Goal: Task Accomplishment & Management: Manage account settings

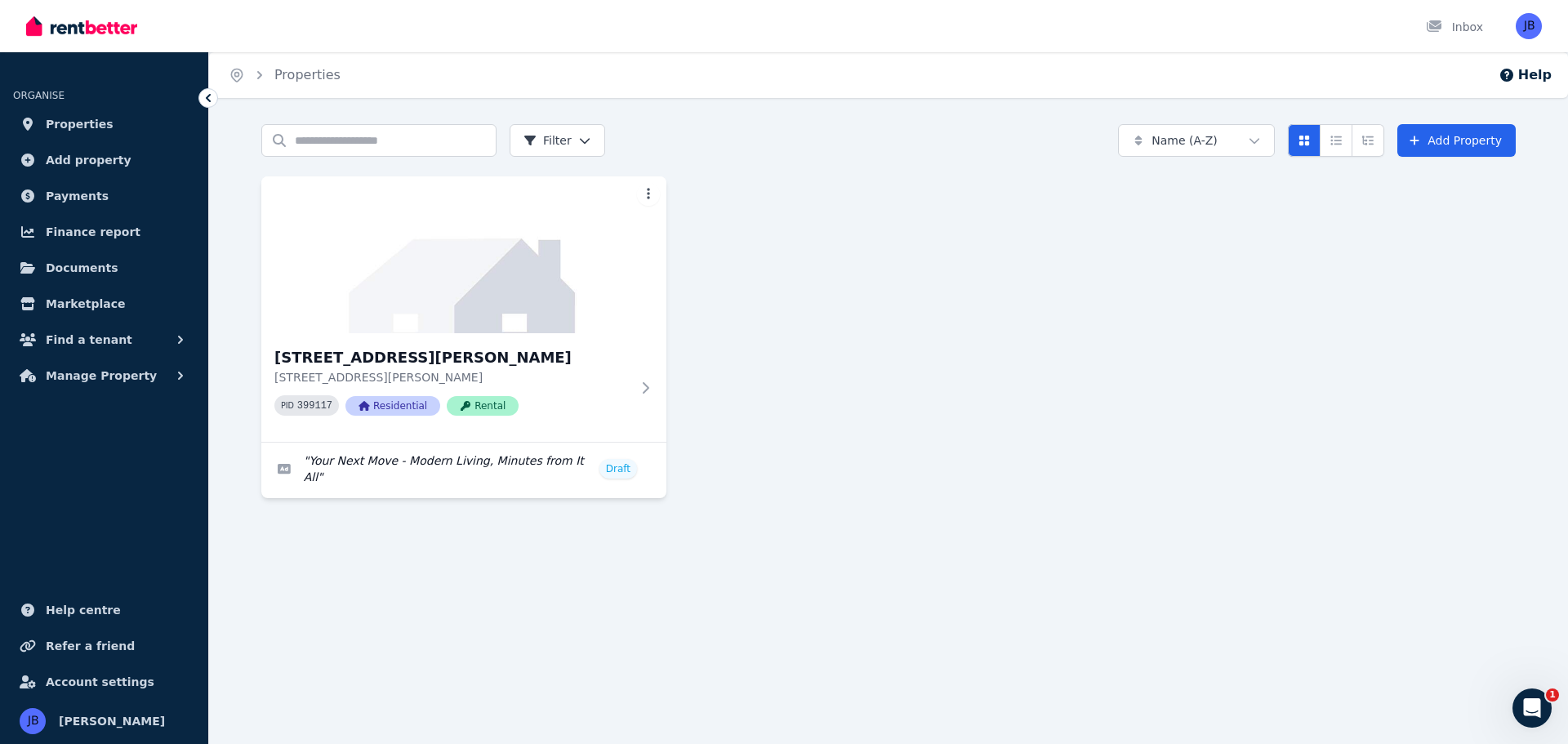
click at [483, 407] on span "Rental" at bounding box center [482, 406] width 71 height 20
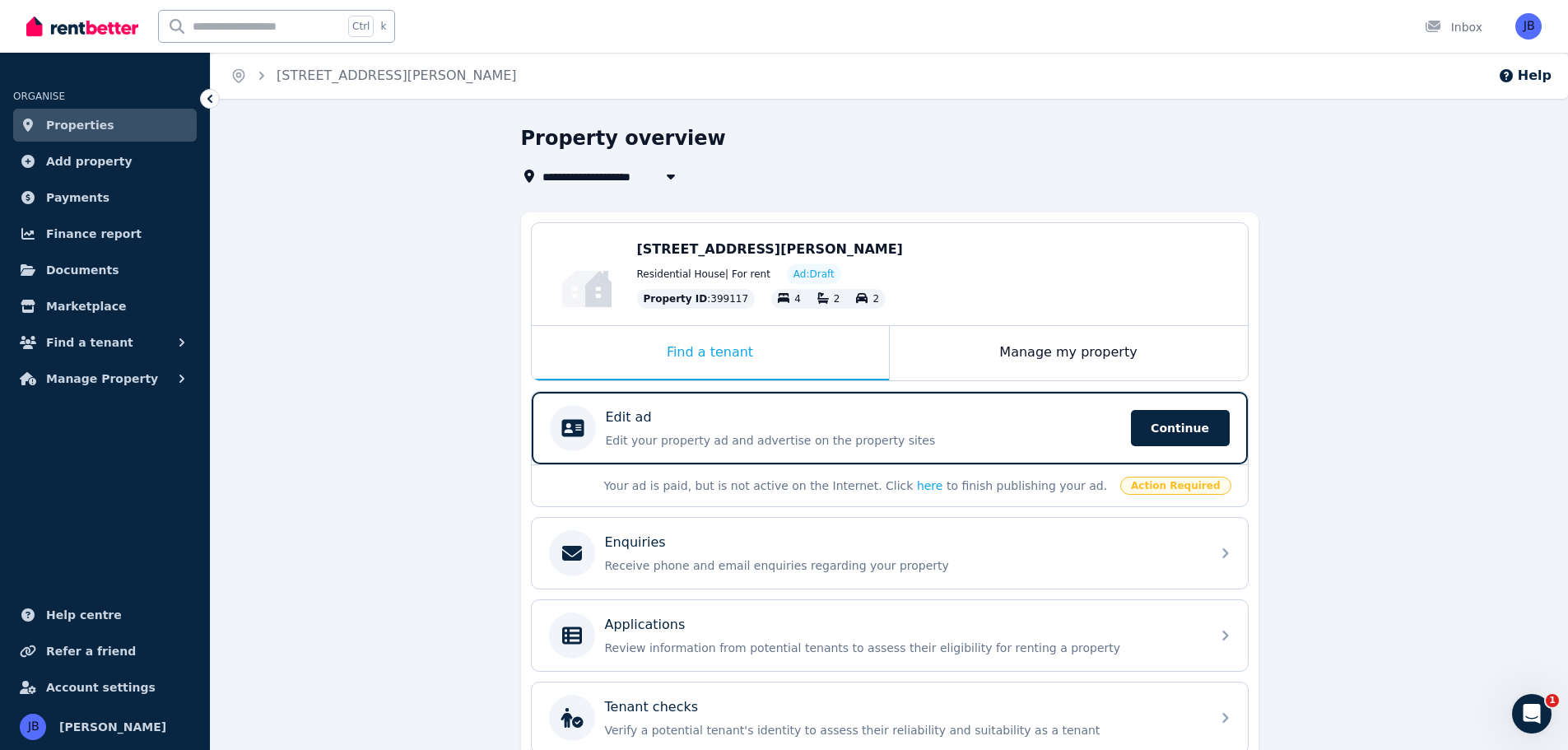
click at [1383, 419] on div "**********" at bounding box center [888, 517] width 1357 height 783
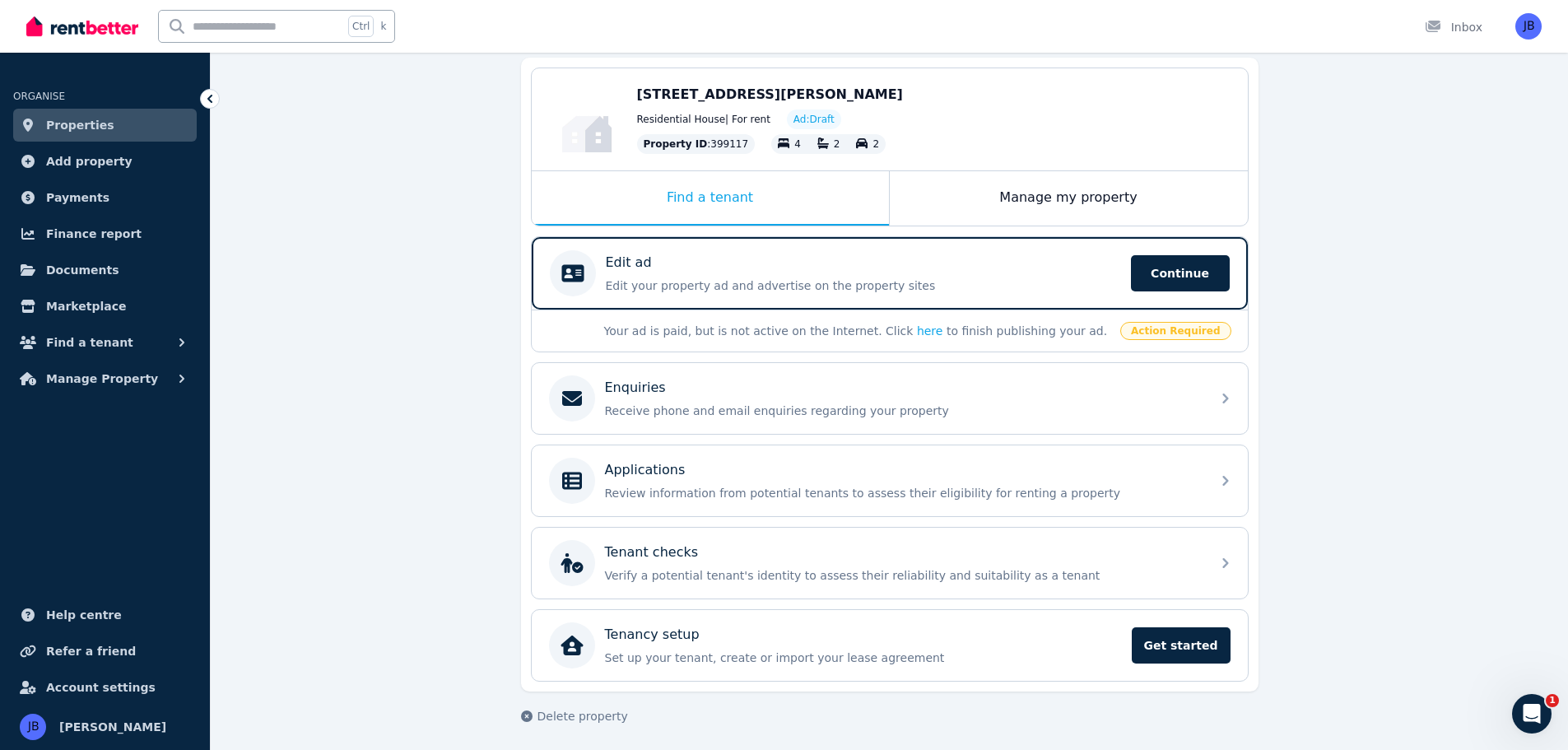
scroll to position [159, 0]
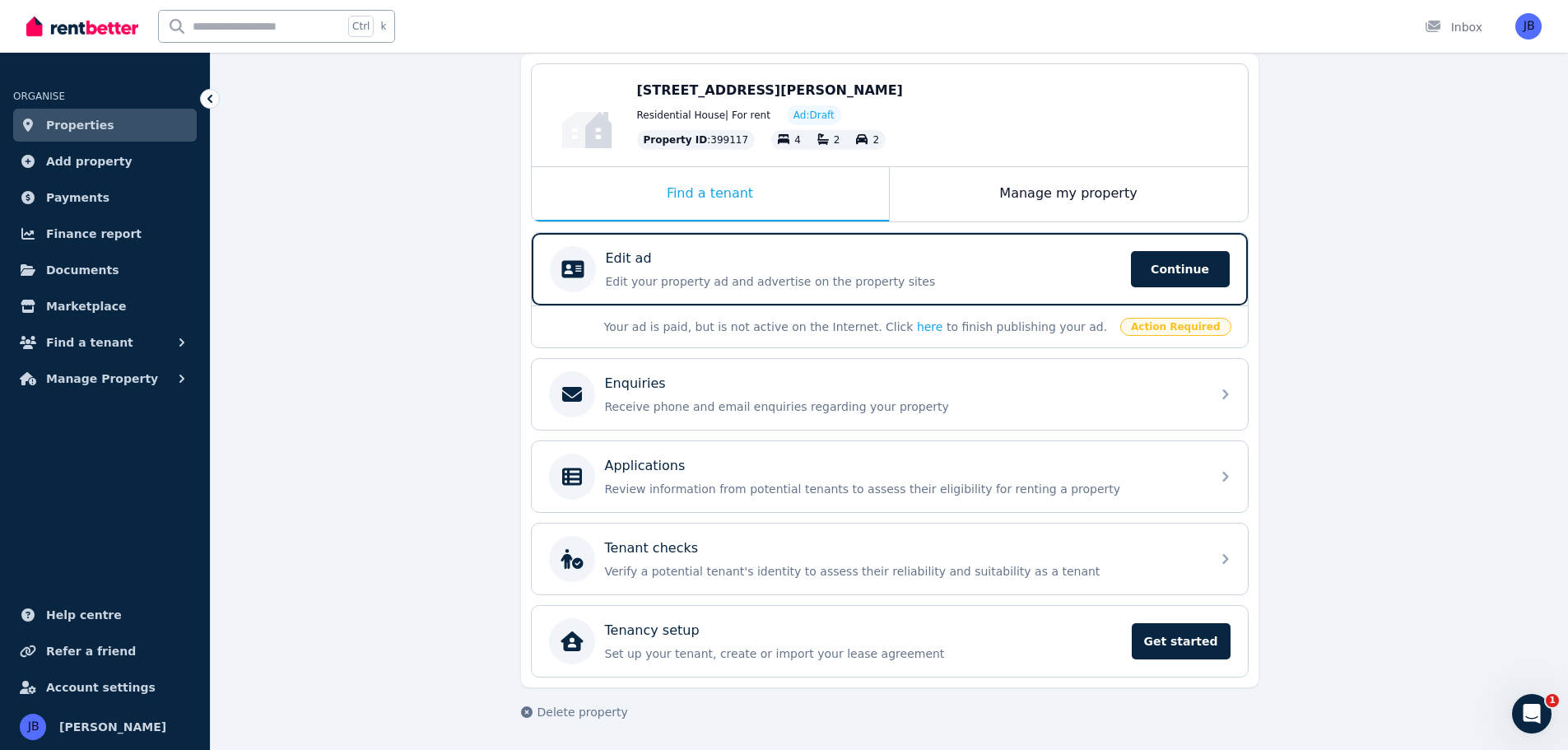
click at [618, 269] on div "Edit ad Edit your property ad and advertise on the property sites Continue" at bounding box center [863, 269] width 515 height 41
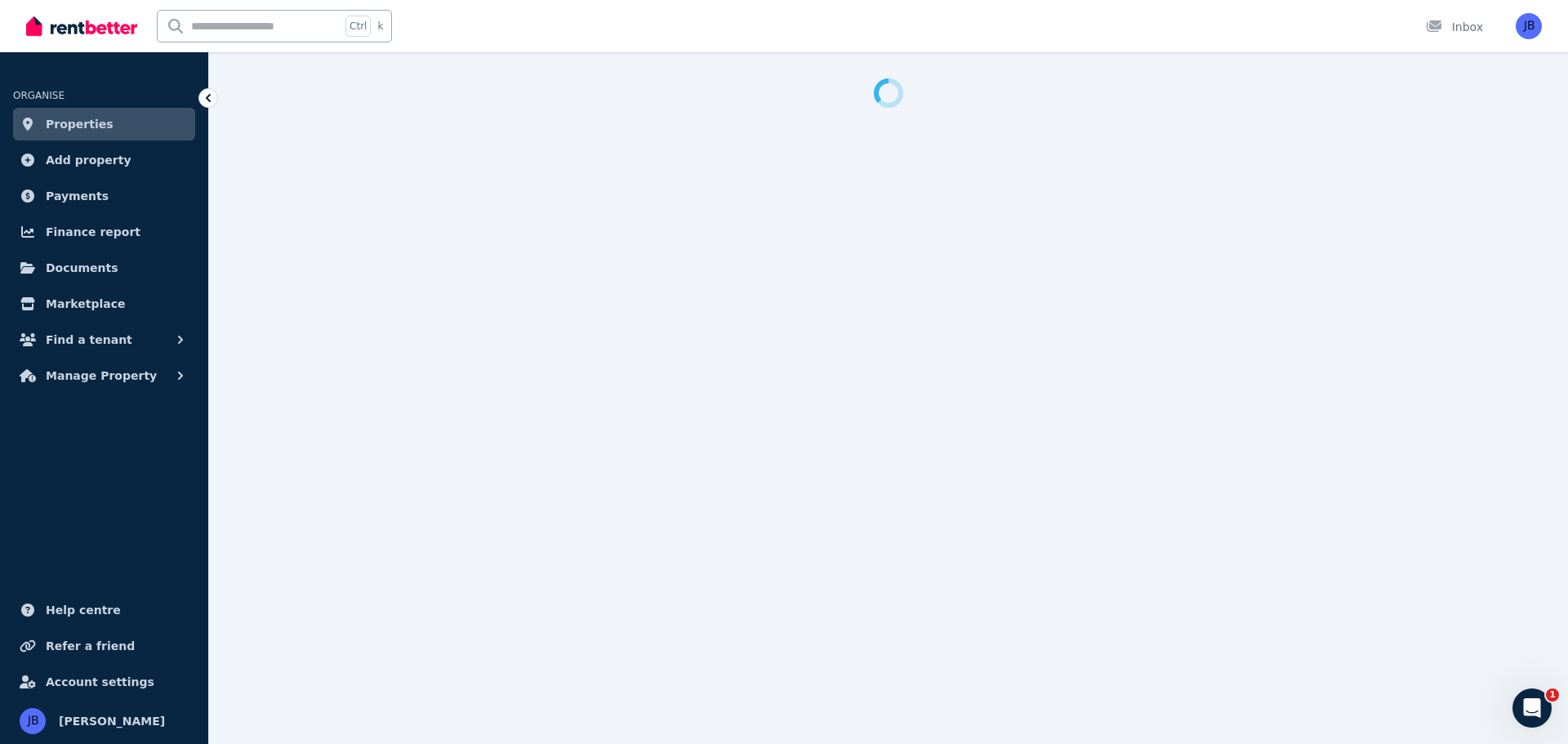
select select "**"
select select "**********"
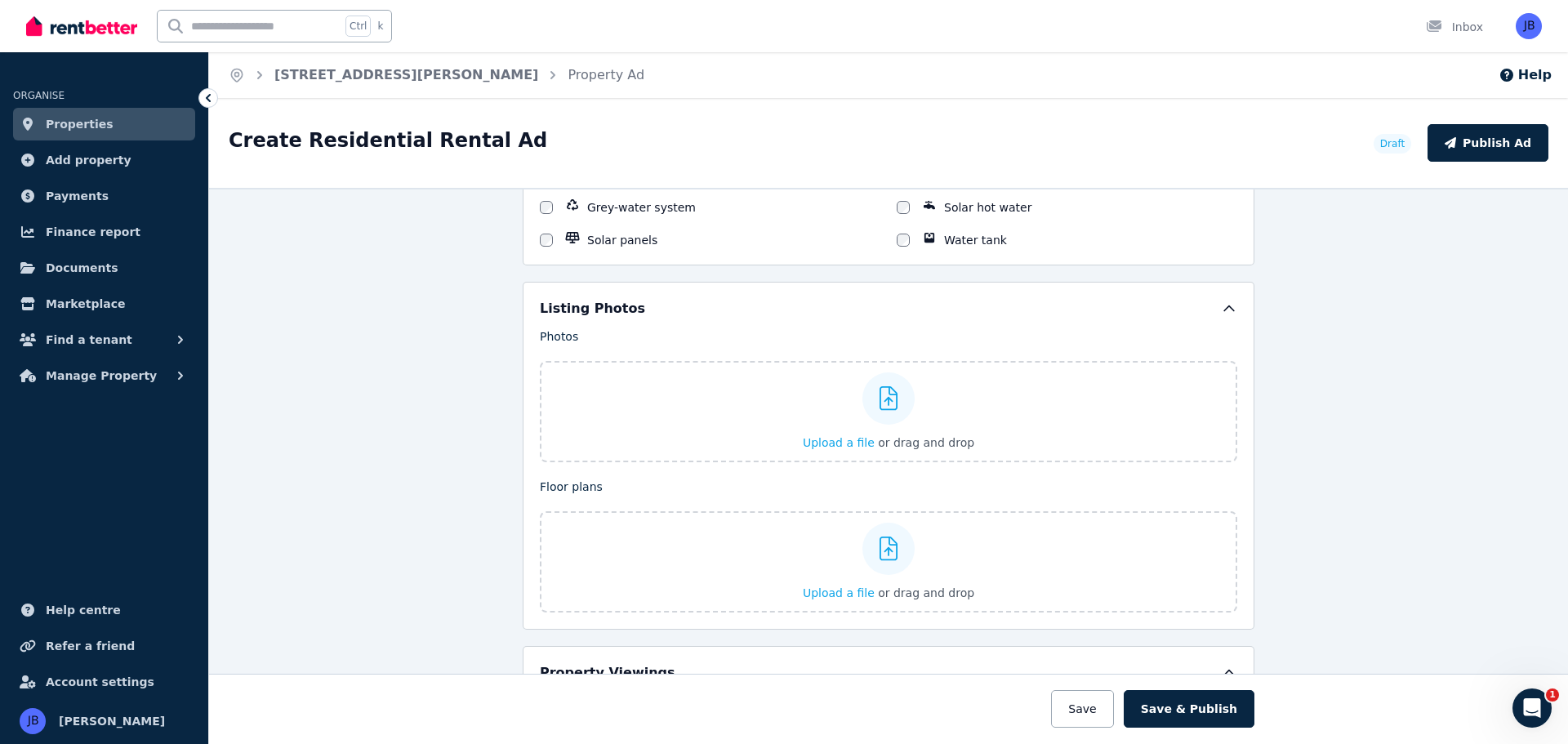
scroll to position [1852, 0]
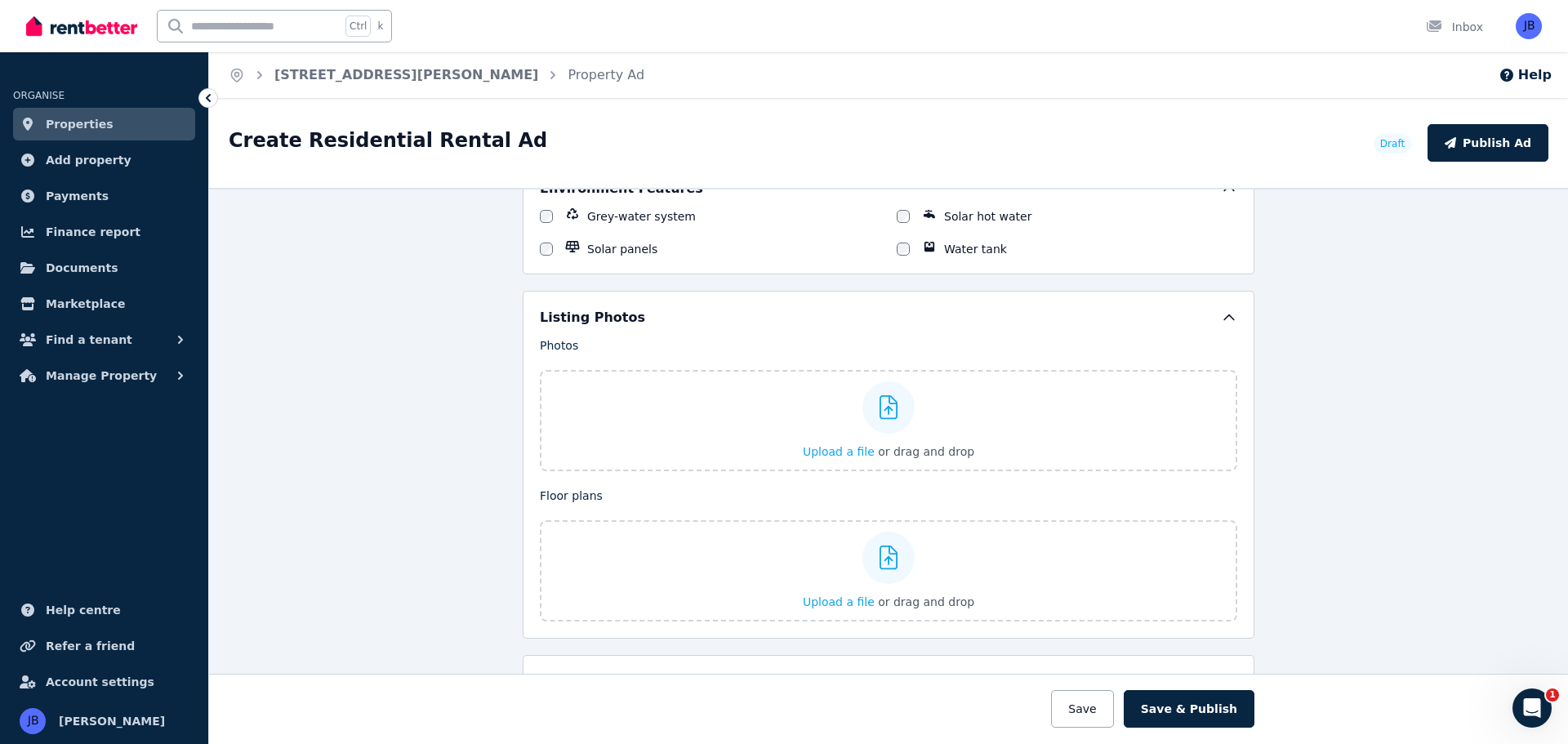
click at [837, 449] on span "Upload a file" at bounding box center [838, 452] width 71 height 13
click at [852, 450] on span "Upload a file" at bounding box center [838, 452] width 71 height 13
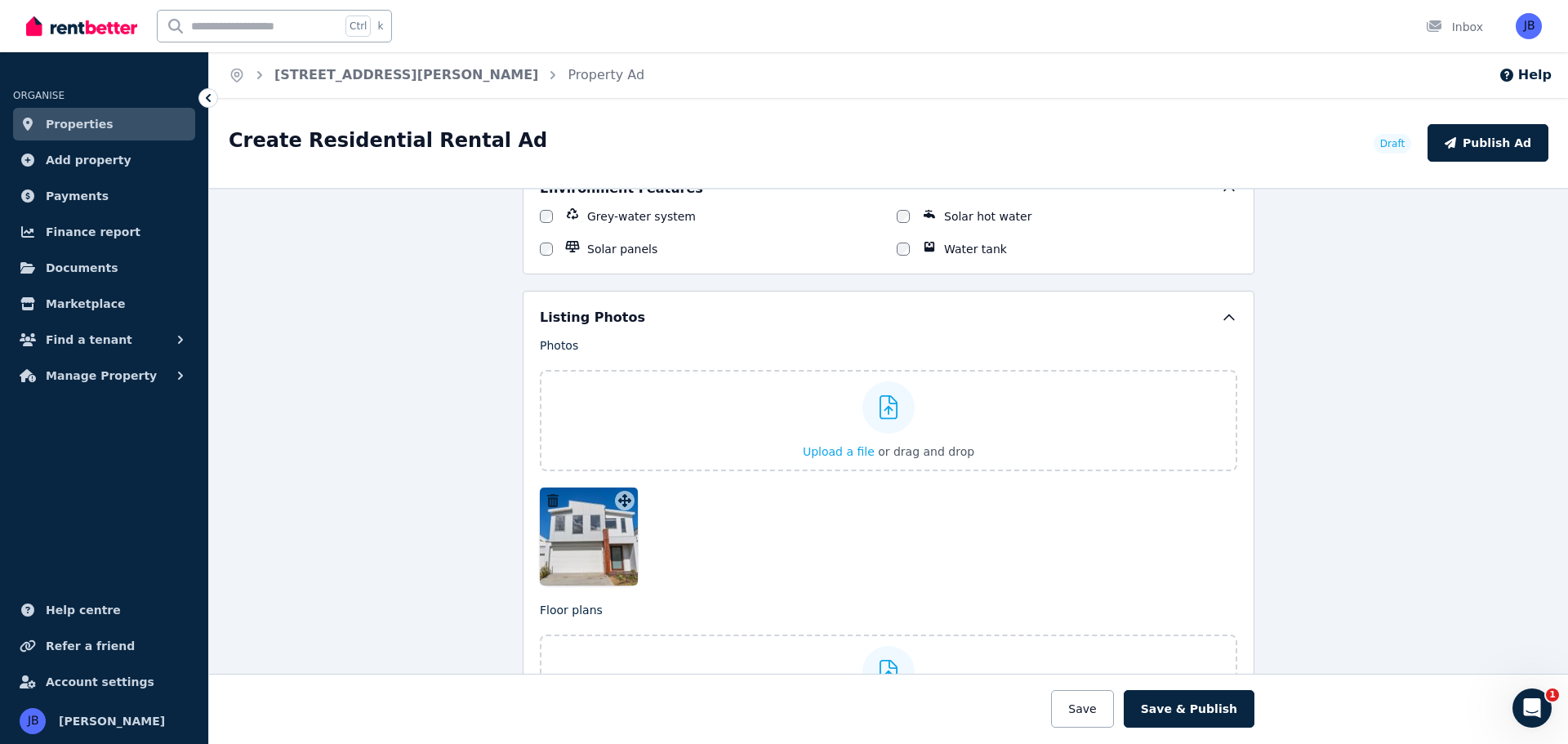
click at [830, 451] on span "Upload a file" at bounding box center [838, 452] width 71 height 13
click at [808, 445] on span "Upload a file" at bounding box center [838, 452] width 71 height 13
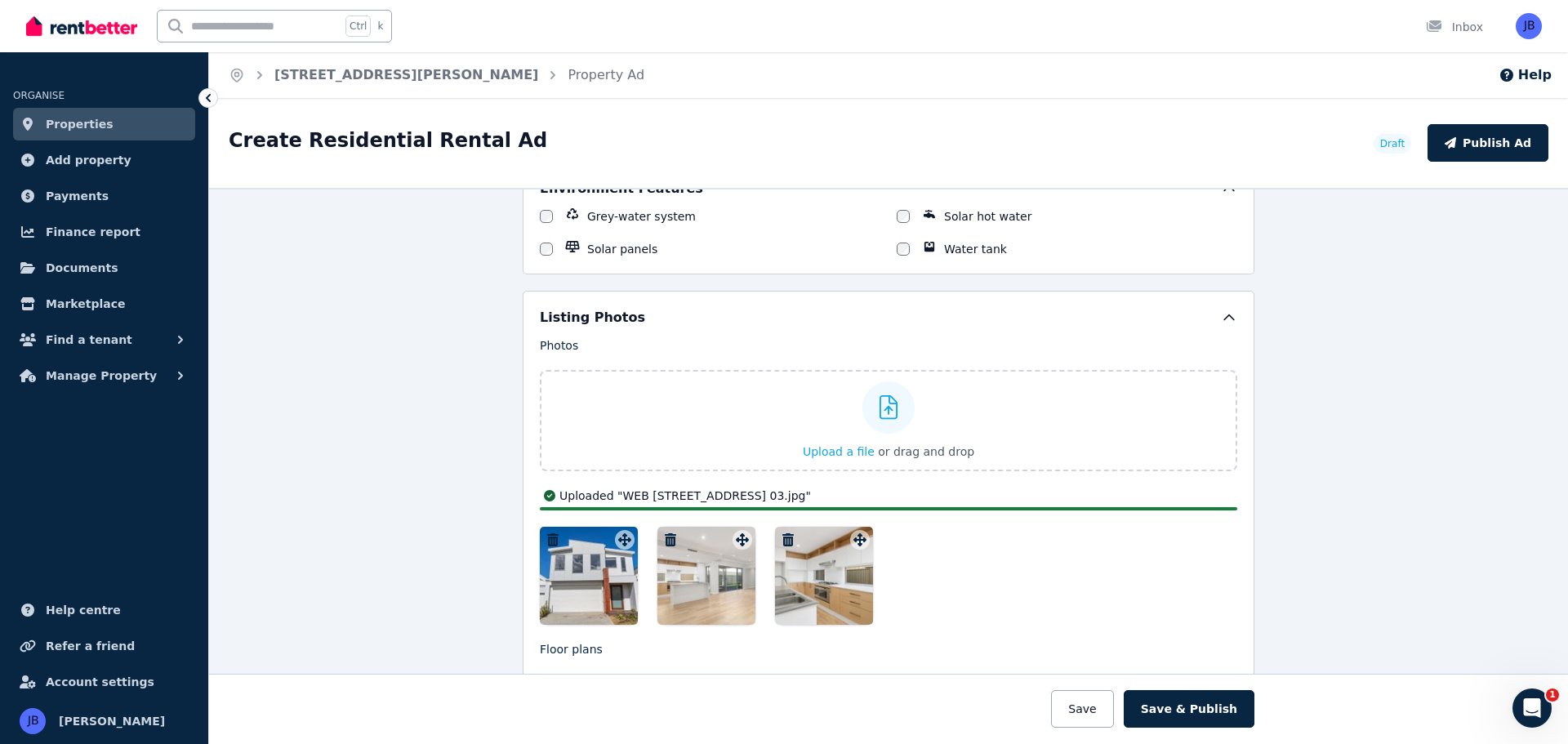
click at [815, 451] on span "Upload a file" at bounding box center [838, 452] width 71 height 13
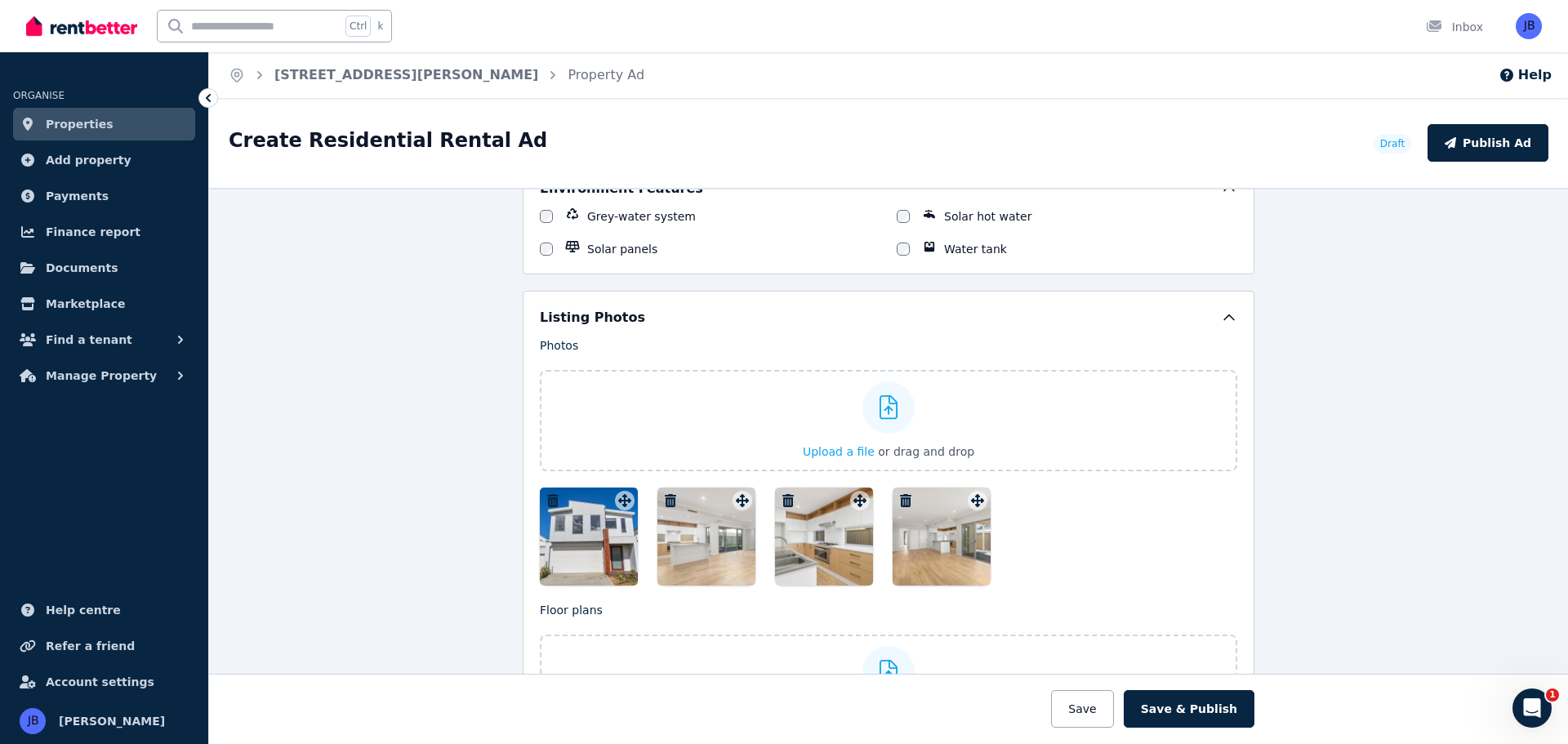
click at [816, 448] on span "Upload a file" at bounding box center [838, 452] width 71 height 13
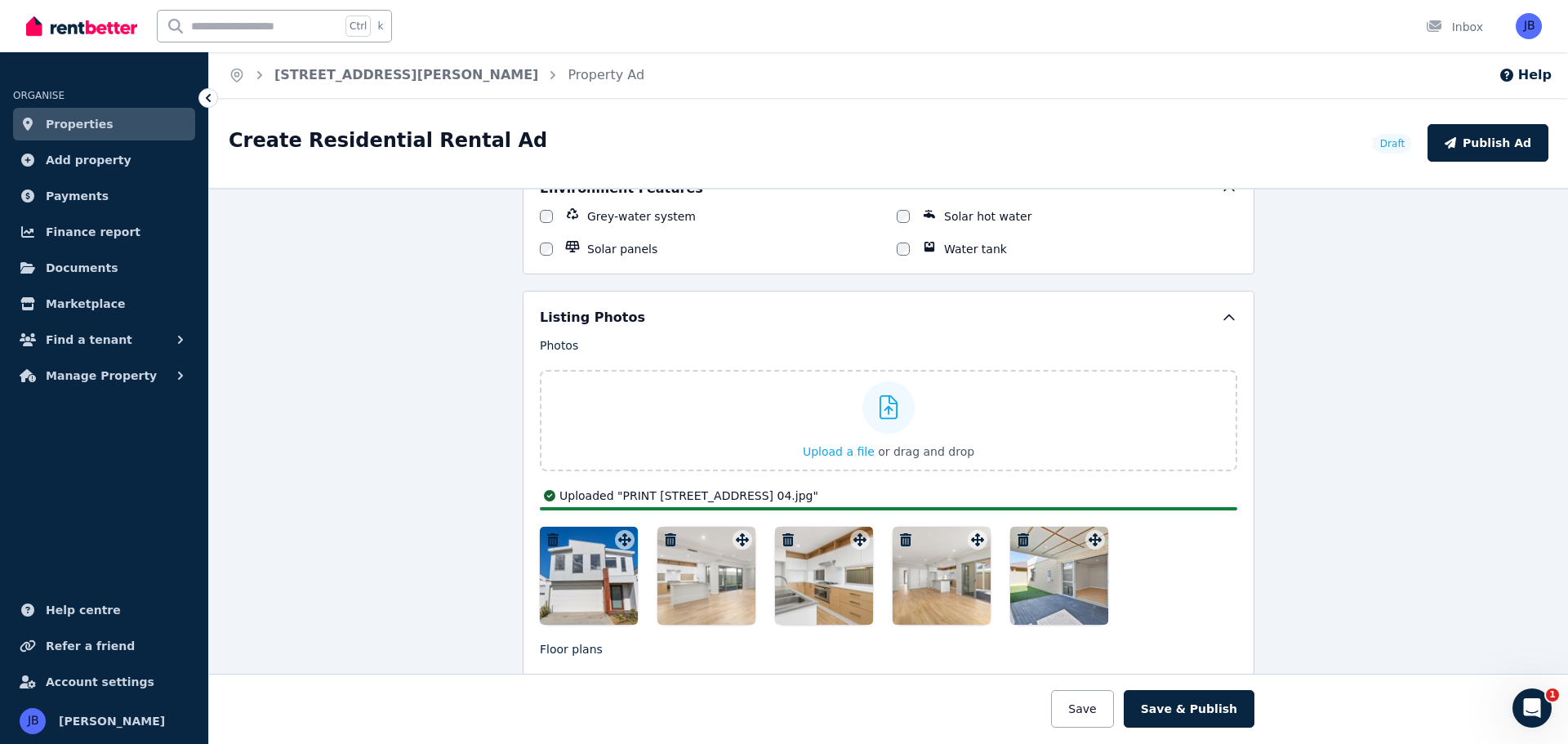
click at [835, 453] on span "Upload a file" at bounding box center [838, 452] width 71 height 13
click at [827, 453] on span "Upload a file" at bounding box center [838, 452] width 71 height 13
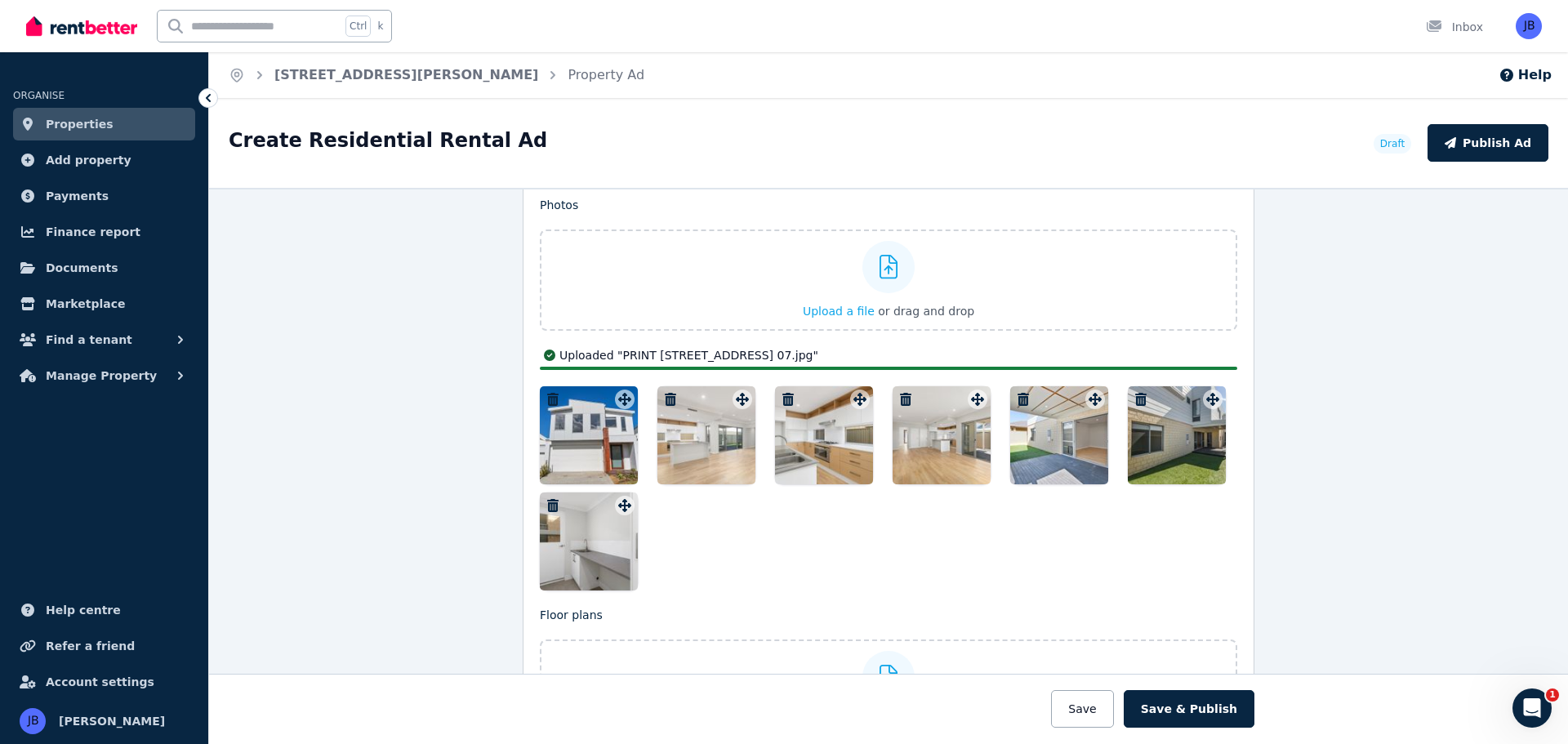
scroll to position [1994, 0]
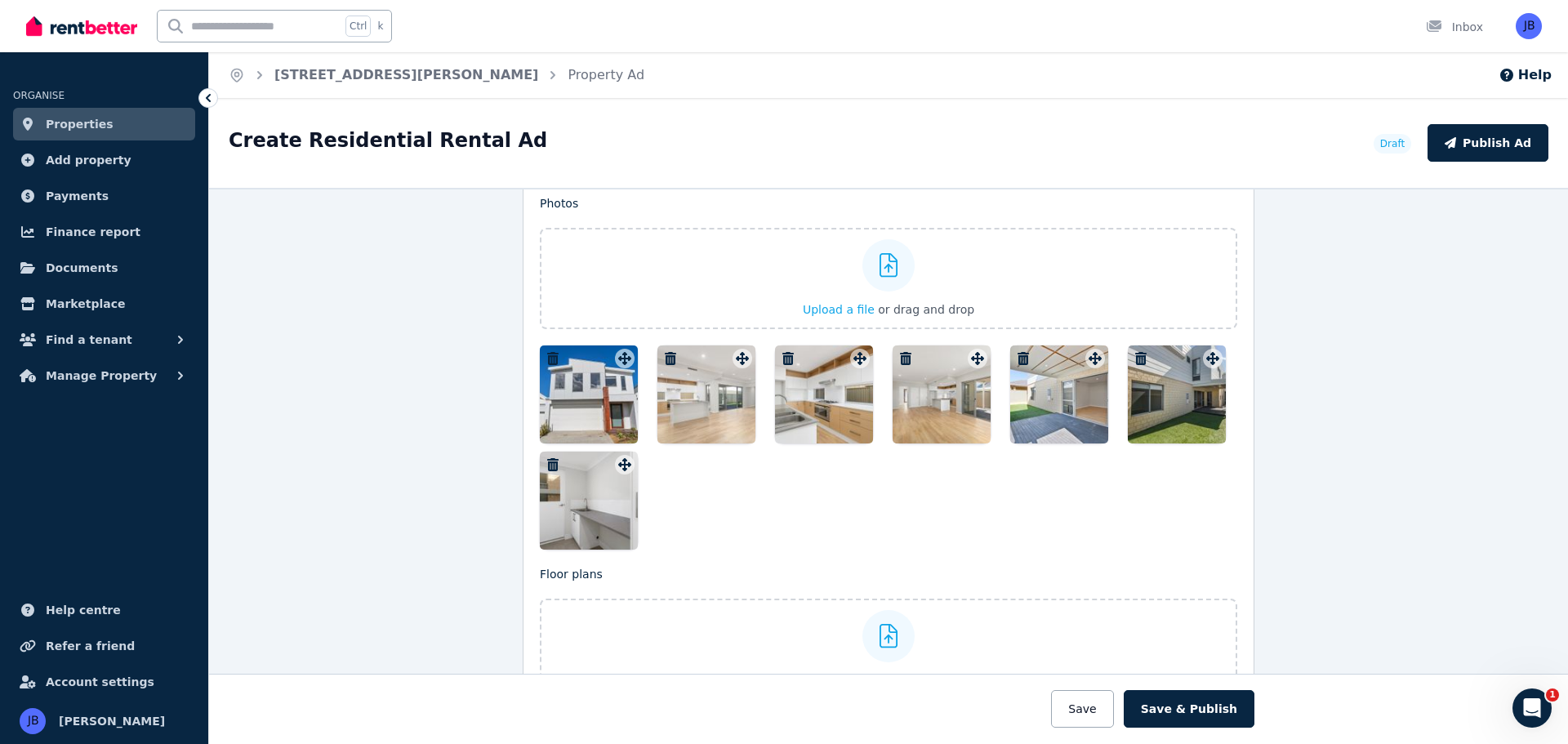
click at [823, 307] on span "Upload a file" at bounding box center [838, 310] width 71 height 13
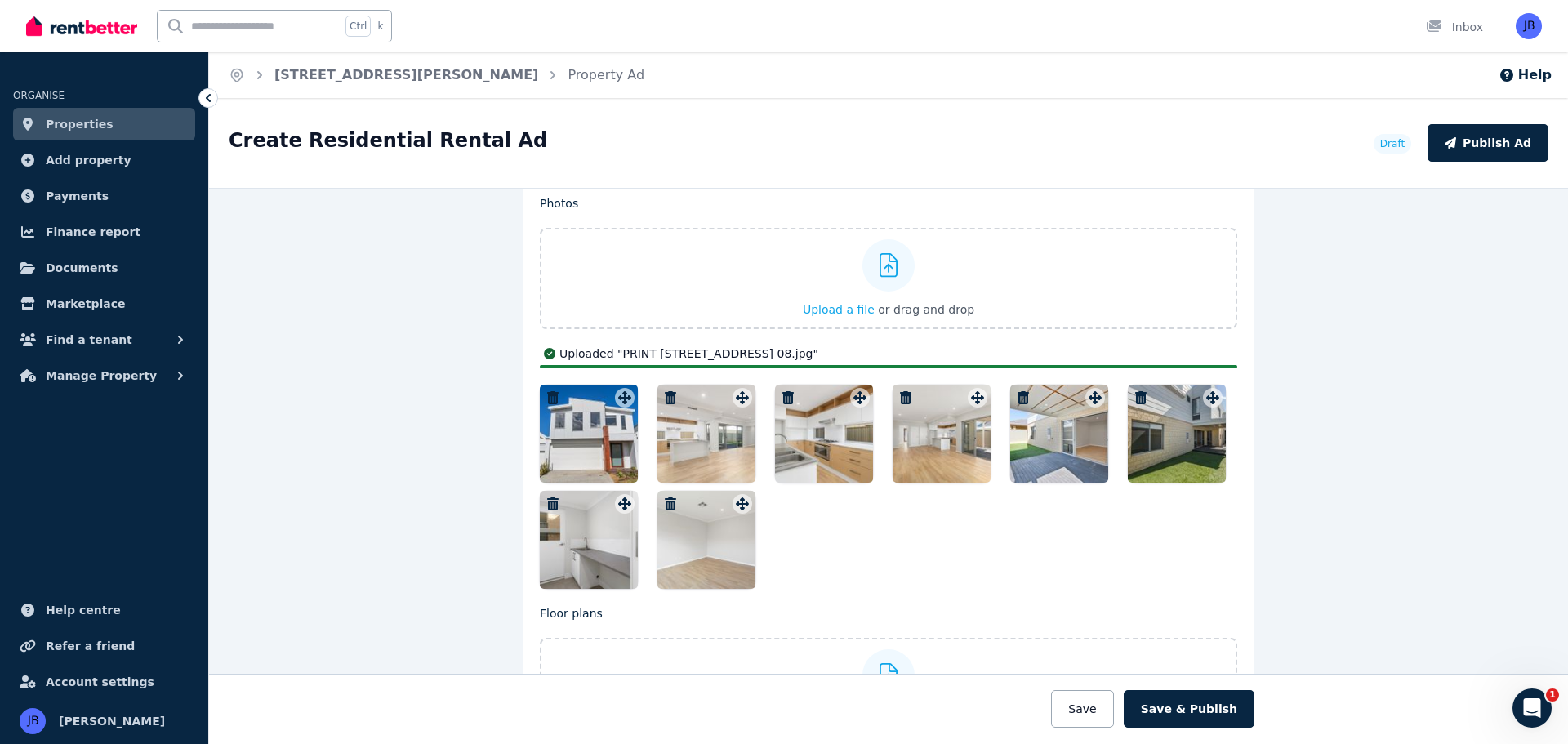
click at [839, 313] on span "Upload a file" at bounding box center [838, 310] width 71 height 13
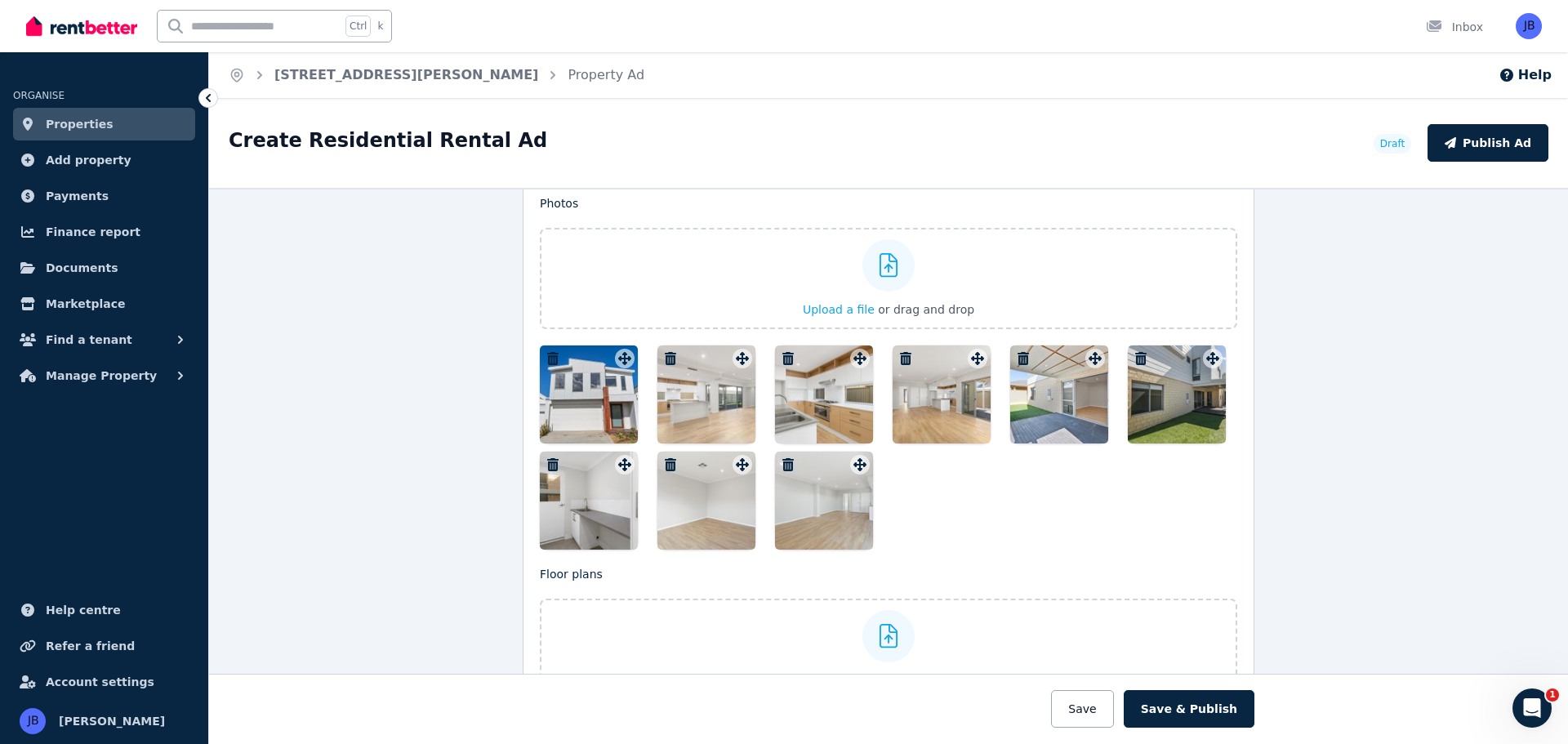
click at [839, 308] on span "Upload a file" at bounding box center [838, 310] width 71 height 13
click at [821, 303] on span "Upload a file" at bounding box center [838, 310] width 71 height 13
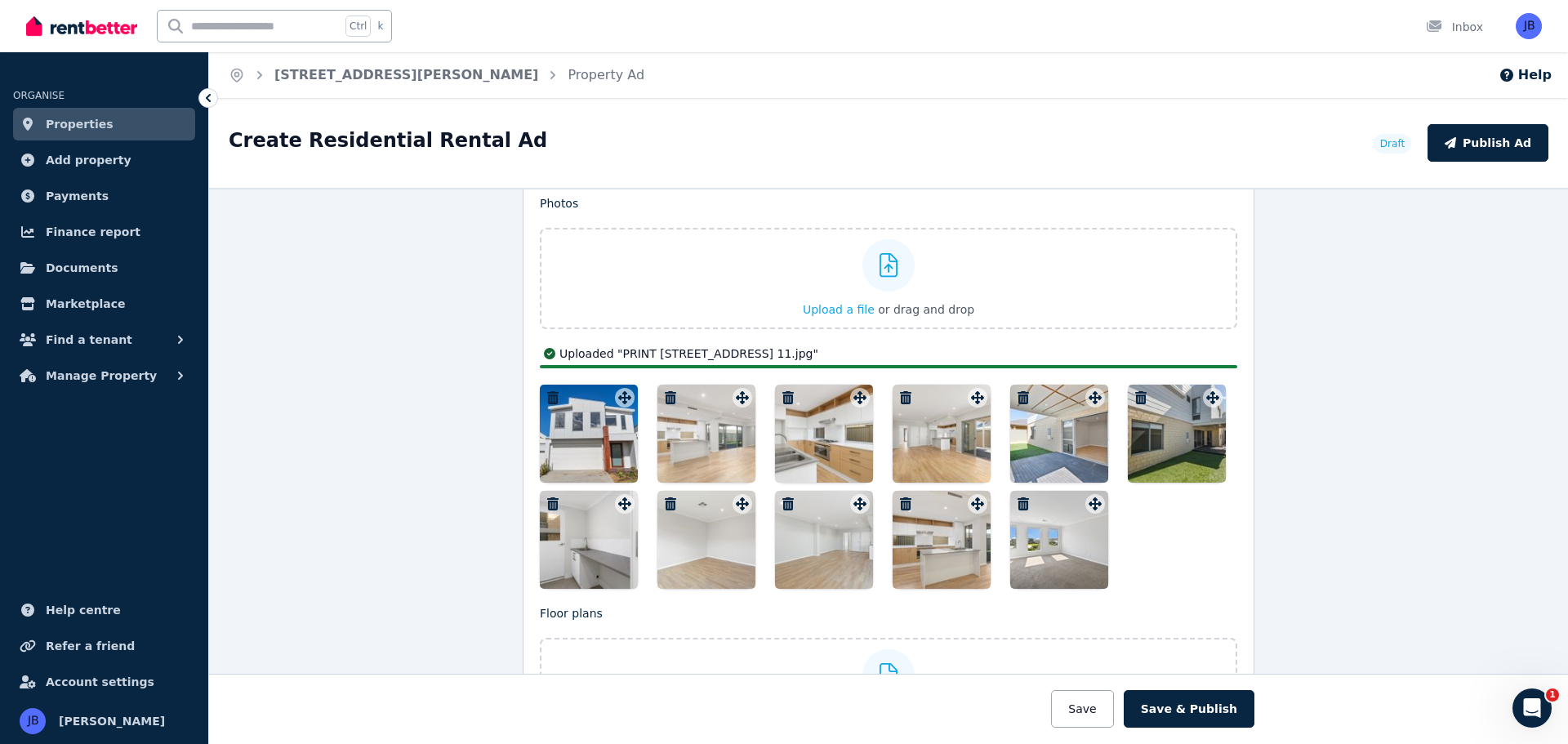
click at [816, 315] on span "Upload a file" at bounding box center [838, 310] width 71 height 13
click at [821, 307] on span "Upload a file" at bounding box center [838, 310] width 71 height 13
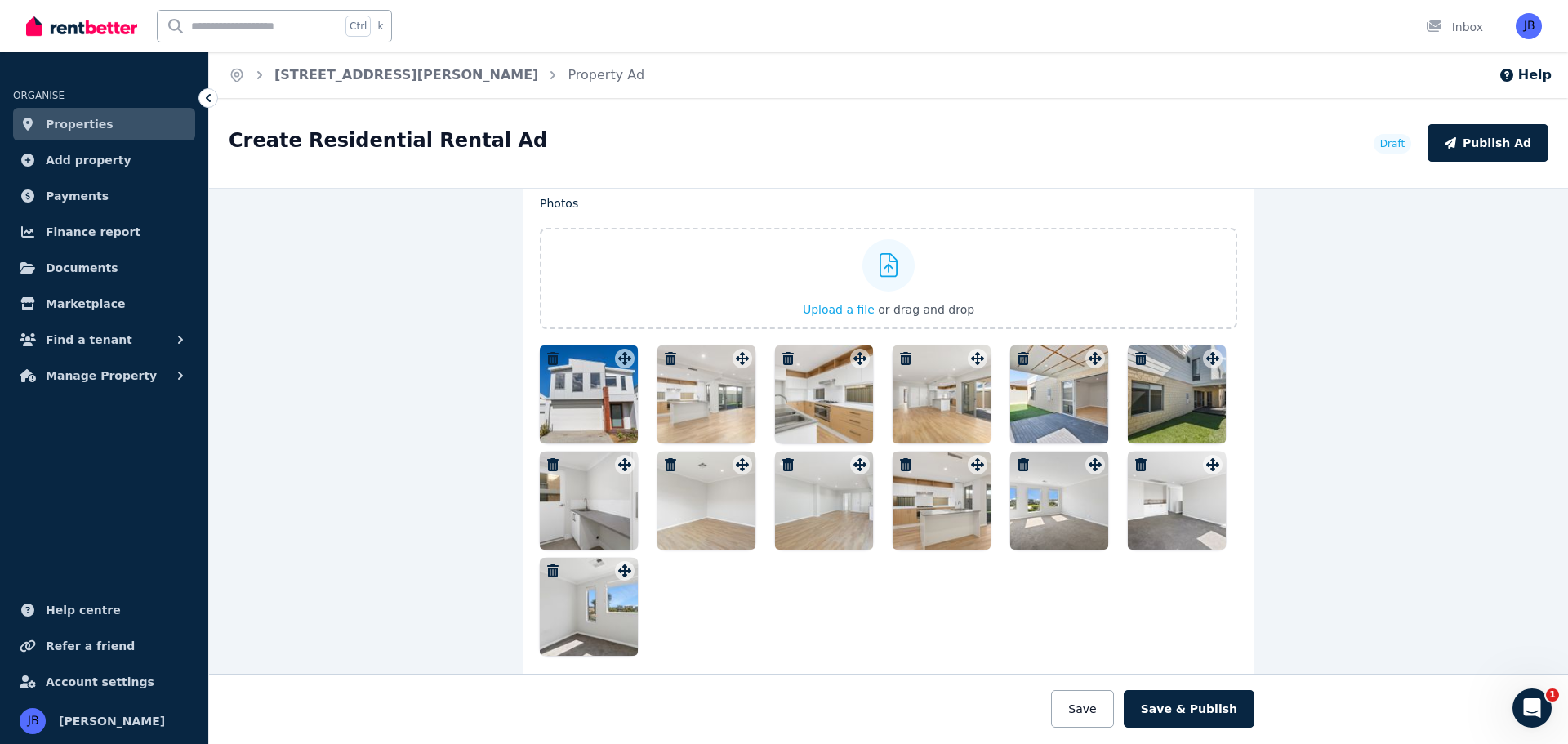
click at [813, 305] on span "Upload a file" at bounding box center [838, 310] width 71 height 13
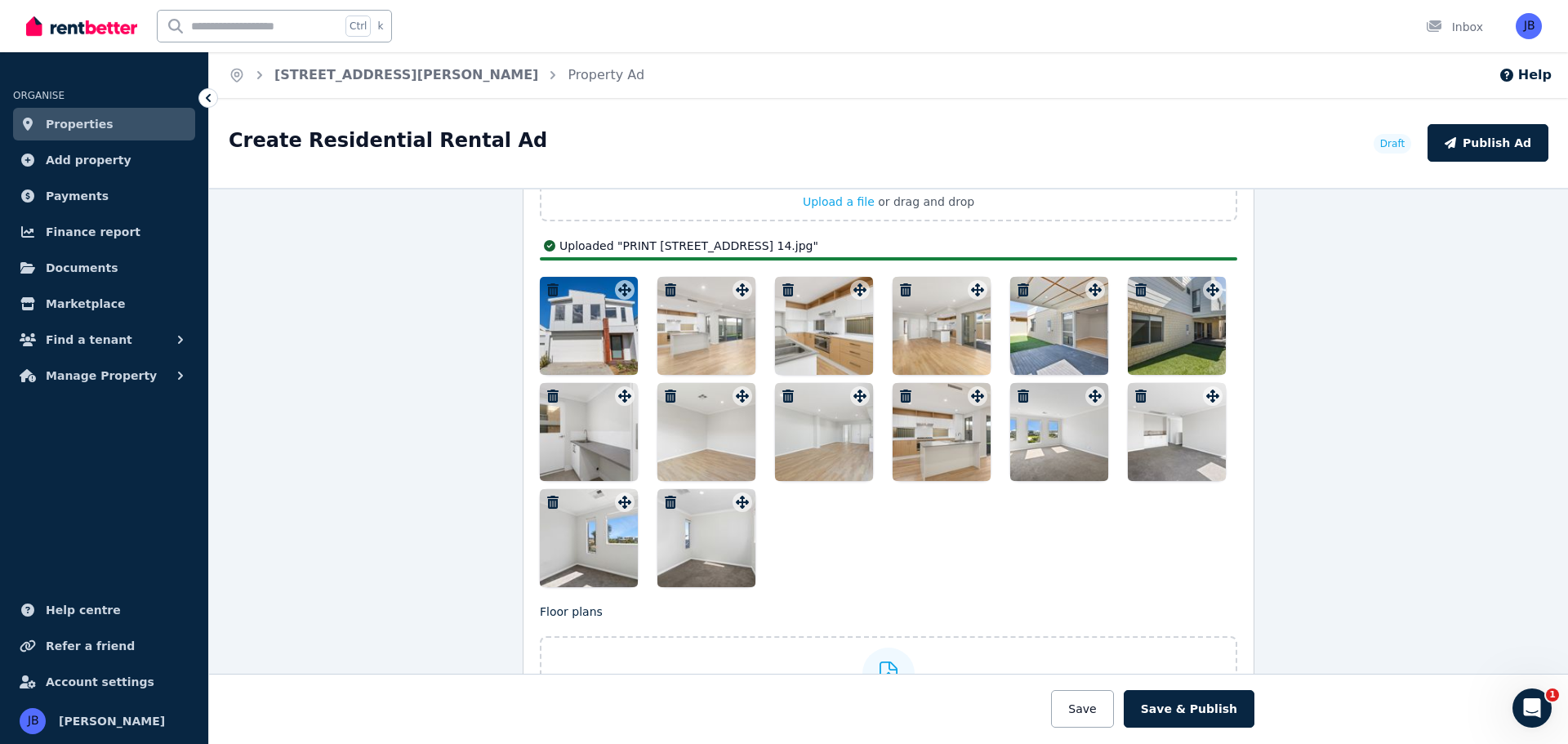
scroll to position [2101, 0]
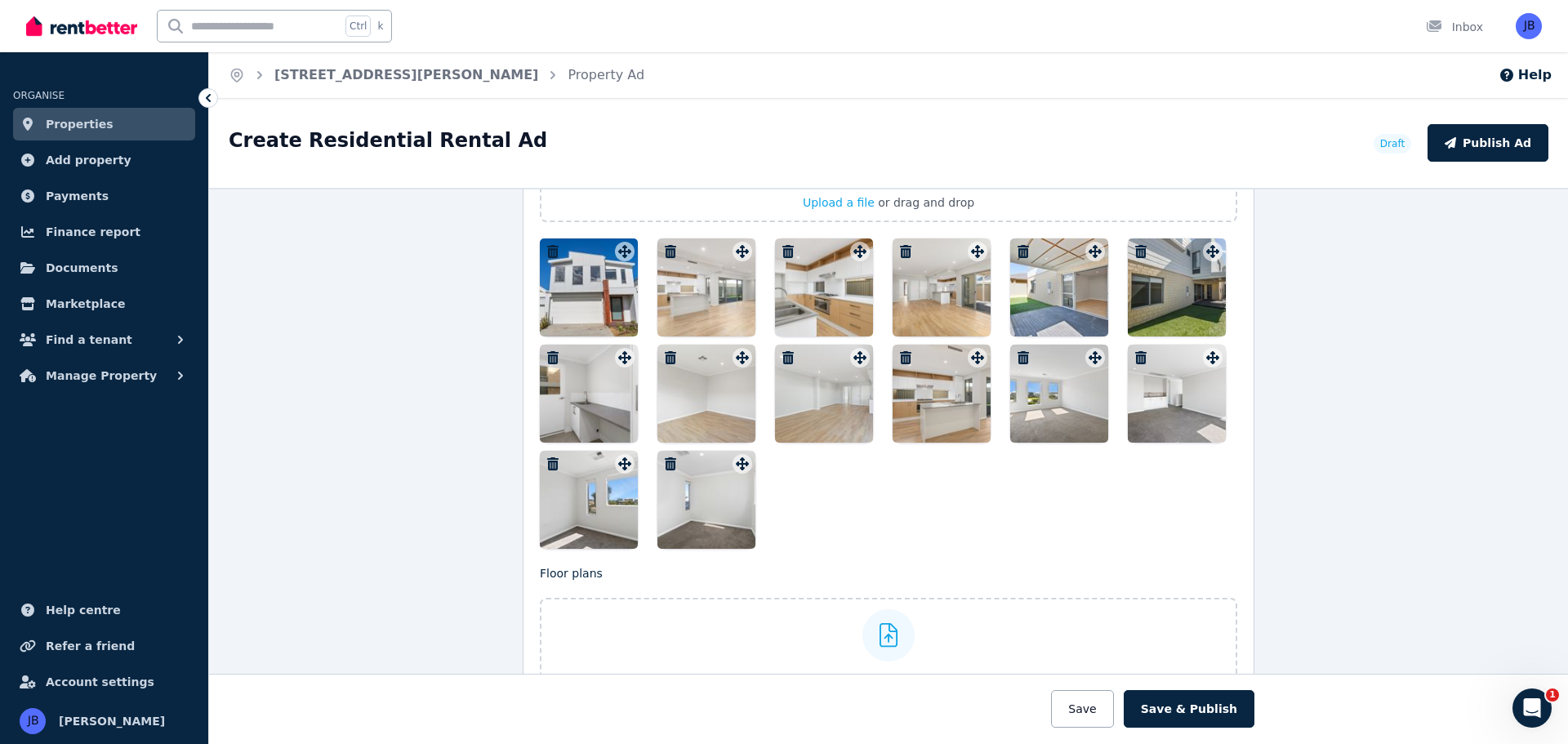
click at [818, 201] on span "Upload a file" at bounding box center [838, 203] width 71 height 13
click at [819, 206] on span "Upload a file" at bounding box center [838, 203] width 71 height 13
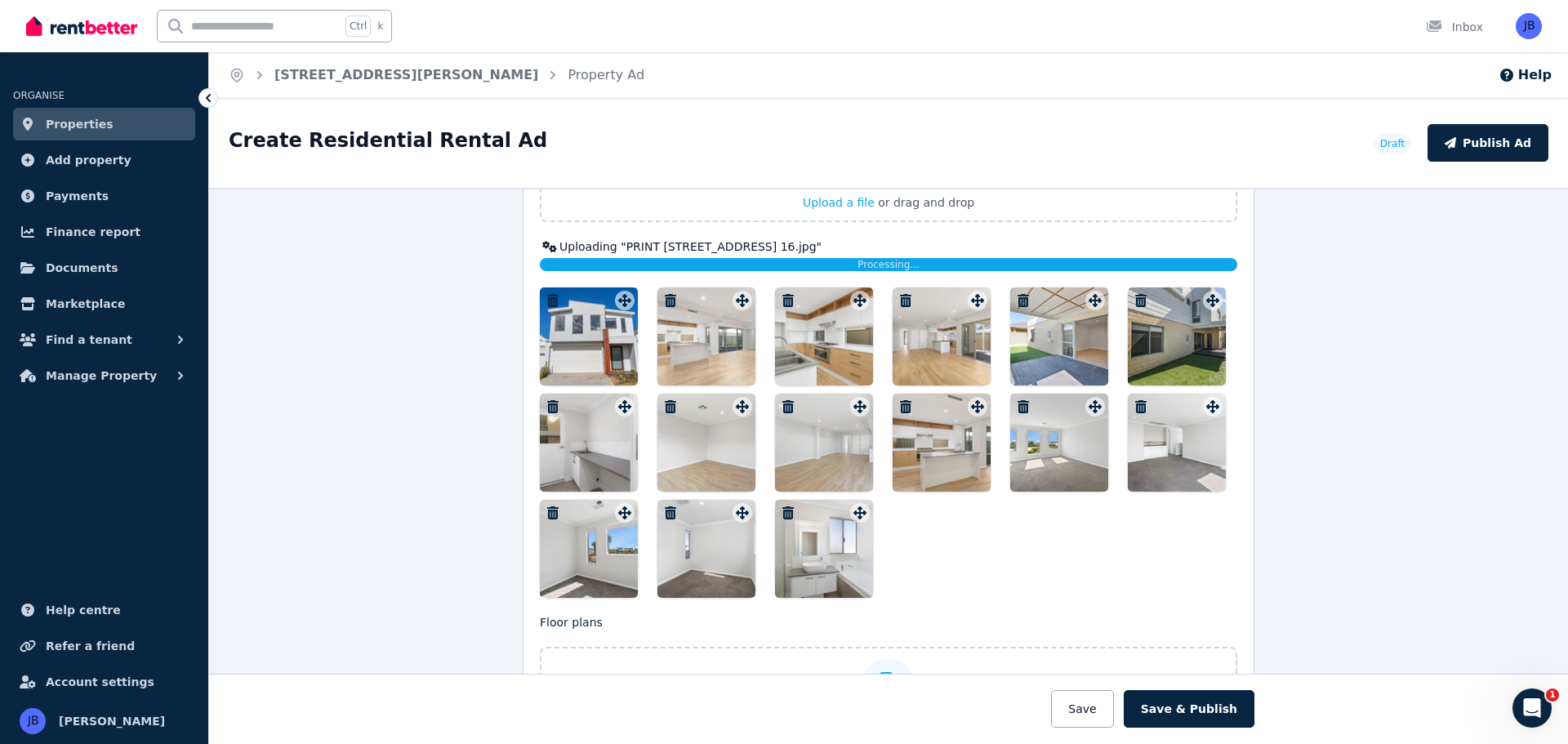
click at [847, 203] on span "Upload a file" at bounding box center [838, 203] width 71 height 13
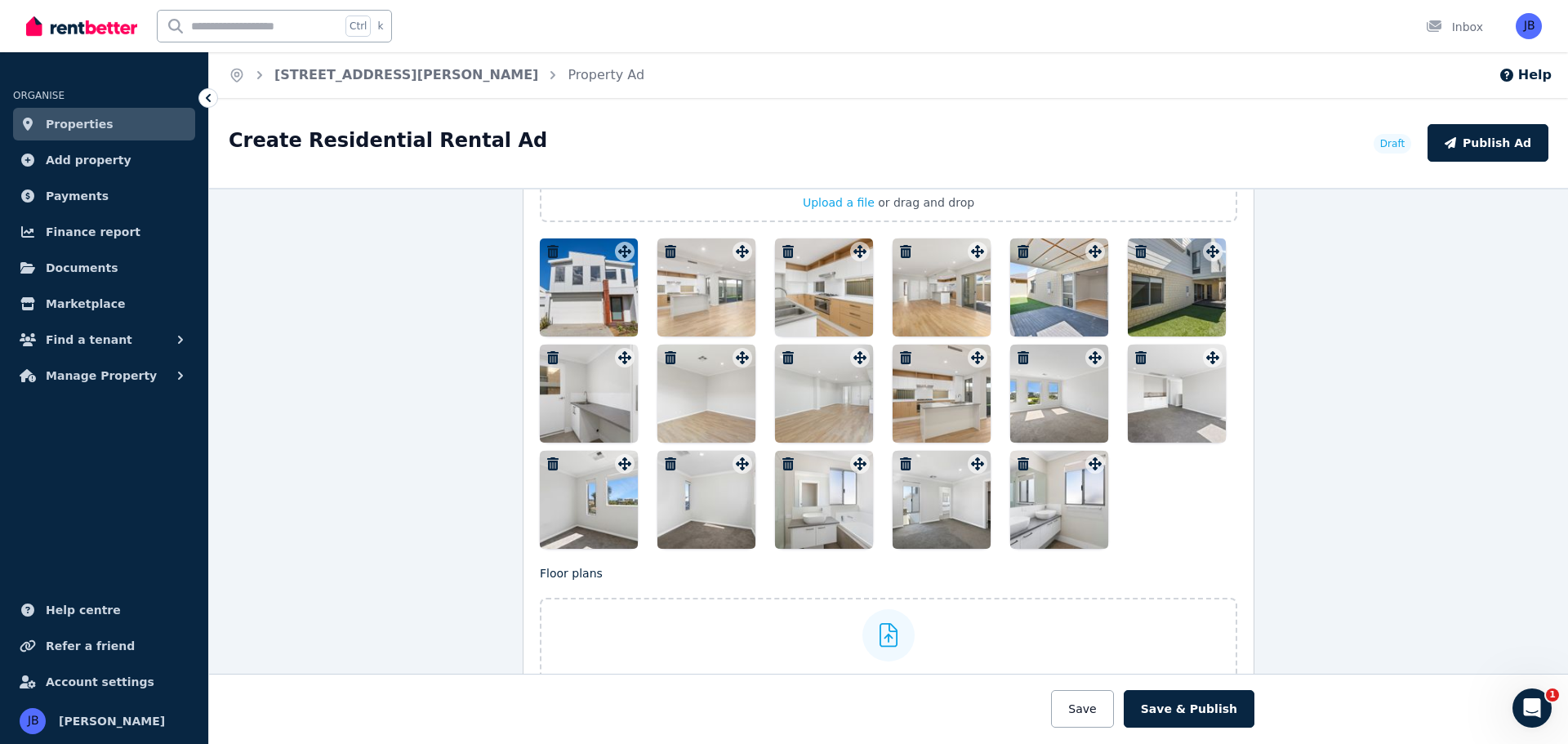
click at [825, 205] on span "Upload a file" at bounding box center [838, 203] width 71 height 13
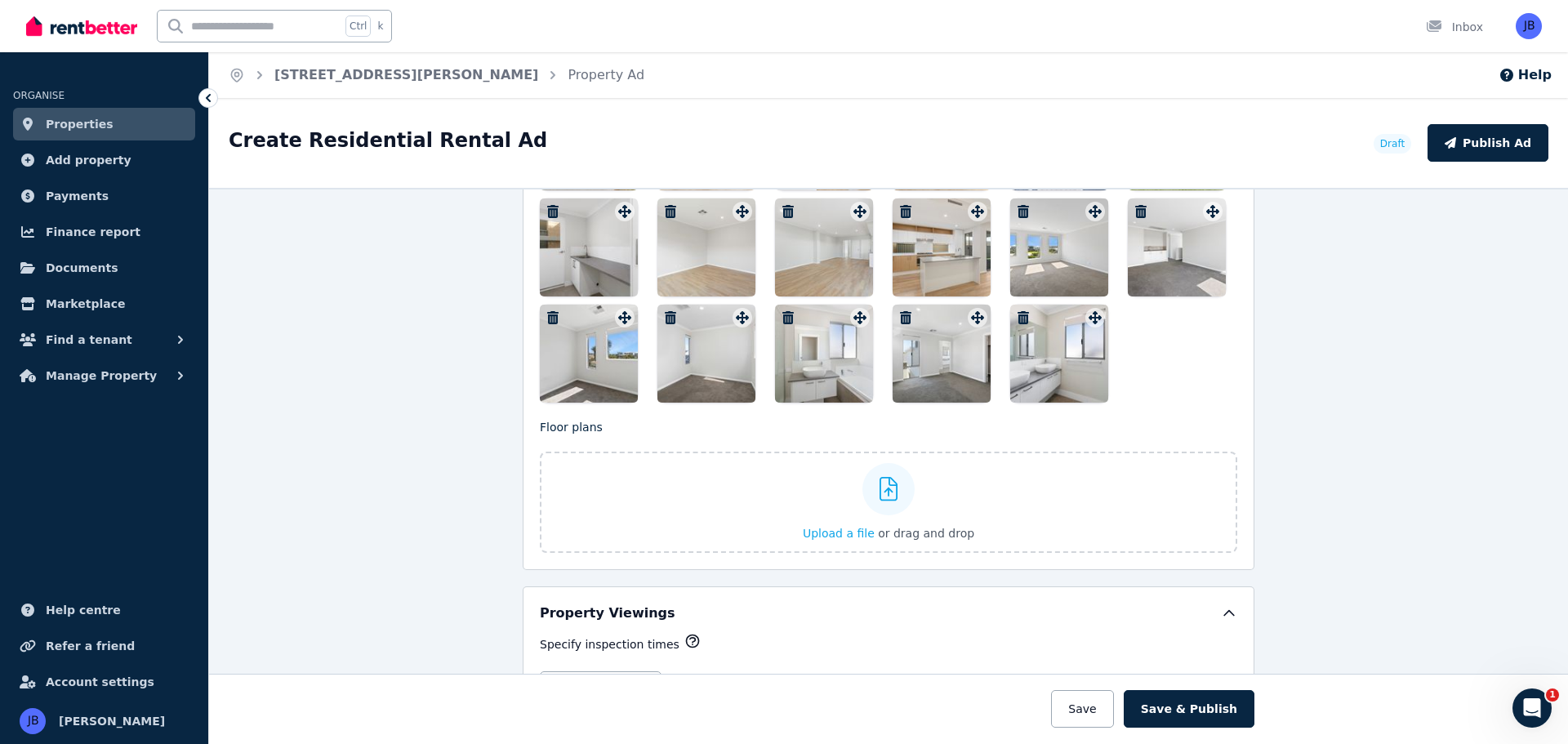
scroll to position [2248, 0]
click at [1084, 708] on button "Save" at bounding box center [1082, 709] width 62 height 38
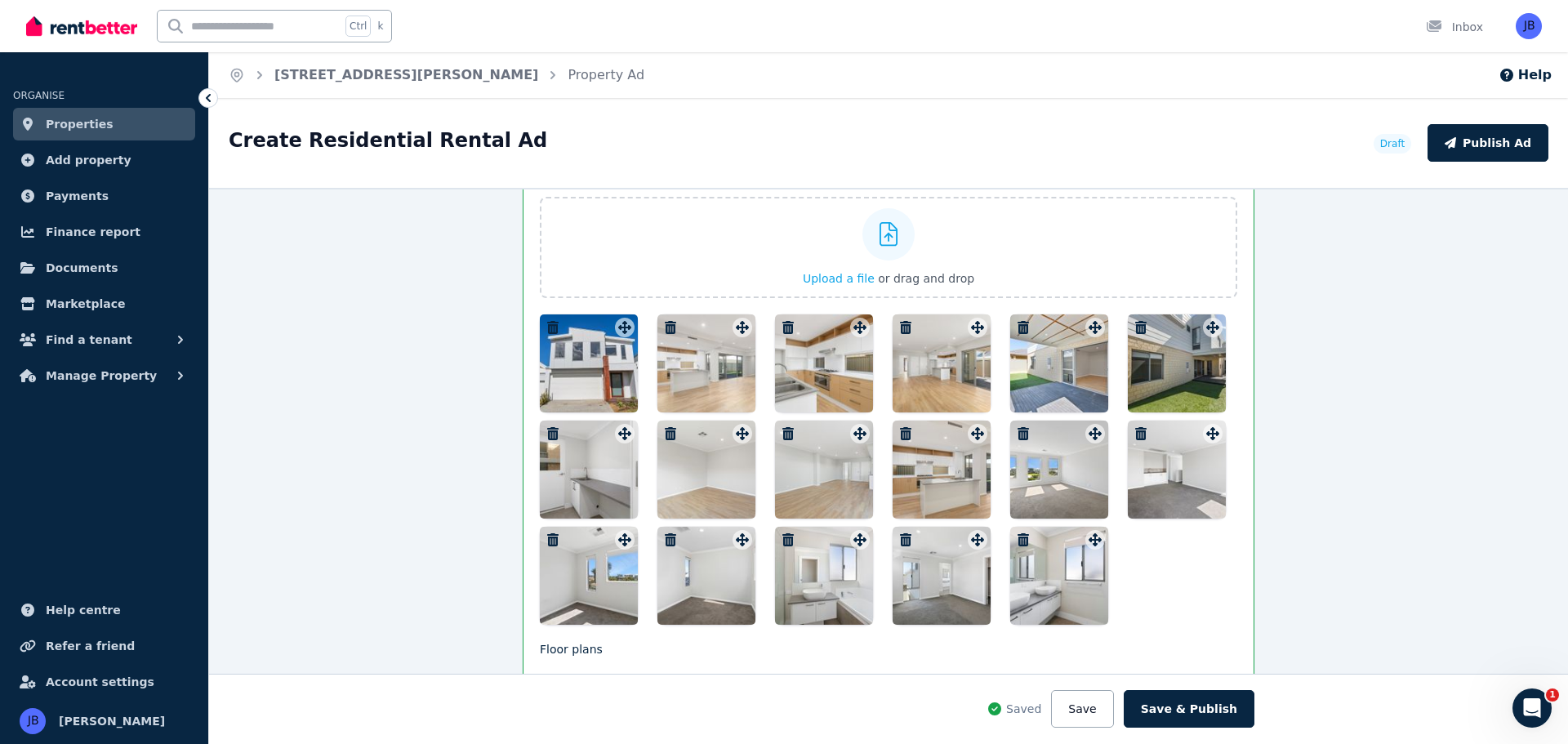
scroll to position [2151, 0]
click at [582, 349] on div at bounding box center [588, 365] width 98 height 98
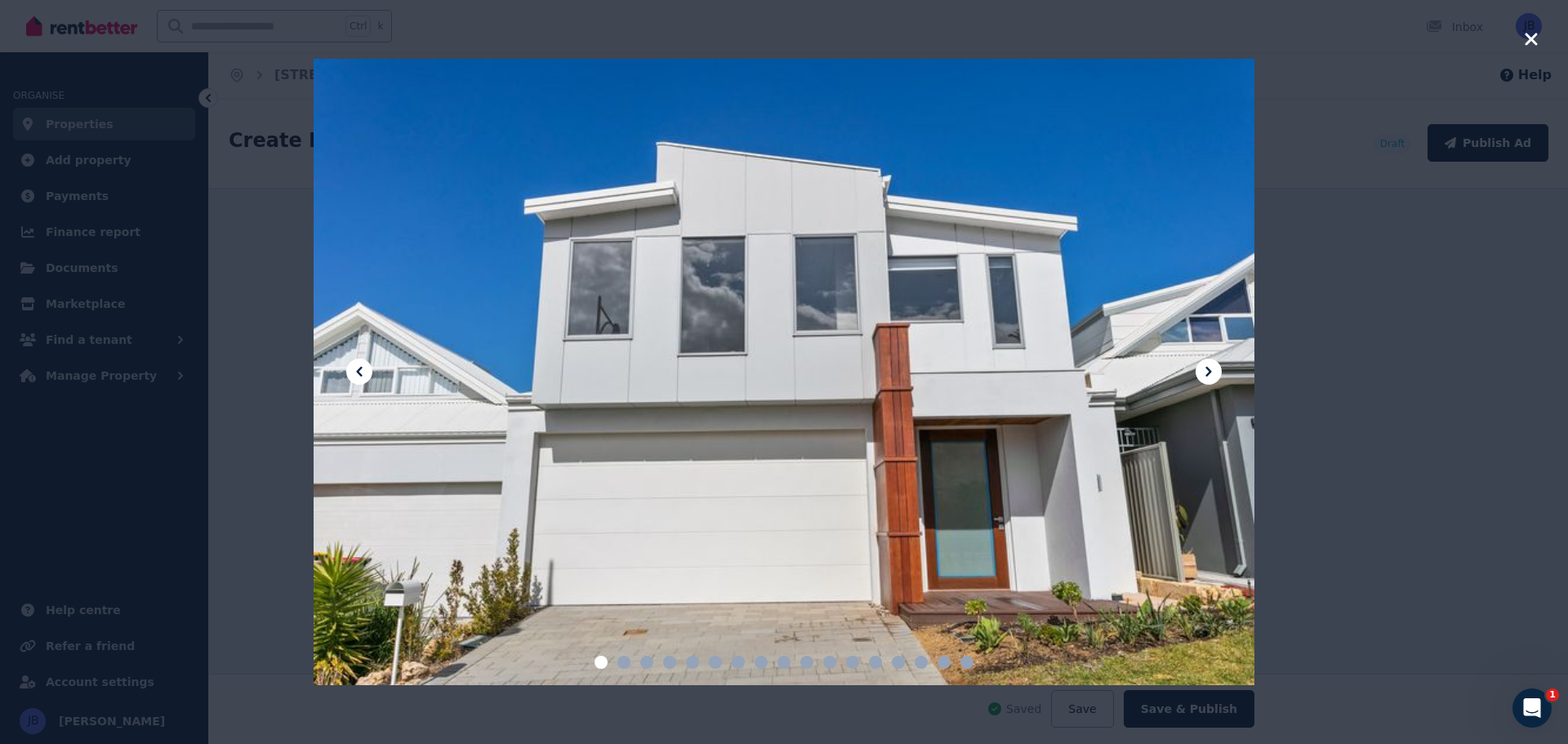
click at [1204, 367] on icon at bounding box center [1208, 371] width 20 height 20
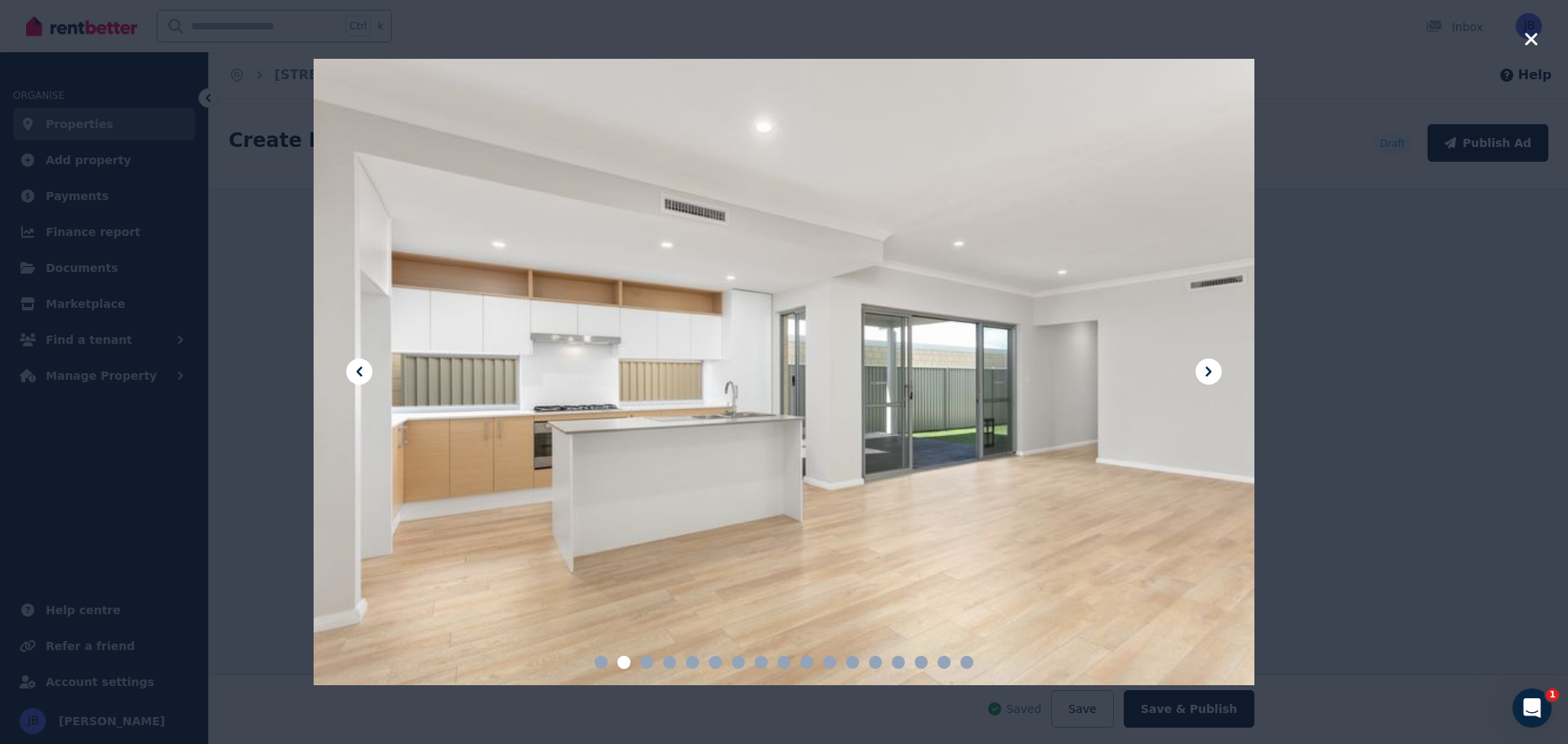
click at [1204, 367] on icon at bounding box center [1208, 371] width 20 height 20
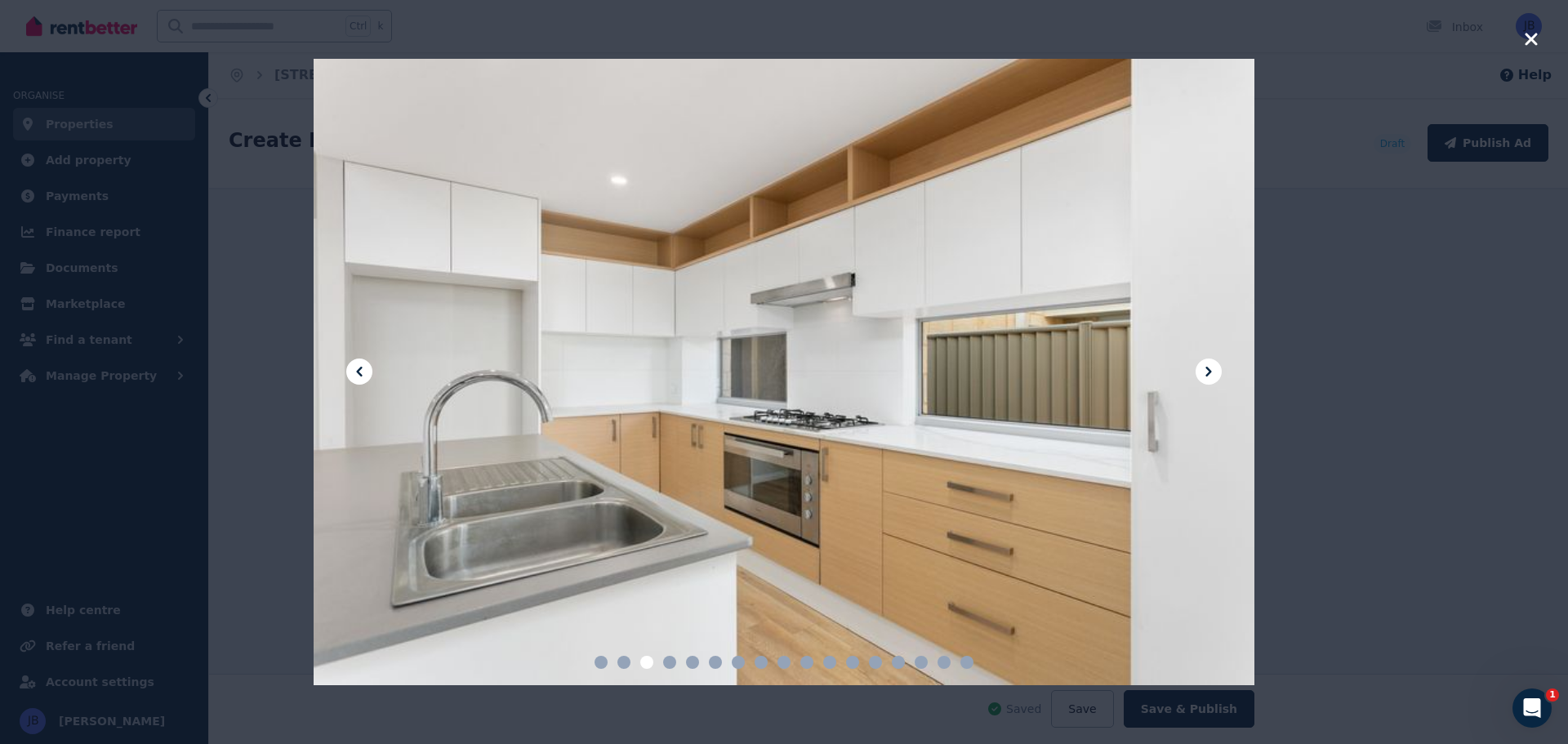
click at [1204, 367] on icon at bounding box center [1208, 371] width 20 height 20
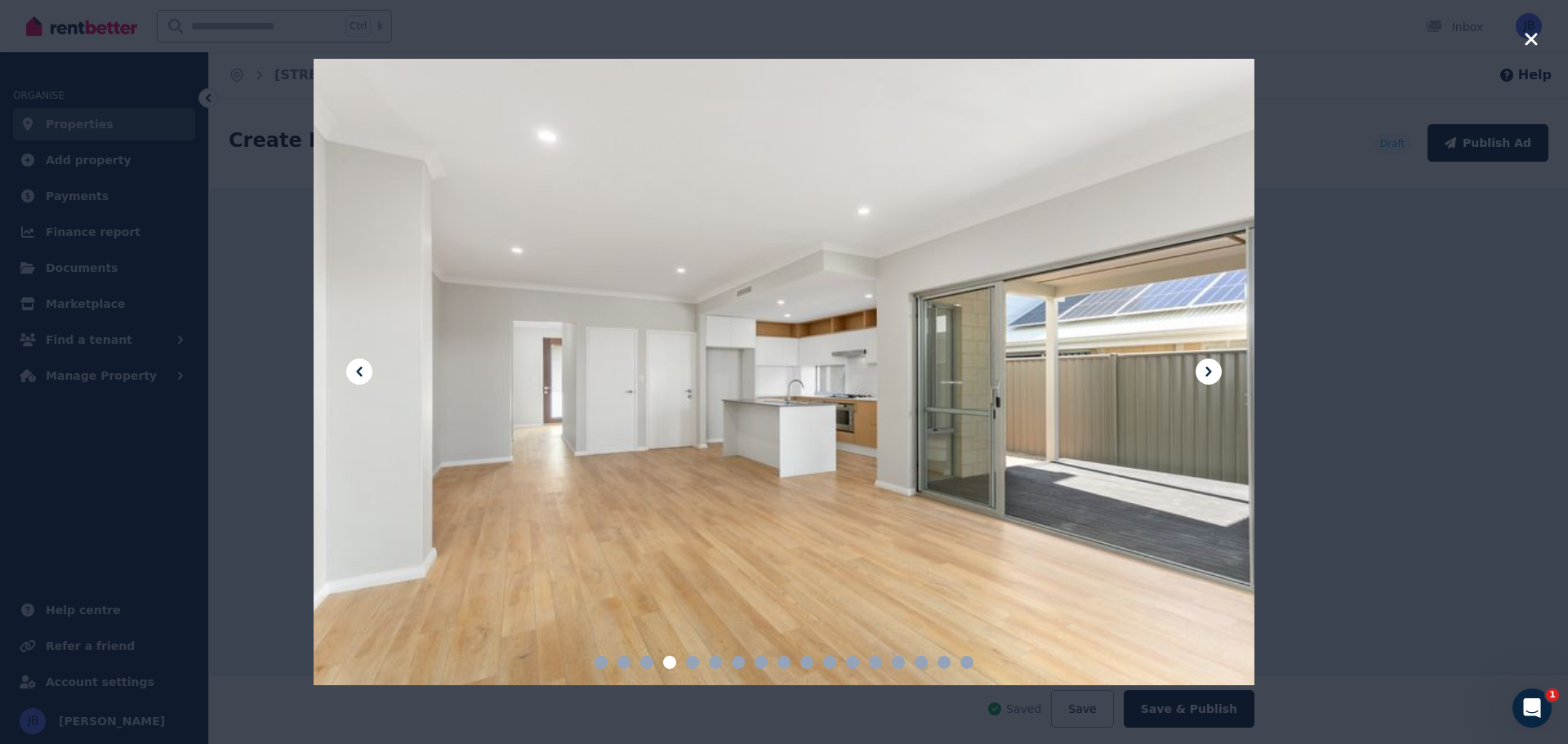
click at [1204, 367] on icon at bounding box center [1208, 371] width 20 height 20
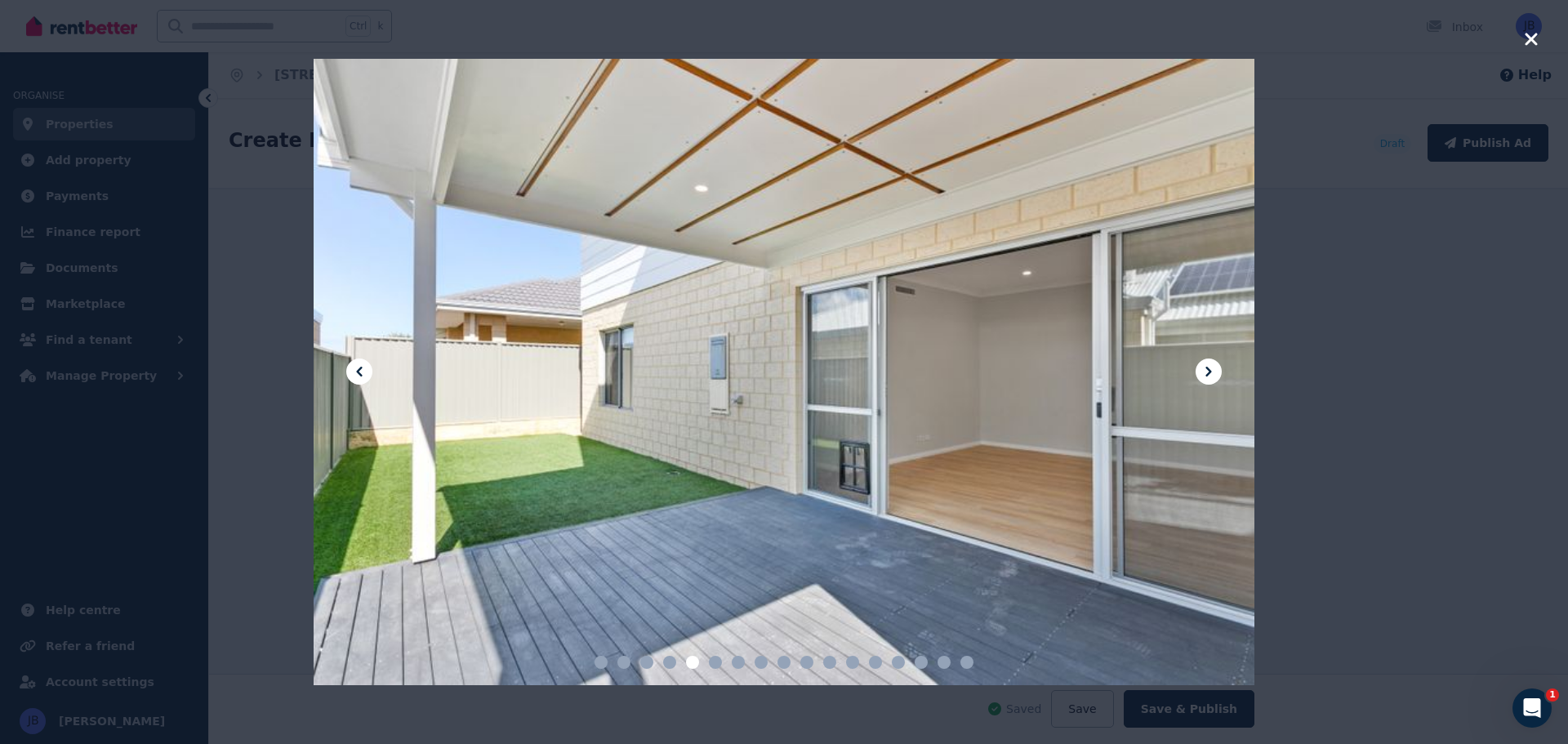
click at [1204, 367] on icon at bounding box center [1208, 371] width 20 height 20
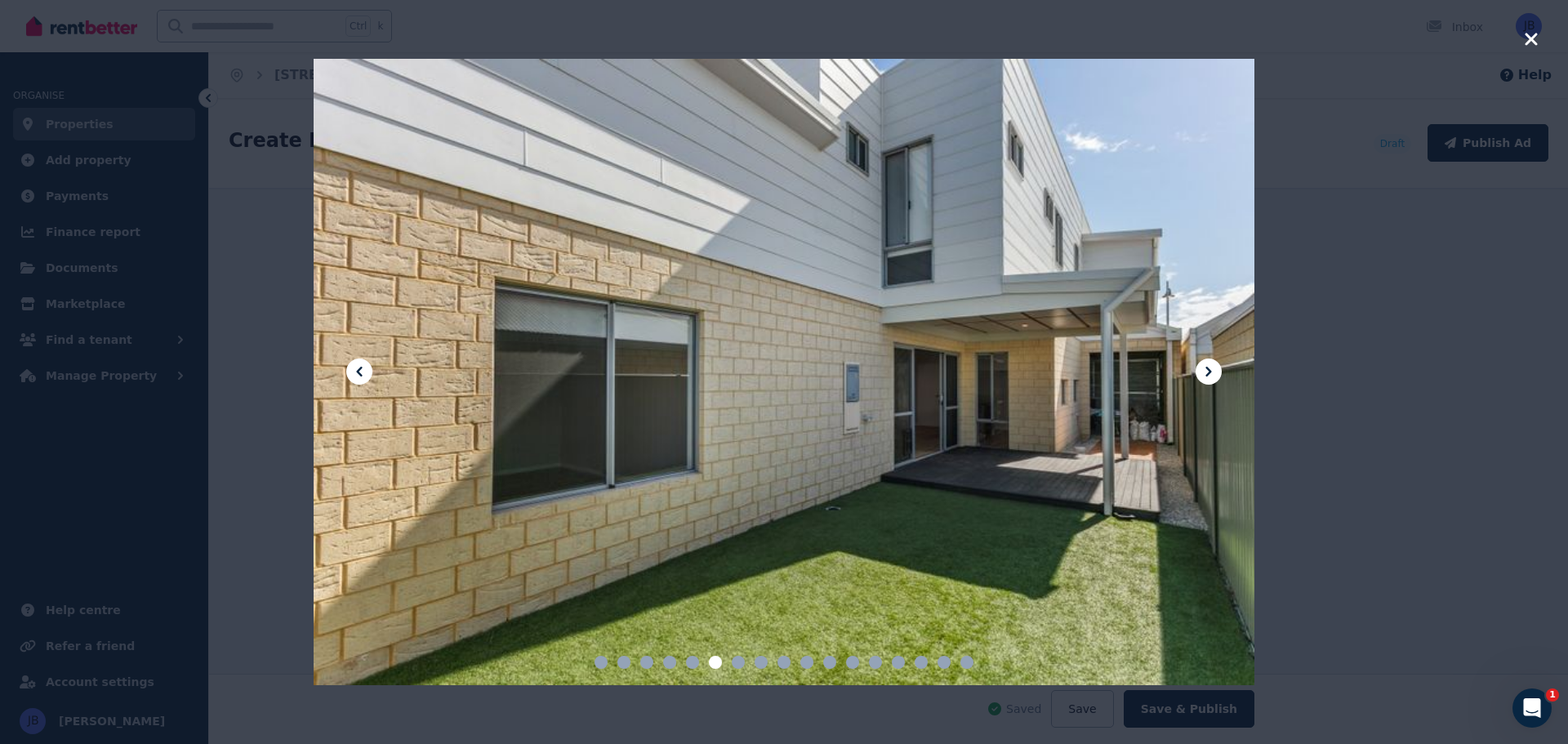
click at [356, 366] on icon at bounding box center [359, 371] width 20 height 20
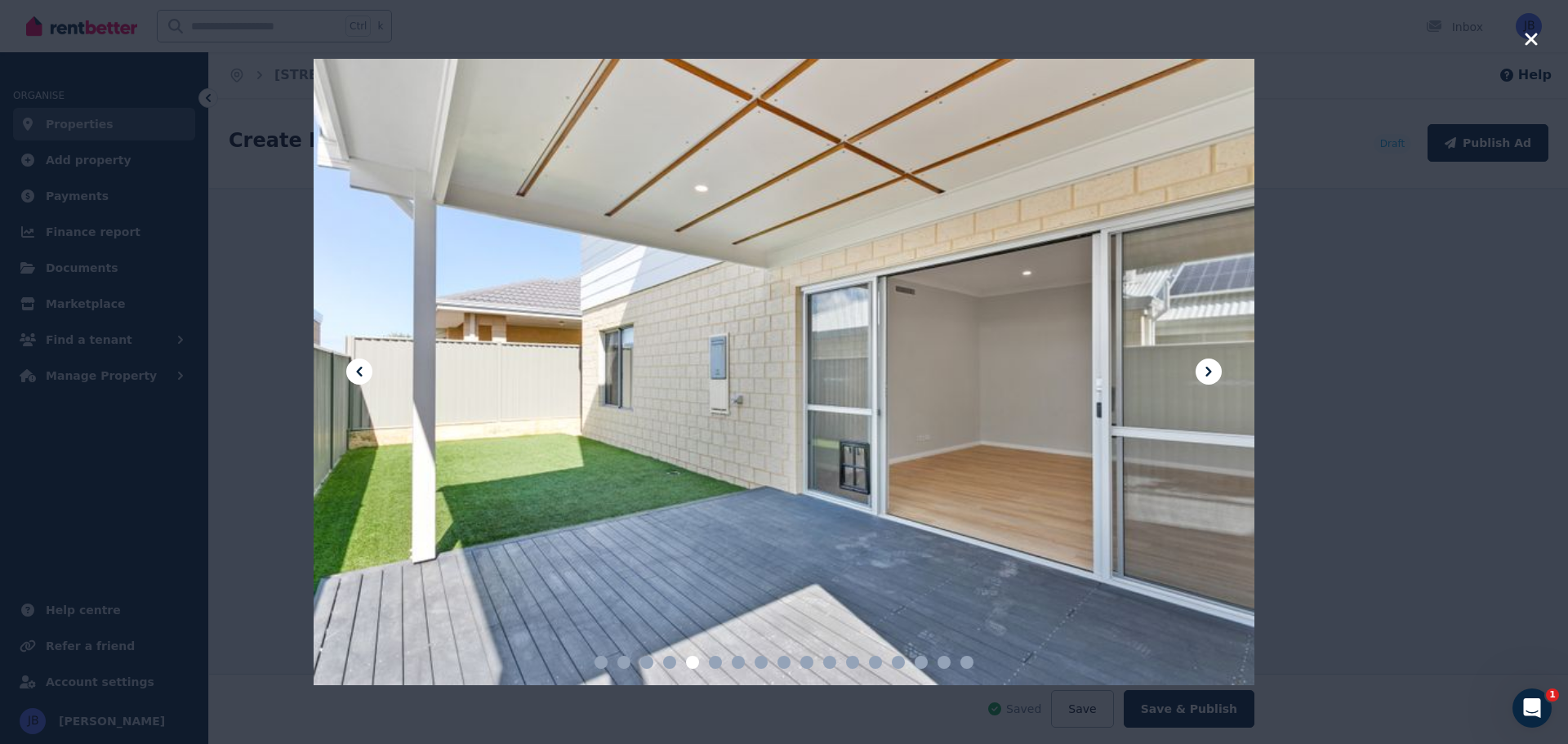
click at [1213, 368] on icon at bounding box center [1208, 371] width 20 height 20
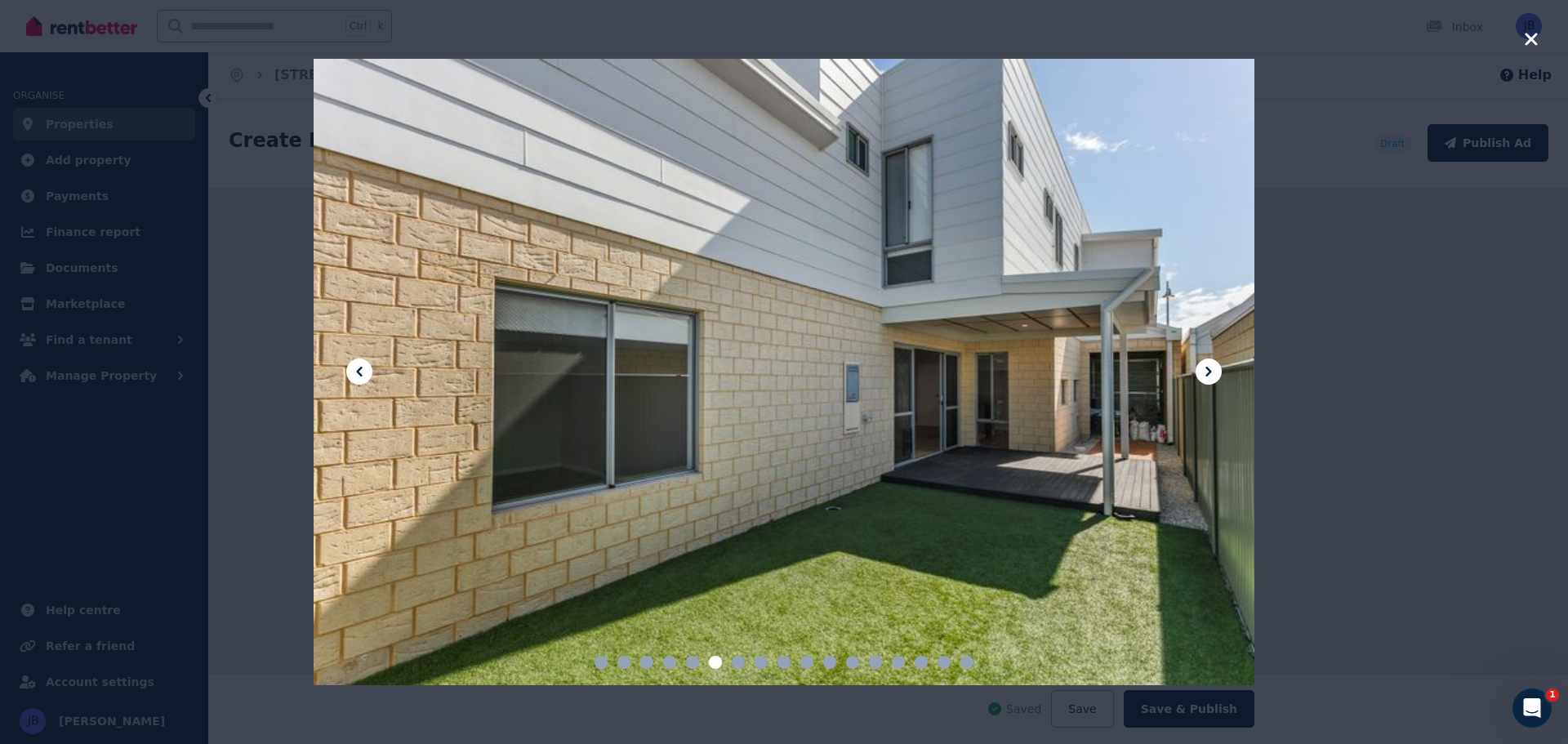
click at [1213, 368] on icon at bounding box center [1208, 371] width 20 height 20
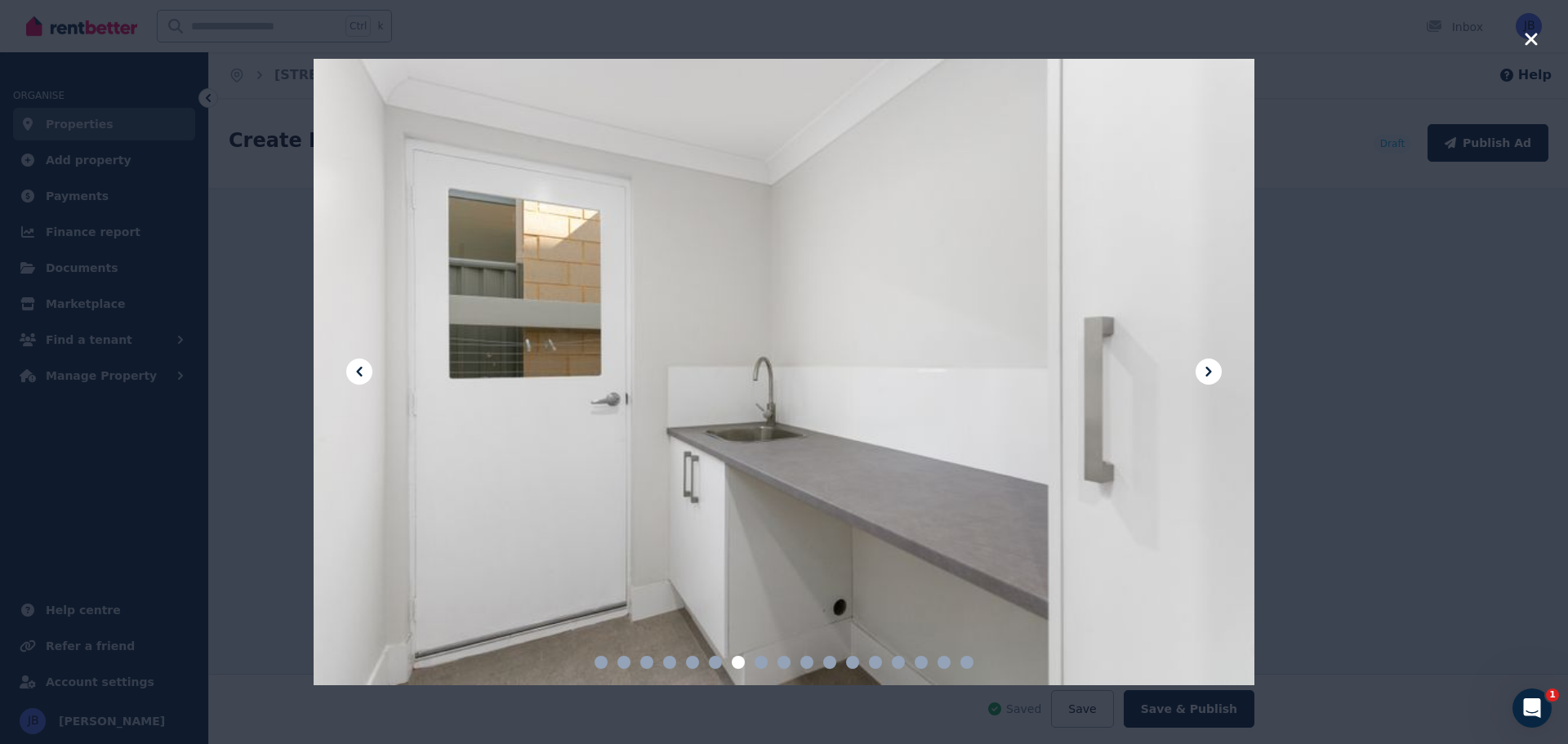
click at [1213, 368] on icon at bounding box center [1208, 371] width 20 height 20
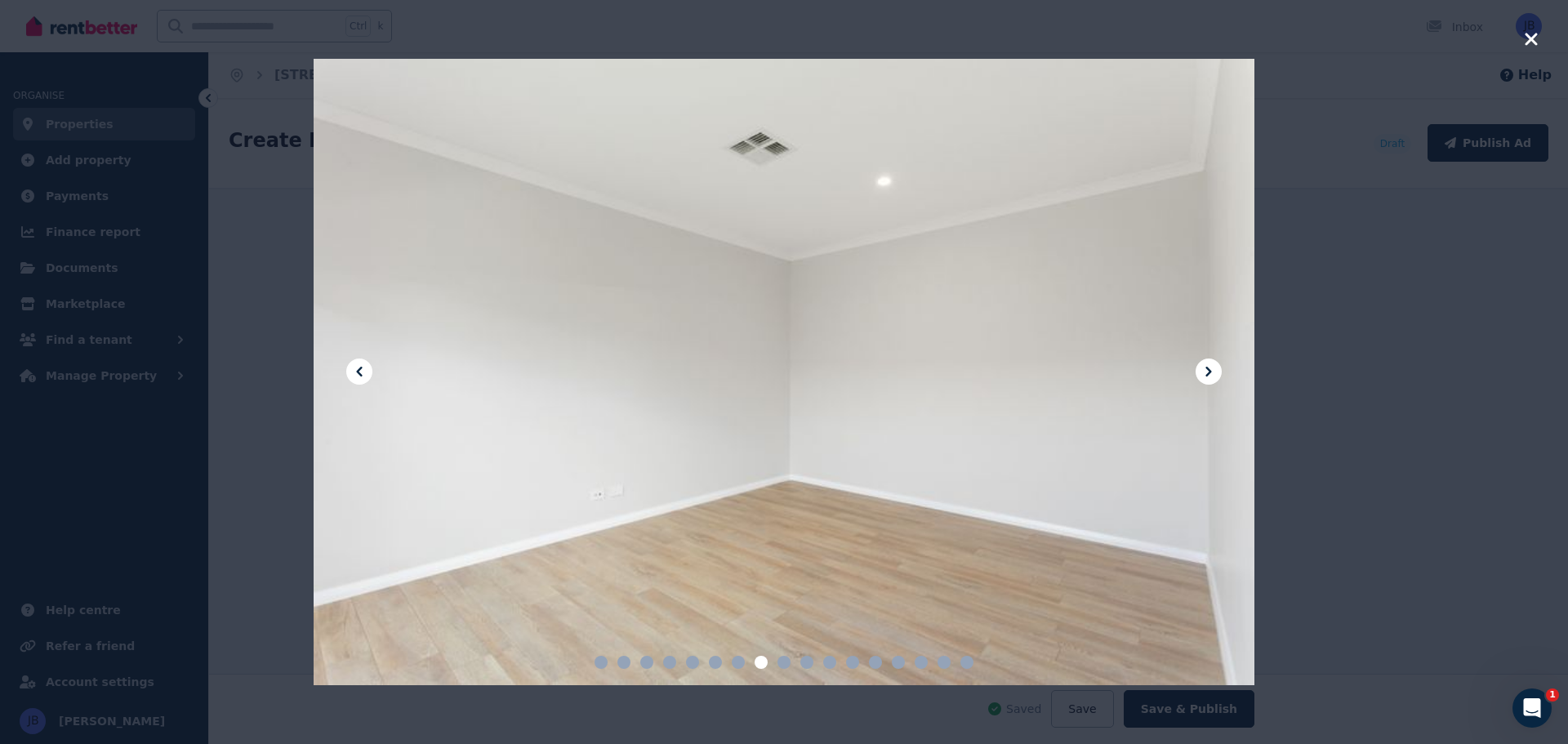
click at [1213, 368] on icon at bounding box center [1208, 371] width 20 height 20
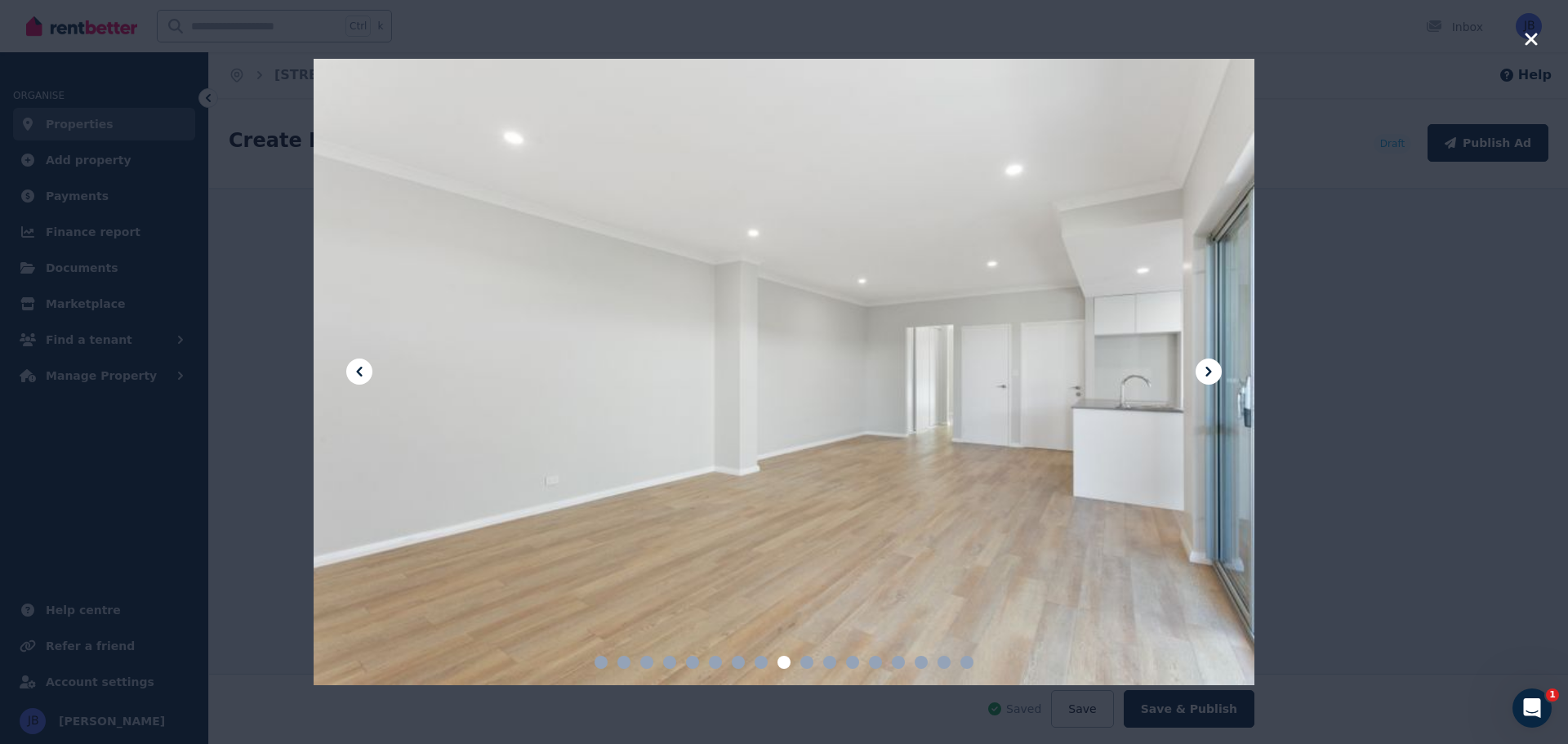
click at [1213, 368] on icon at bounding box center [1208, 371] width 20 height 20
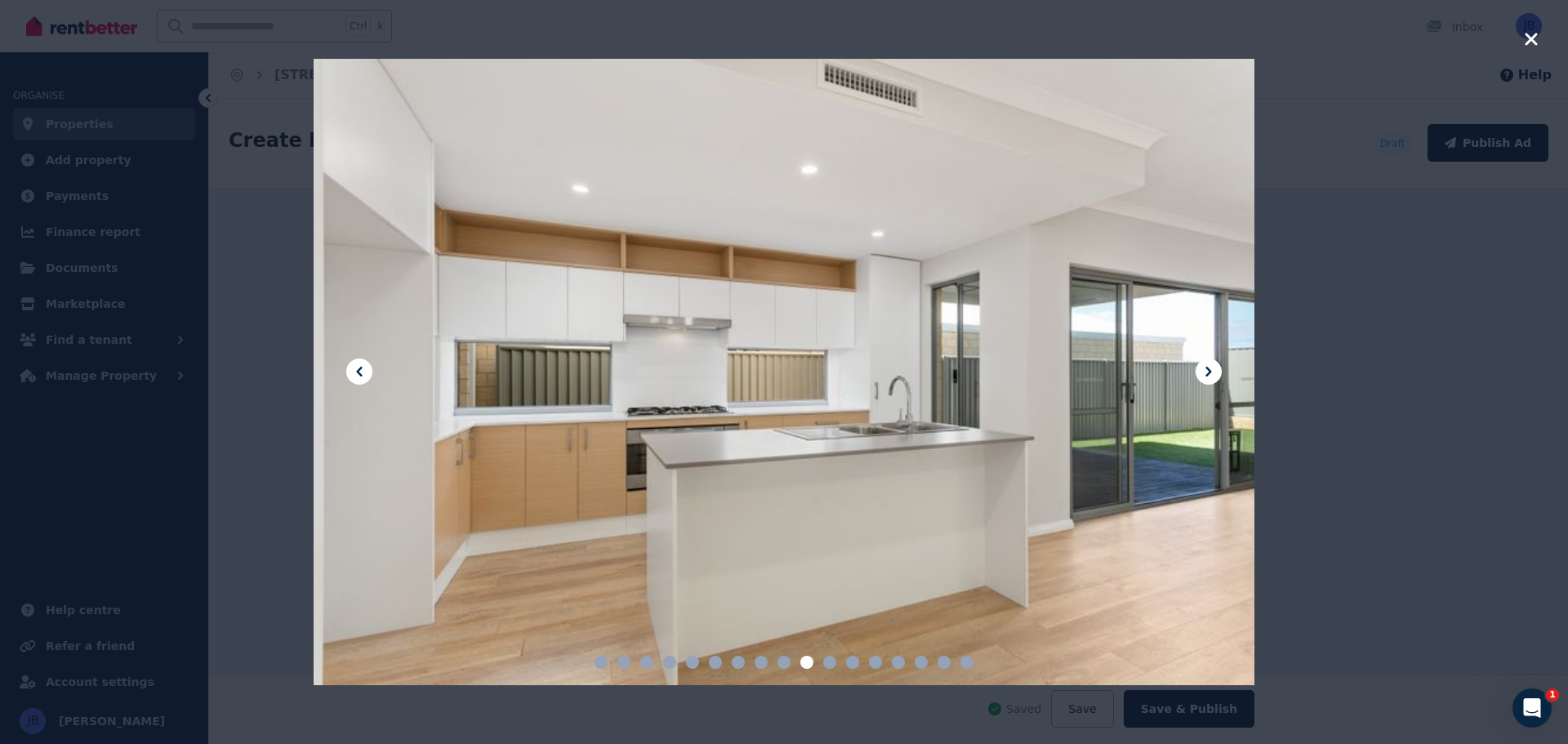
click at [1213, 368] on icon at bounding box center [1208, 371] width 20 height 20
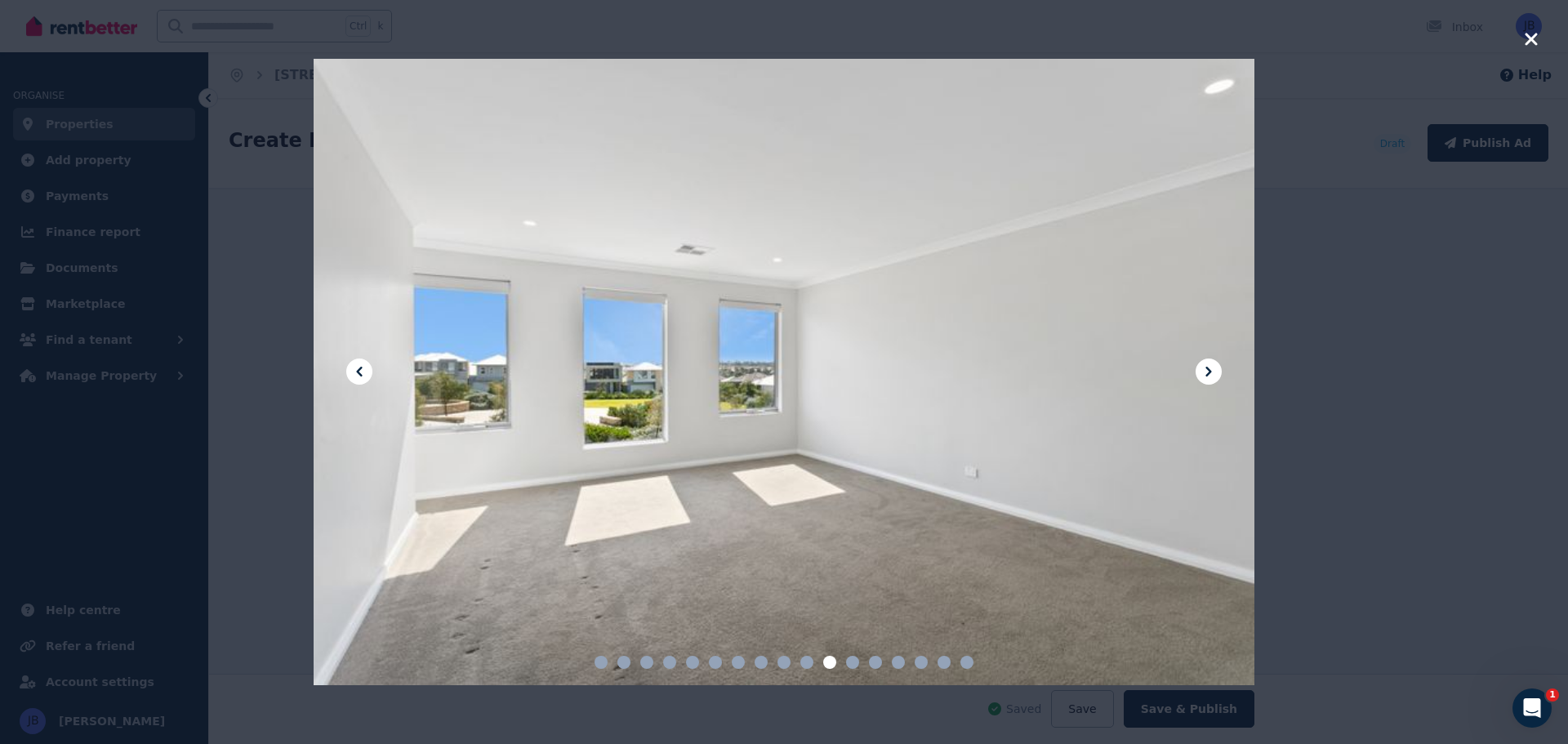
click at [1213, 368] on icon at bounding box center [1208, 371] width 20 height 20
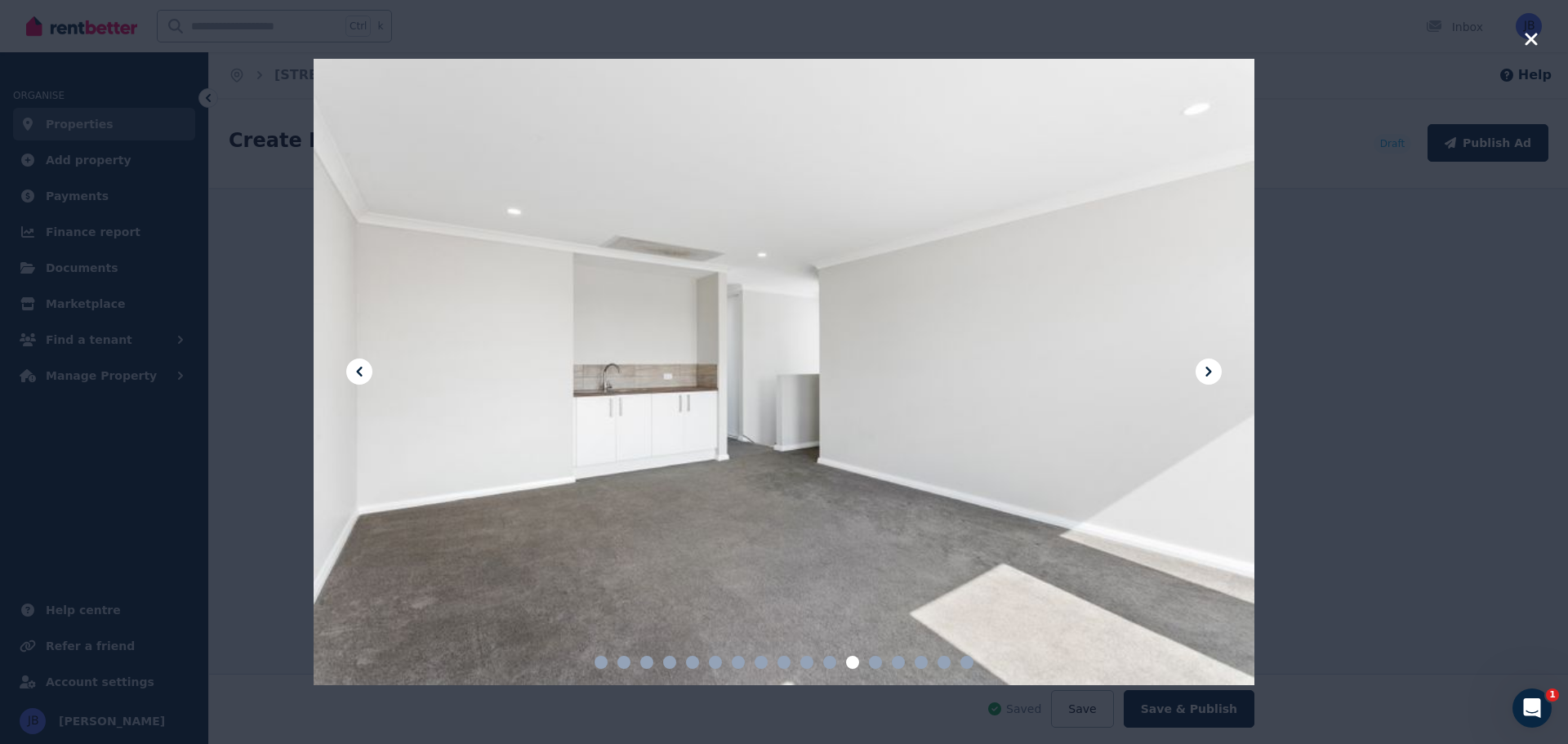
click at [1213, 368] on icon at bounding box center [1208, 371] width 20 height 20
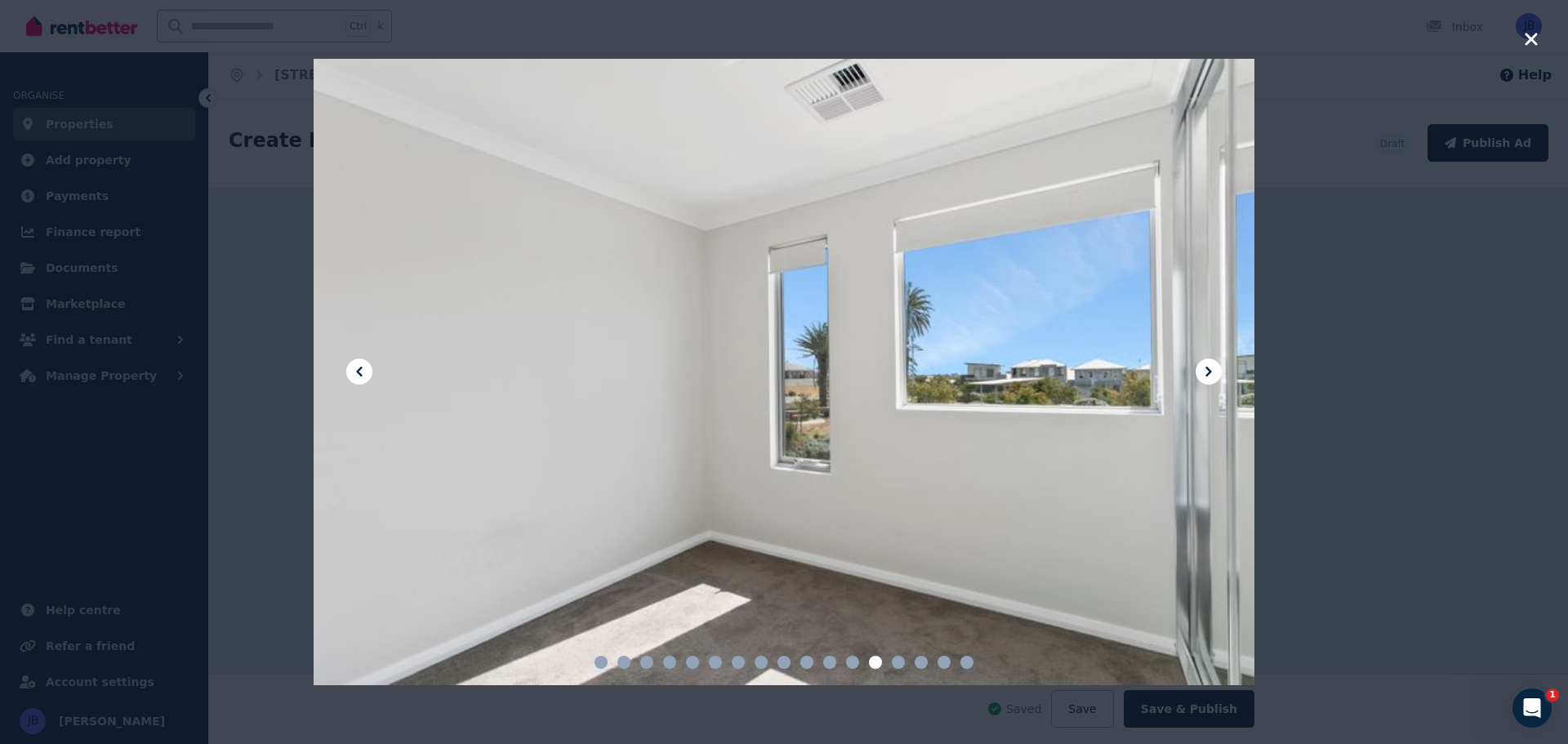
click at [1213, 368] on icon at bounding box center [1208, 371] width 20 height 20
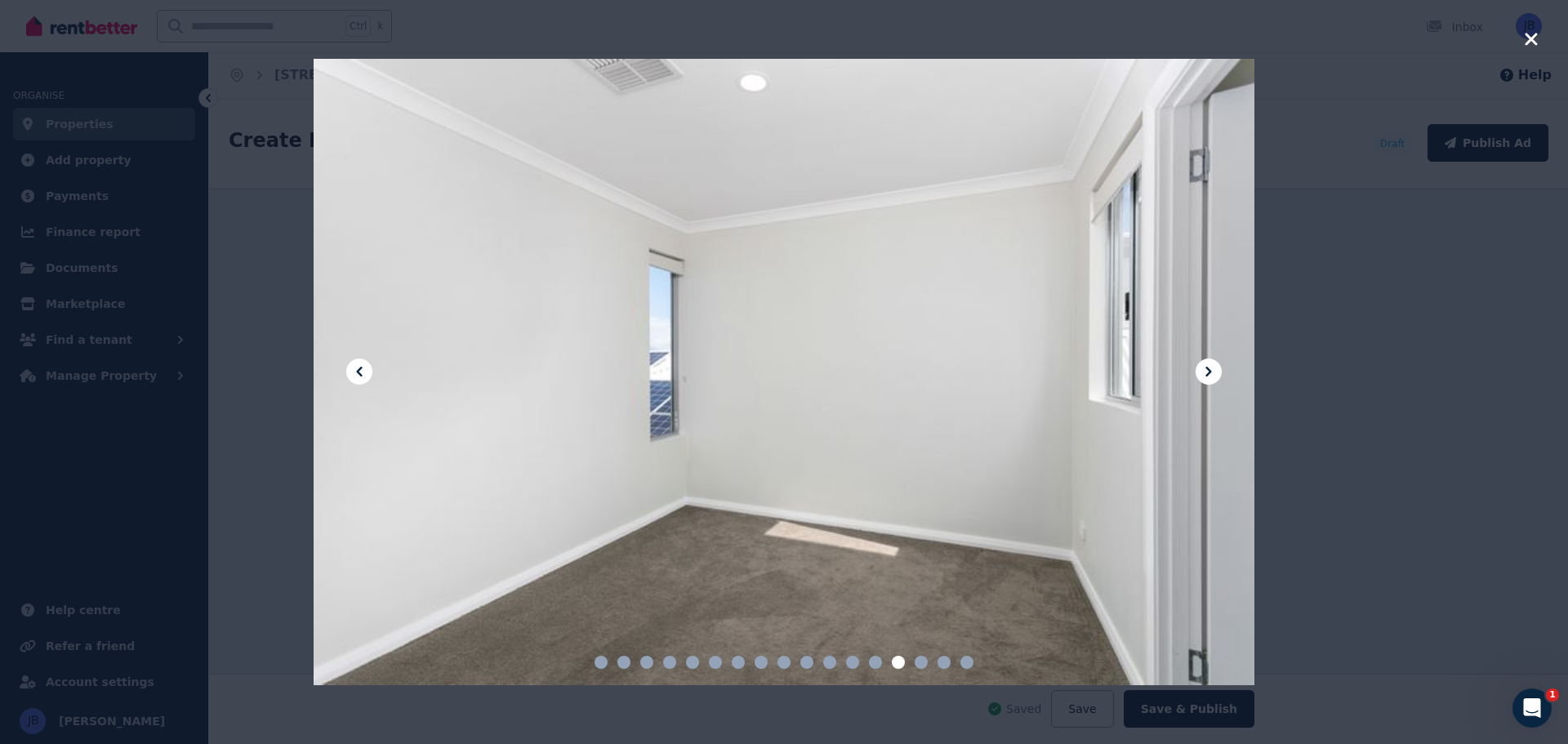
click at [1213, 368] on icon at bounding box center [1208, 371] width 20 height 20
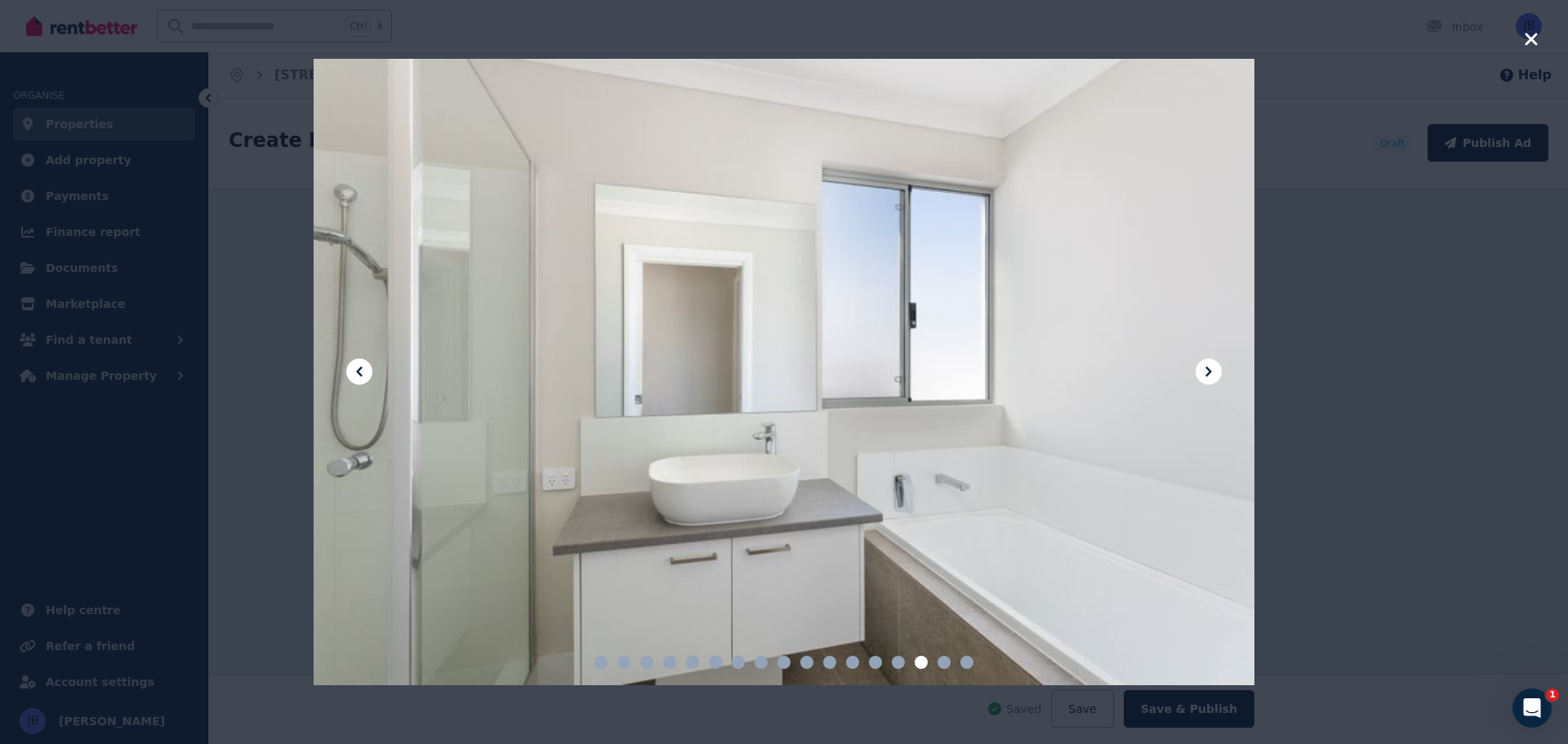
click at [1213, 368] on icon at bounding box center [1208, 371] width 20 height 20
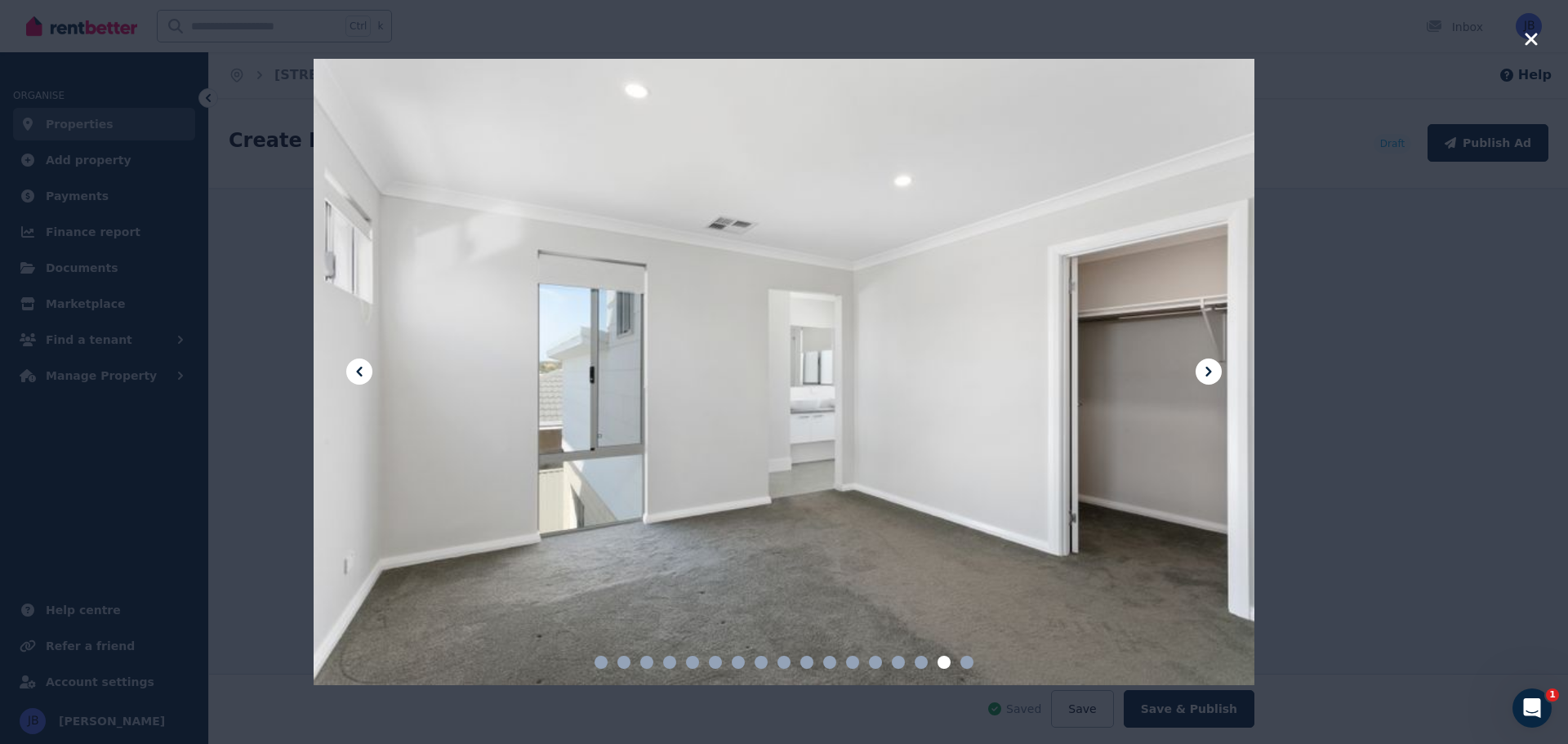
click at [1207, 374] on icon at bounding box center [1207, 371] width 6 height 10
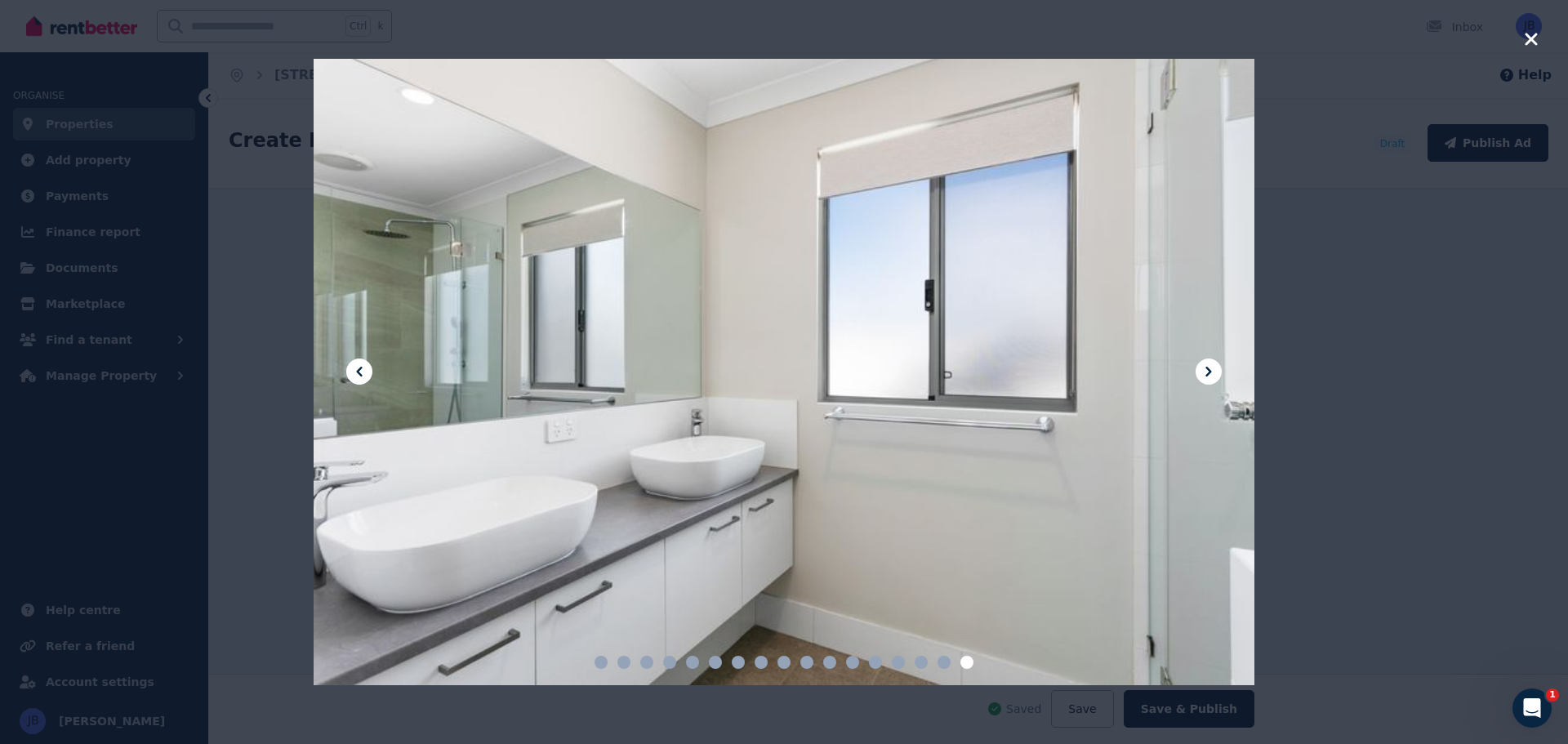
click at [1199, 374] on icon at bounding box center [1208, 371] width 20 height 20
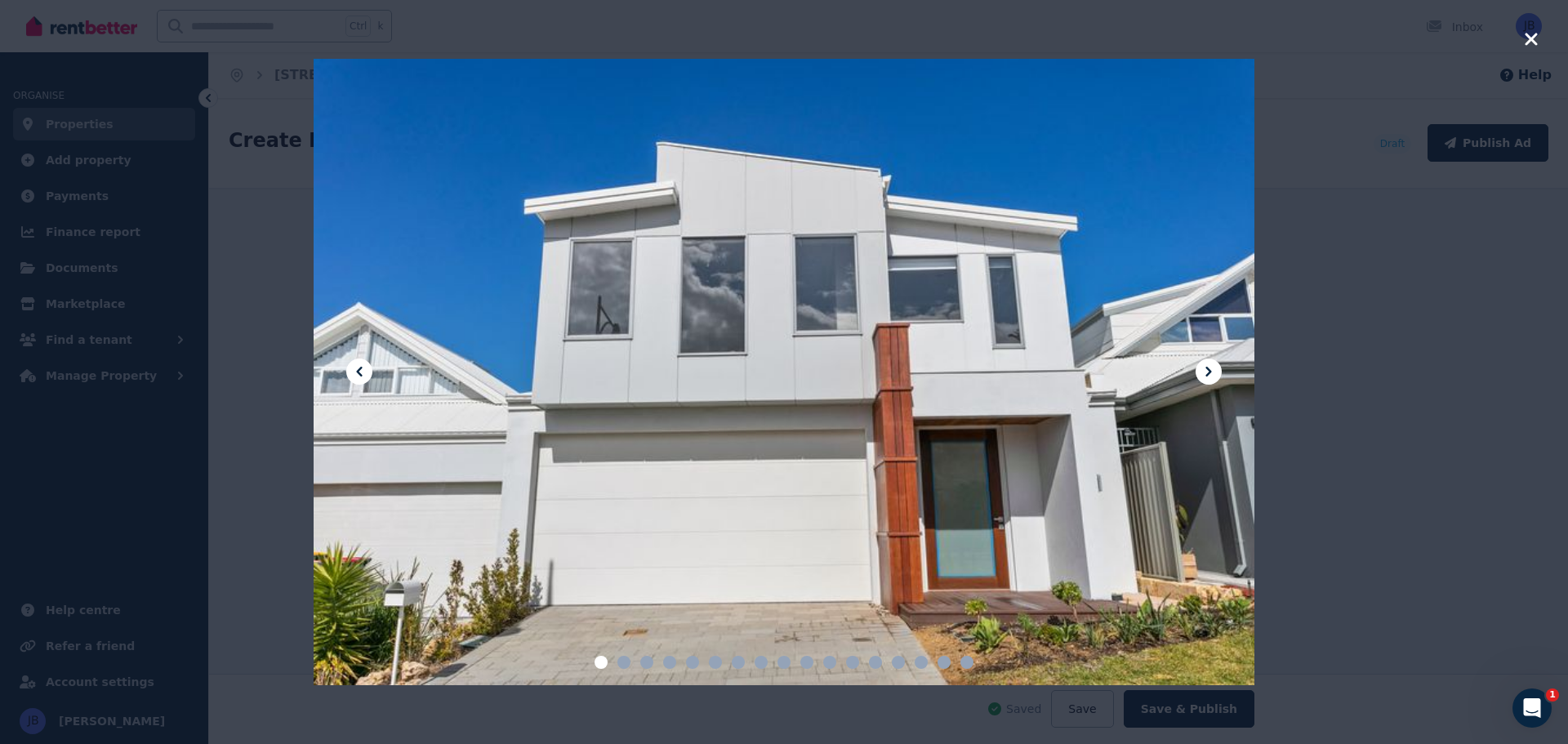
click at [1528, 34] on icon "button" at bounding box center [1530, 39] width 12 height 12
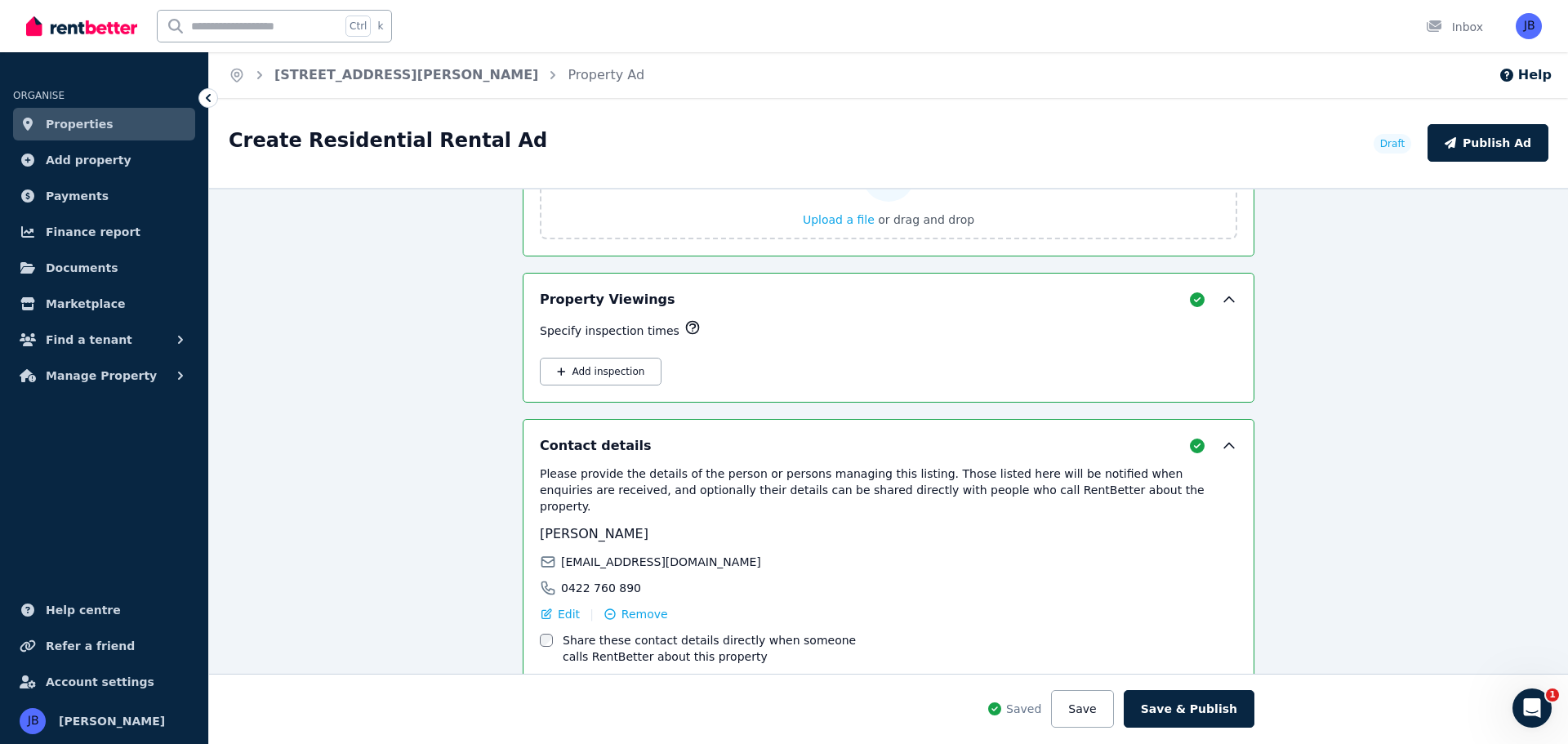
scroll to position [2755, 0]
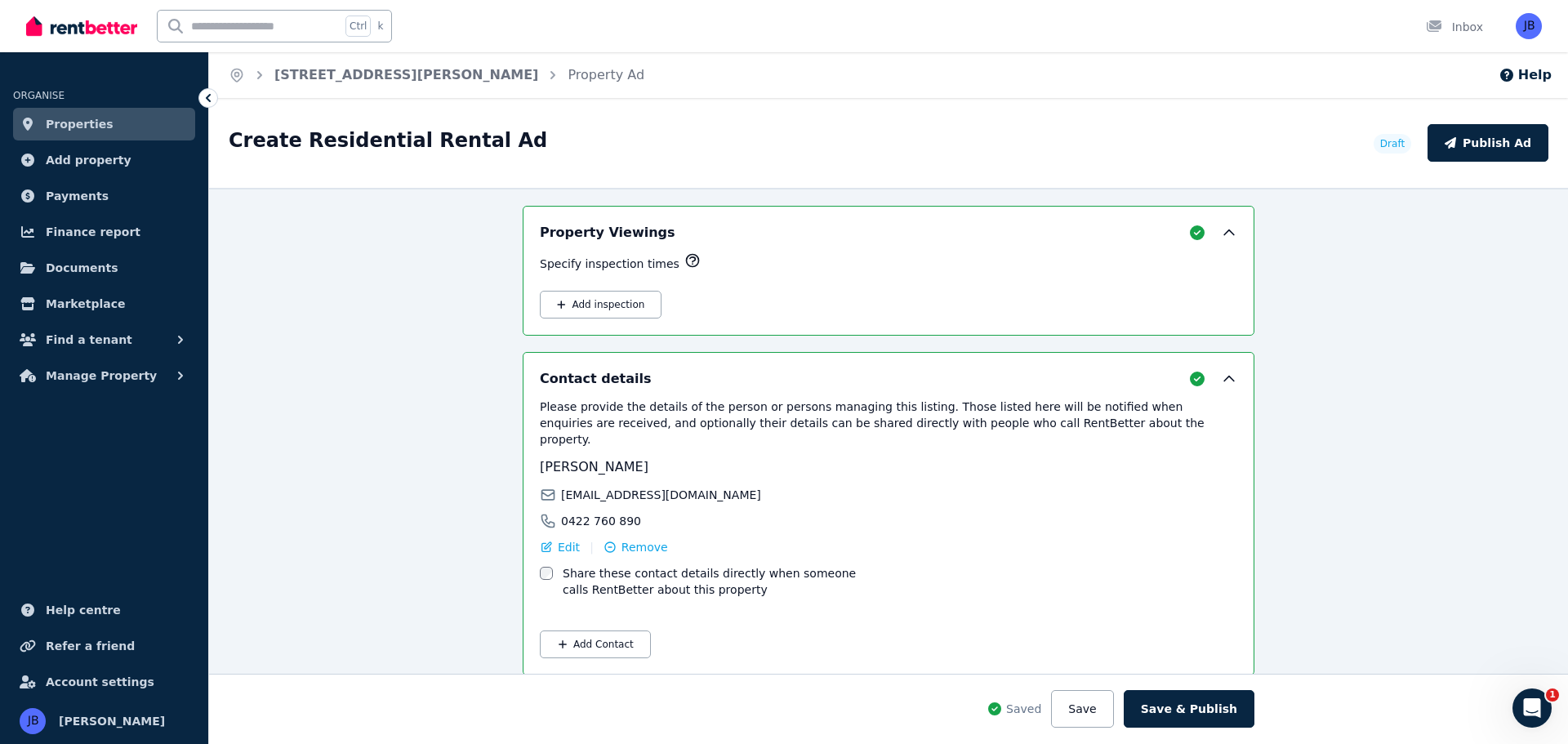
click at [1097, 702] on button "Save" at bounding box center [1082, 709] width 62 height 38
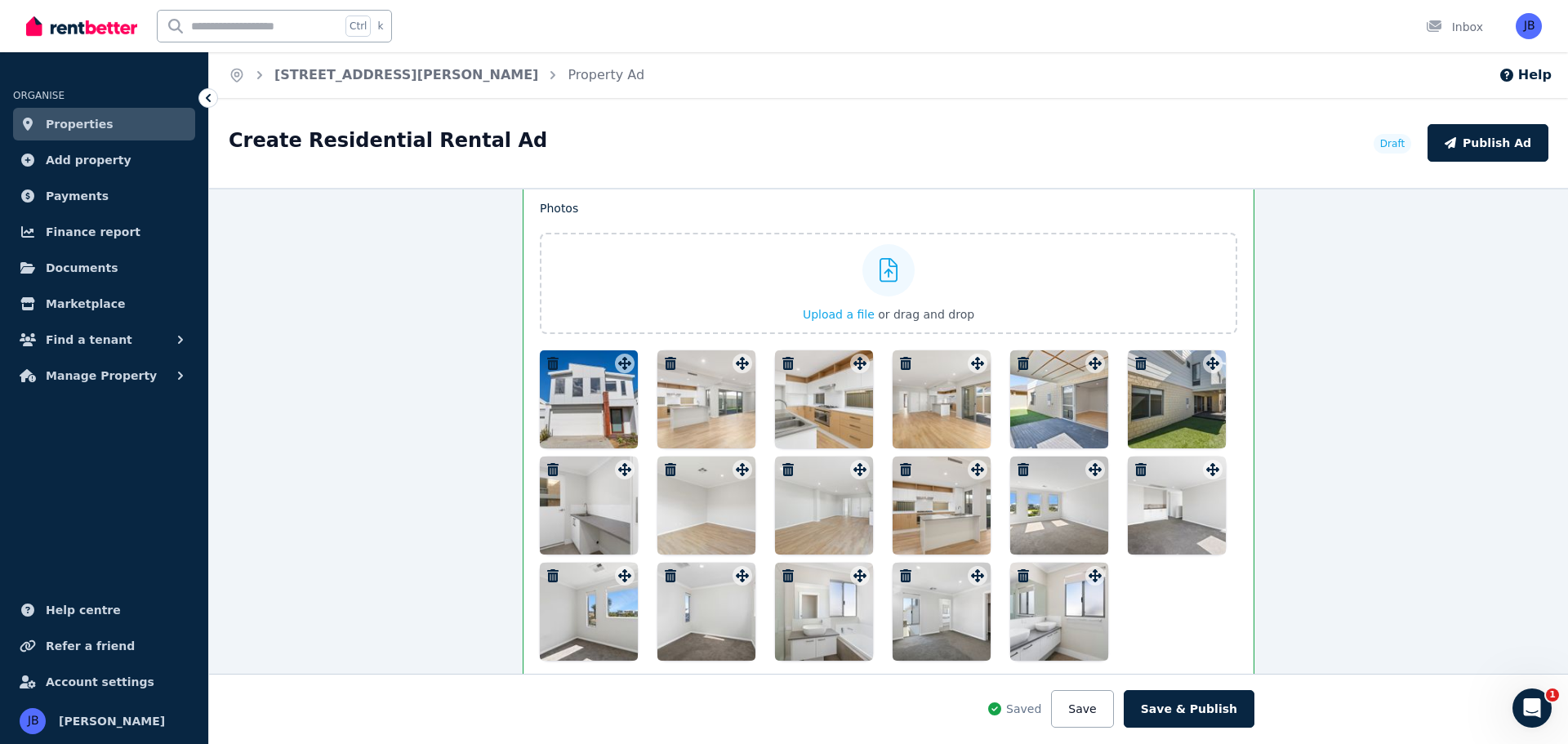
scroll to position [2152, 0]
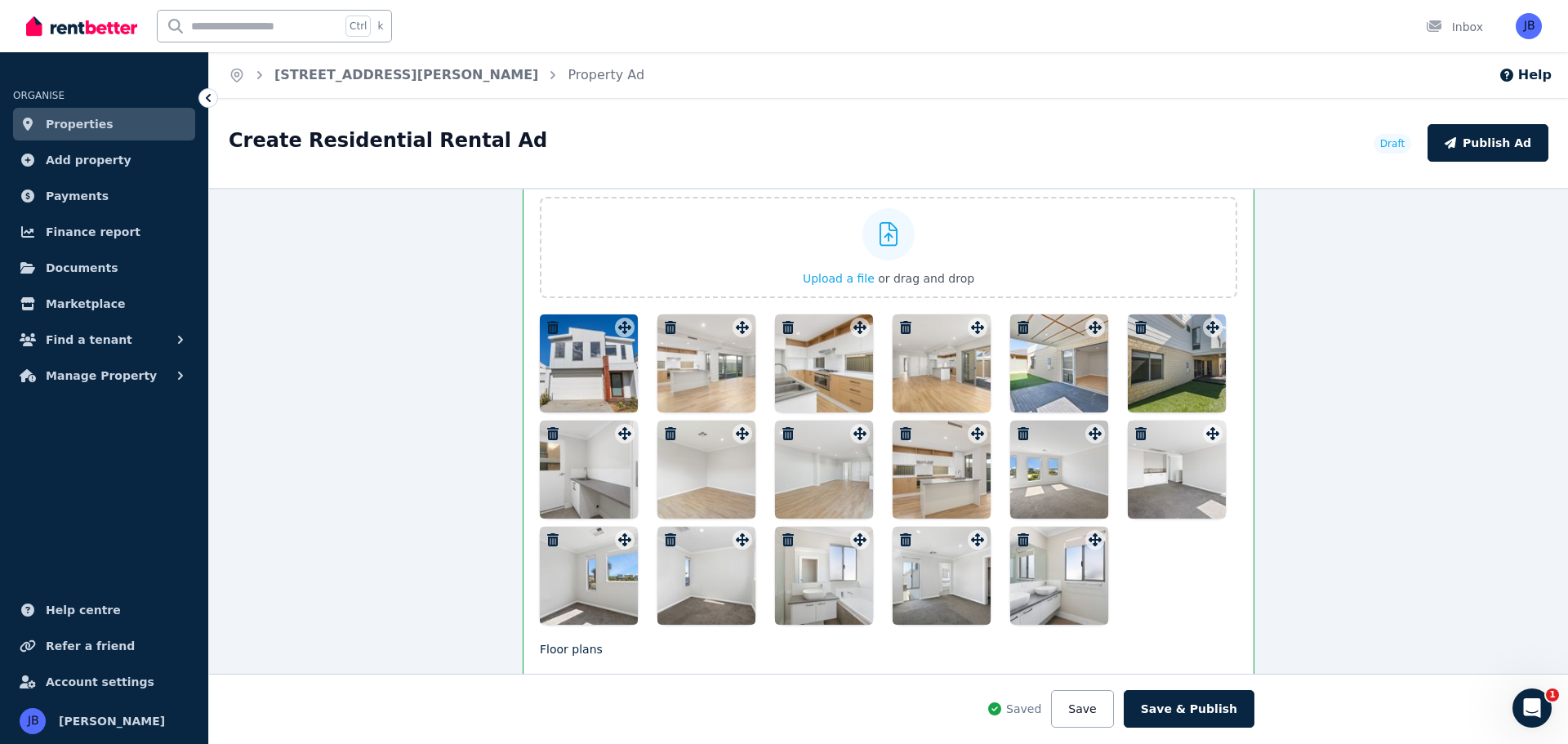
click at [1166, 385] on div at bounding box center [1176, 363] width 98 height 98
click at [1166, 385] on div "**********" at bounding box center [888, 420] width 1359 height 645
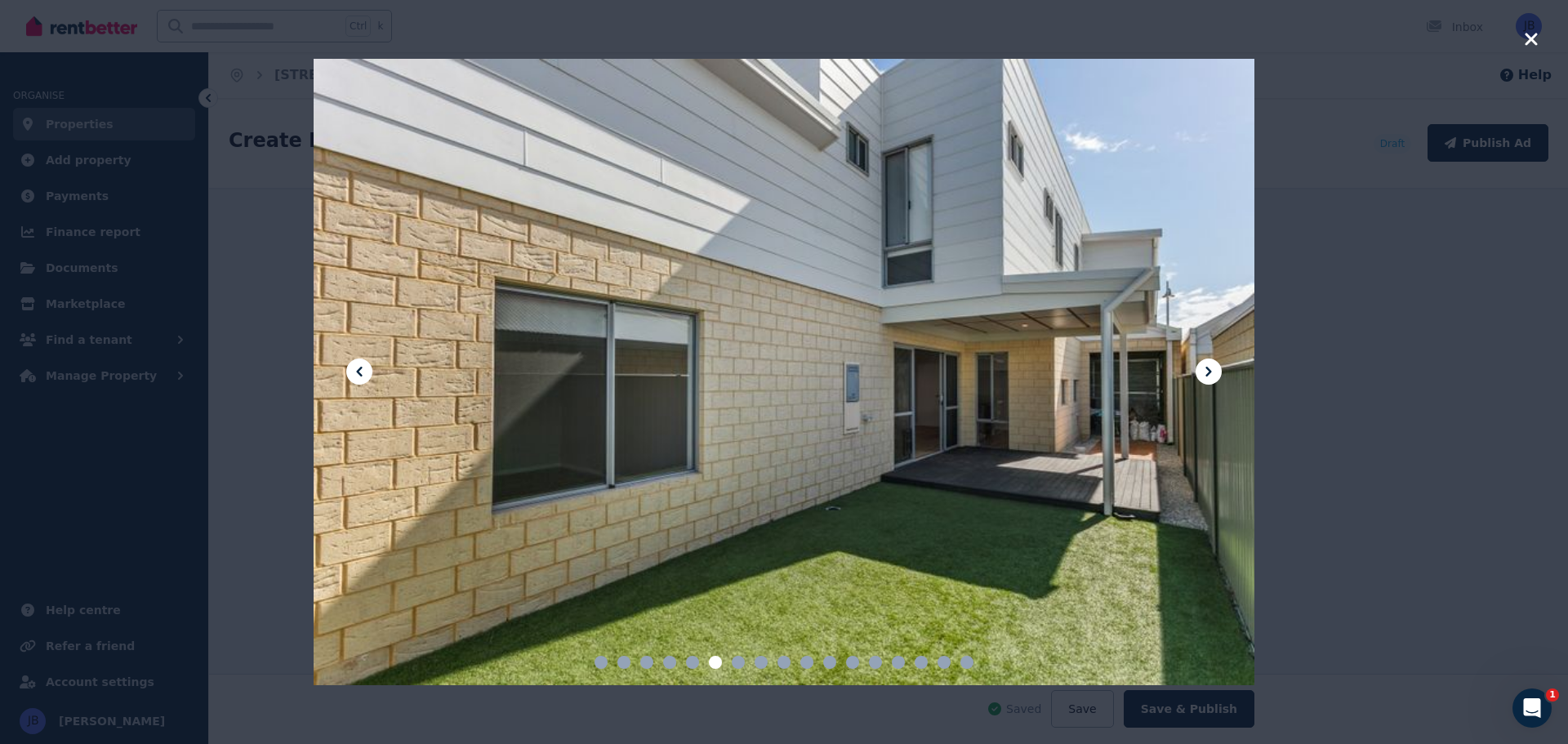
click at [1529, 48] on icon "button" at bounding box center [1531, 39] width 15 height 20
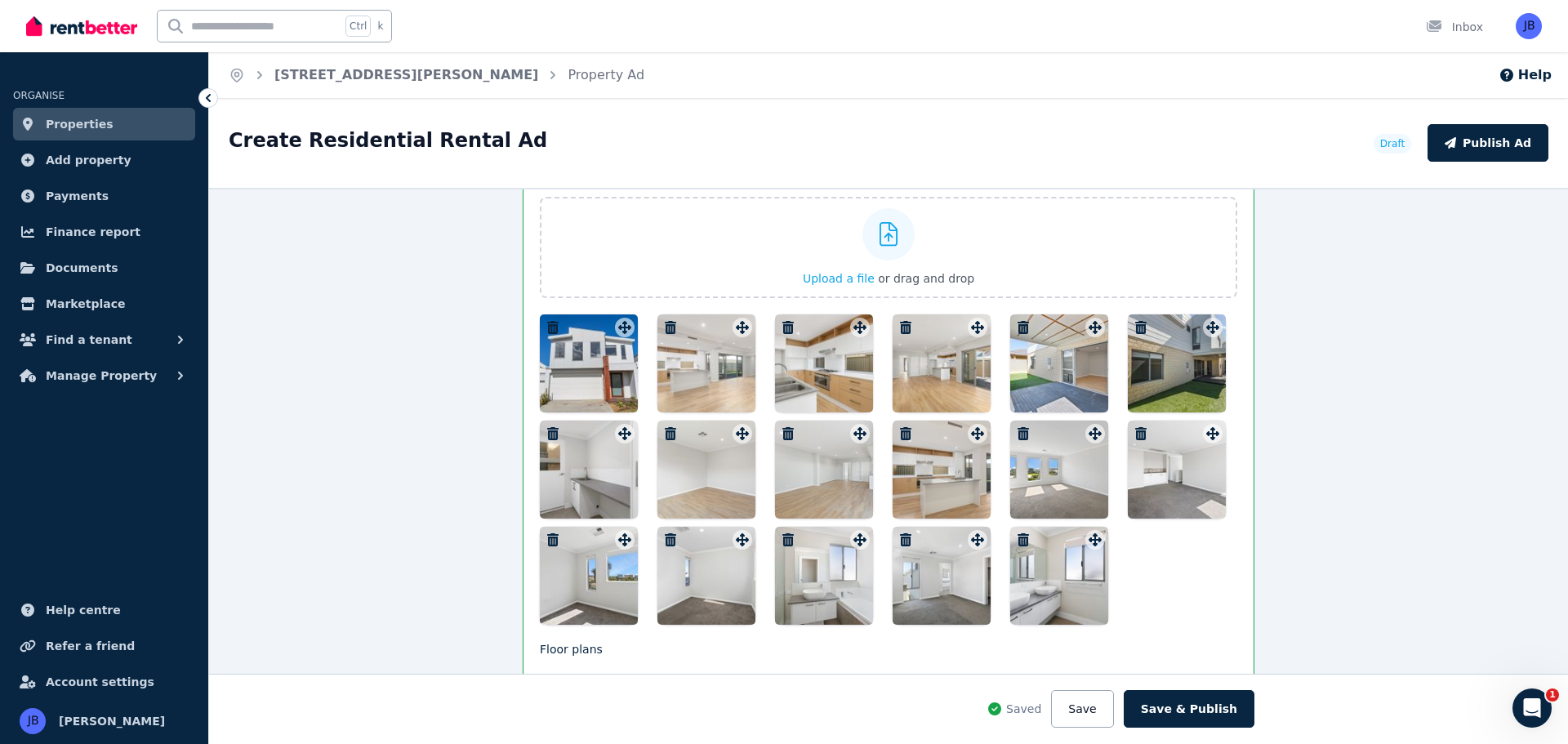
click at [557, 374] on div at bounding box center [588, 363] width 98 height 98
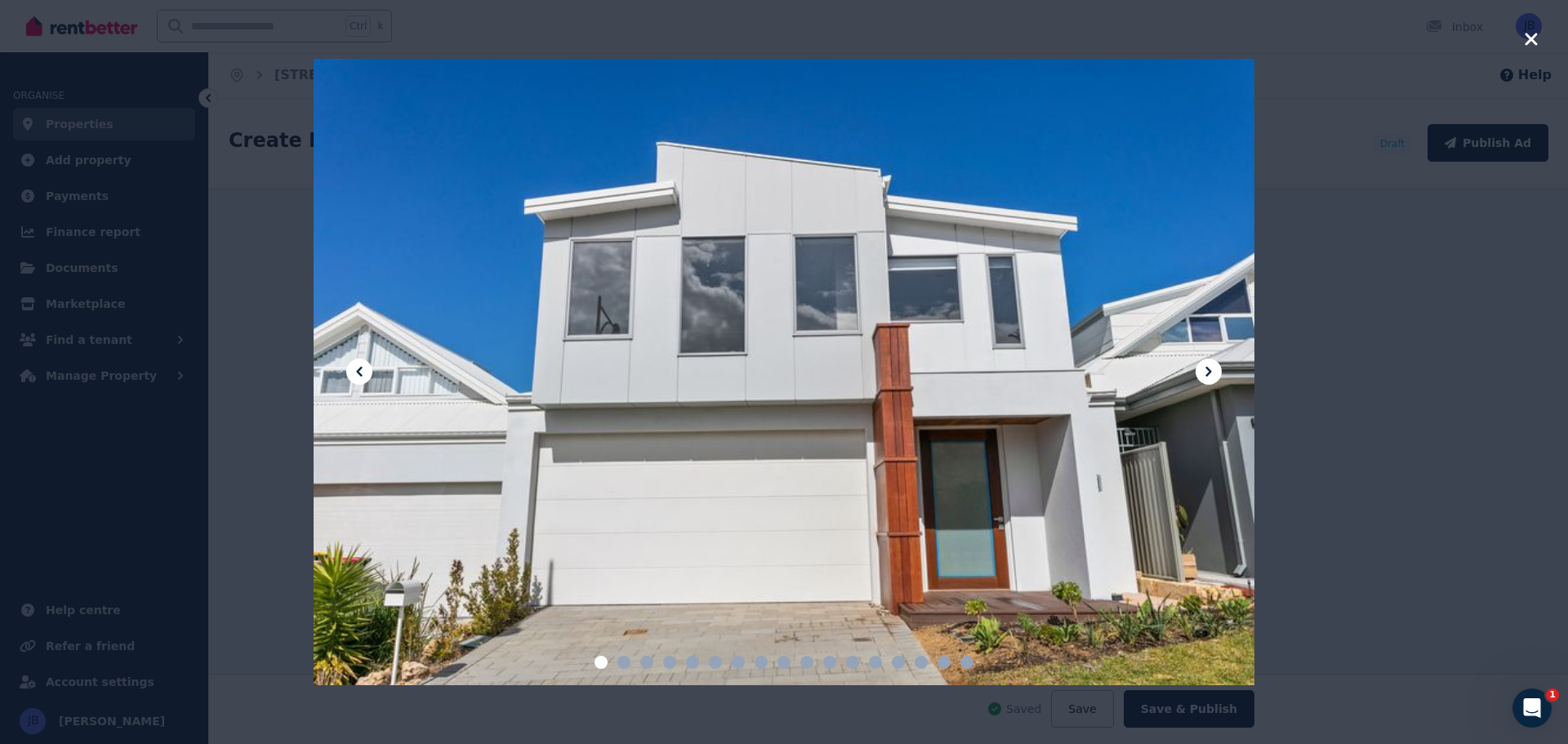
click at [557, 374] on div "**********" at bounding box center [888, 420] width 1359 height 645
click at [1207, 362] on icon at bounding box center [1208, 371] width 20 height 20
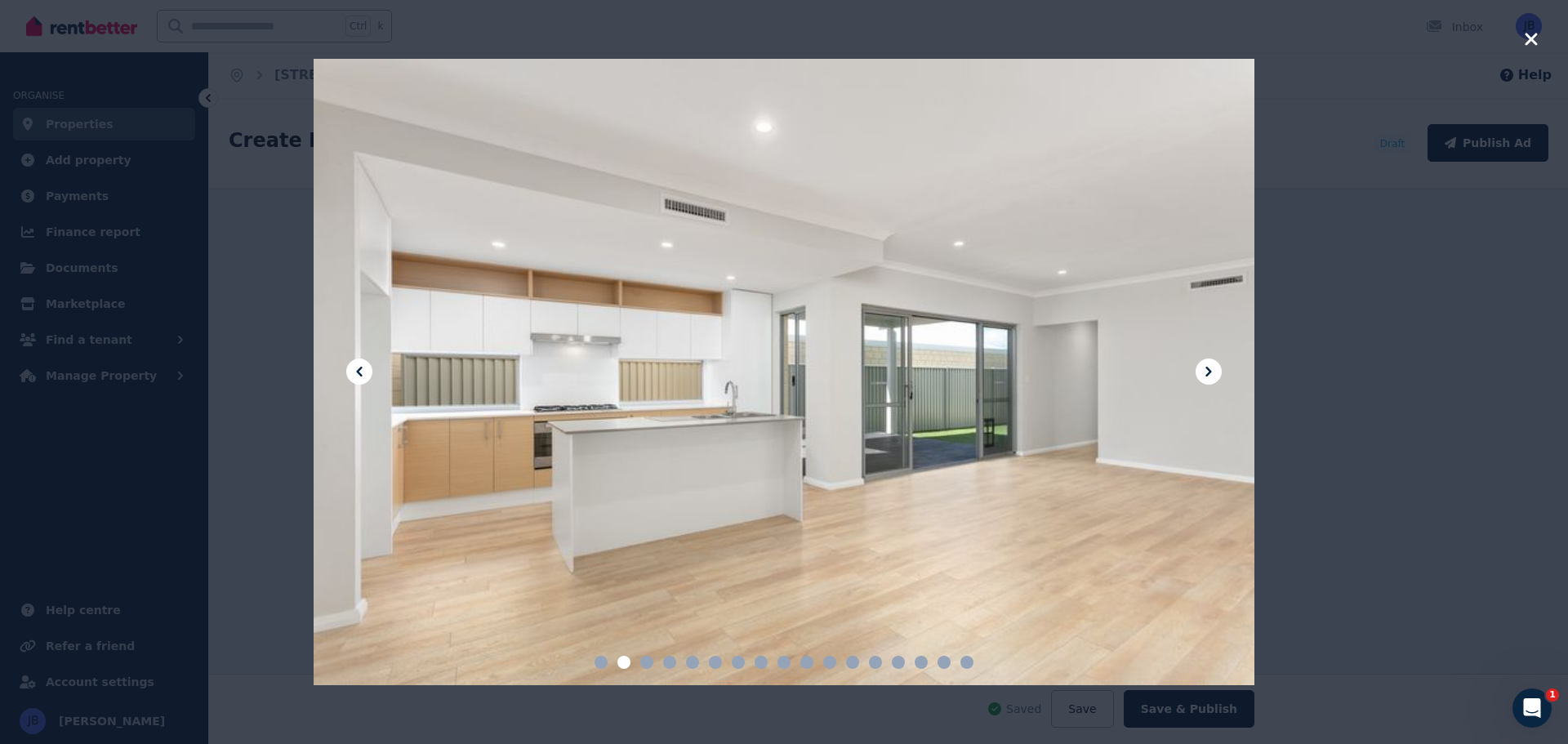
click at [1207, 362] on icon at bounding box center [1208, 371] width 20 height 20
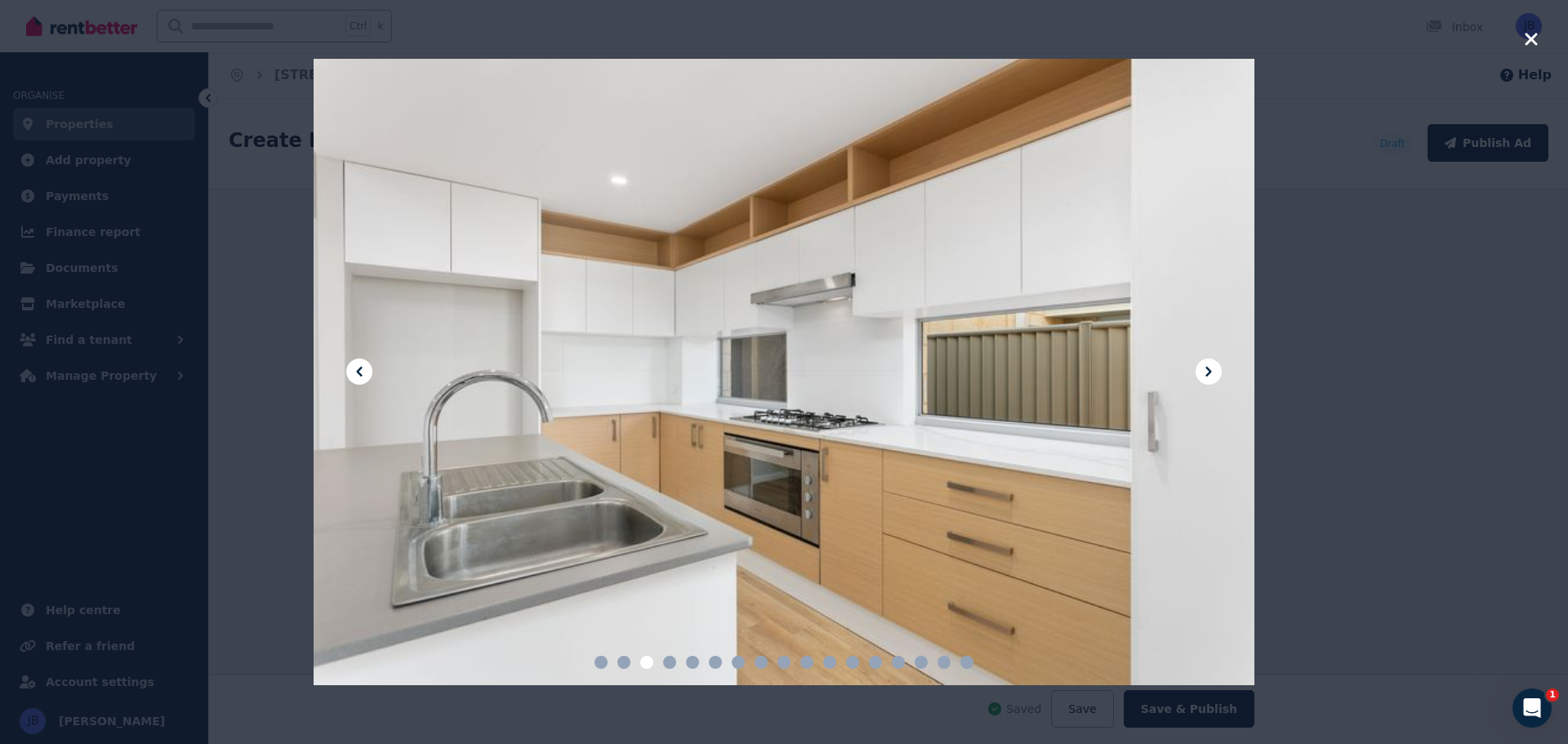
click at [1207, 362] on icon at bounding box center [1208, 371] width 20 height 20
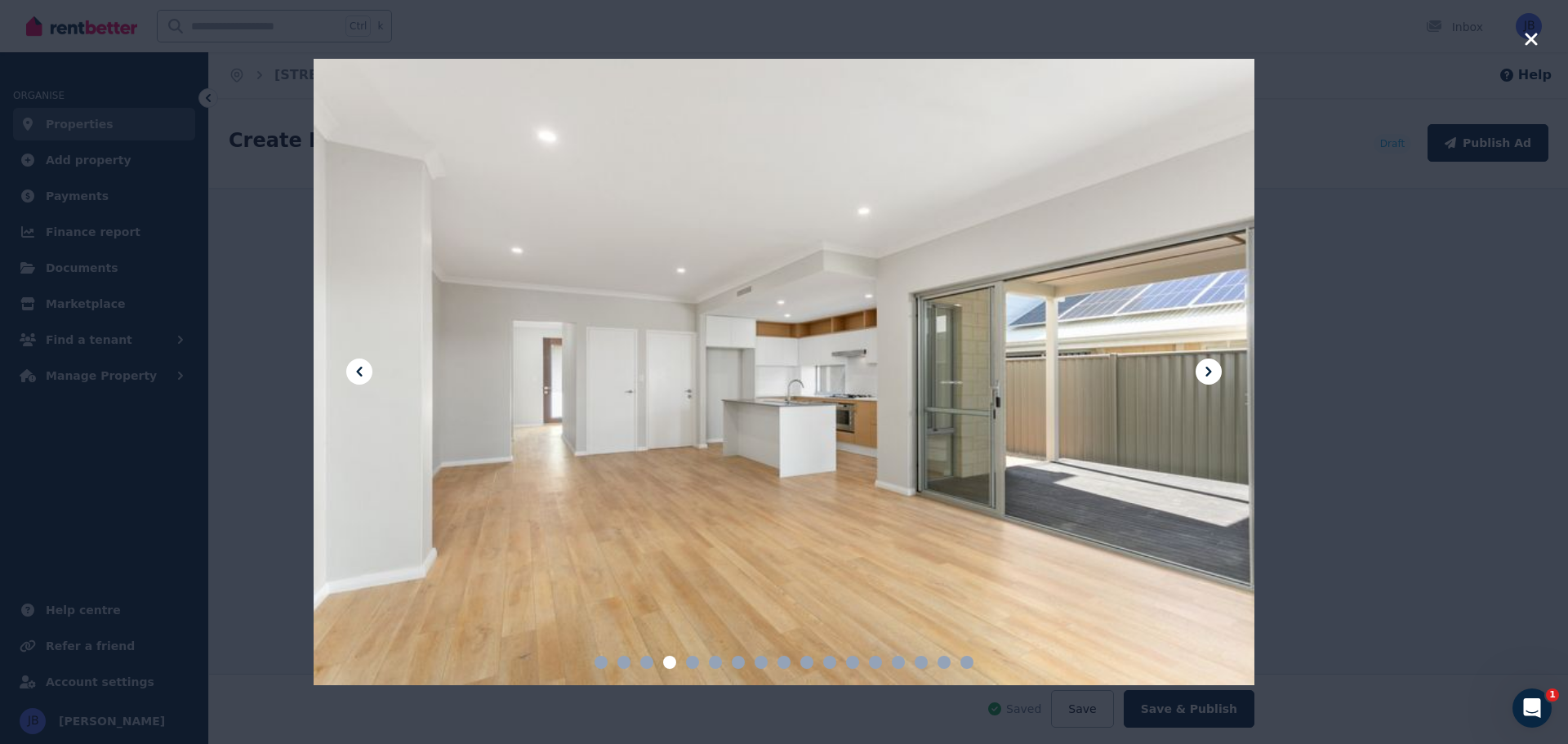
click at [1207, 362] on icon at bounding box center [1208, 371] width 20 height 20
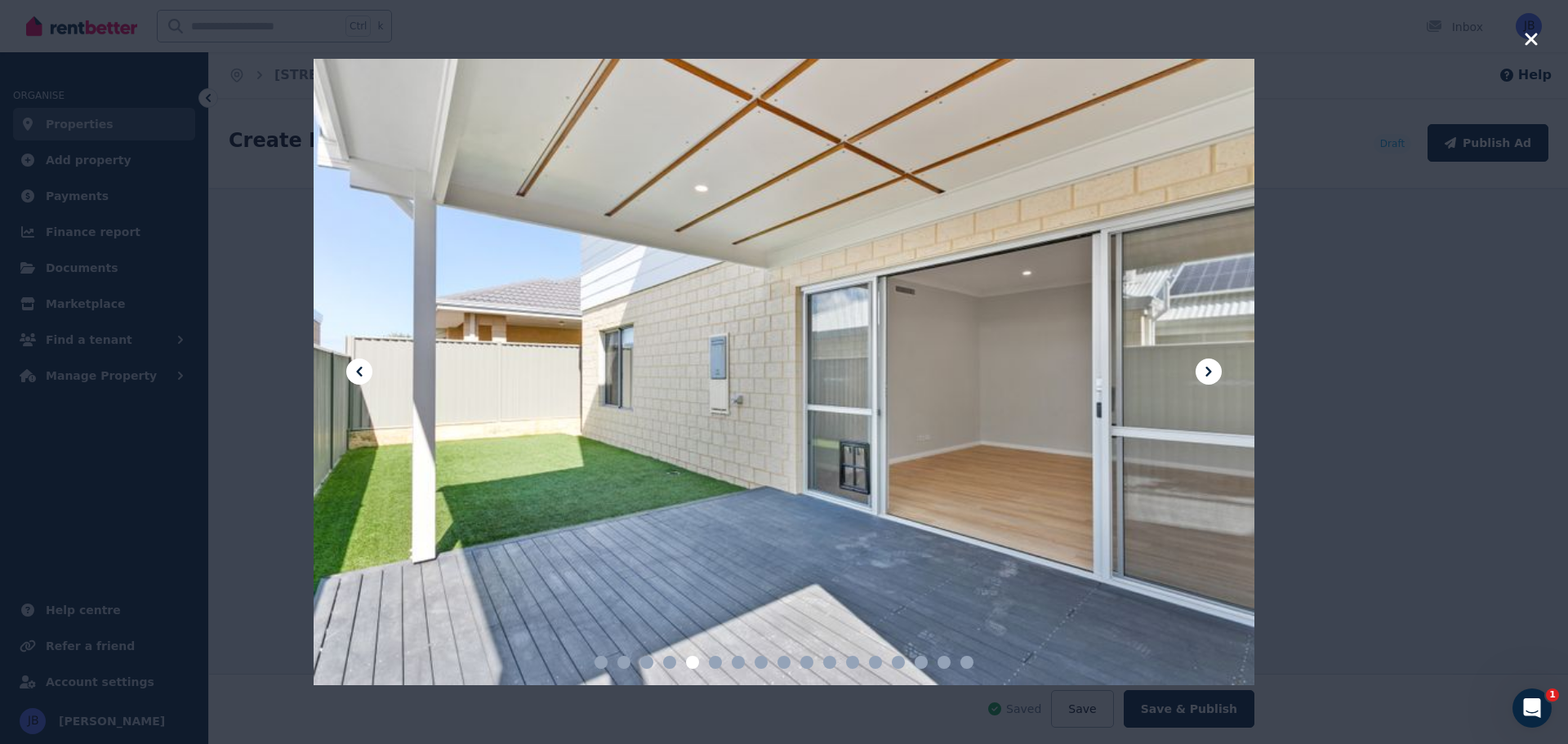
click at [1207, 362] on icon at bounding box center [1208, 371] width 20 height 20
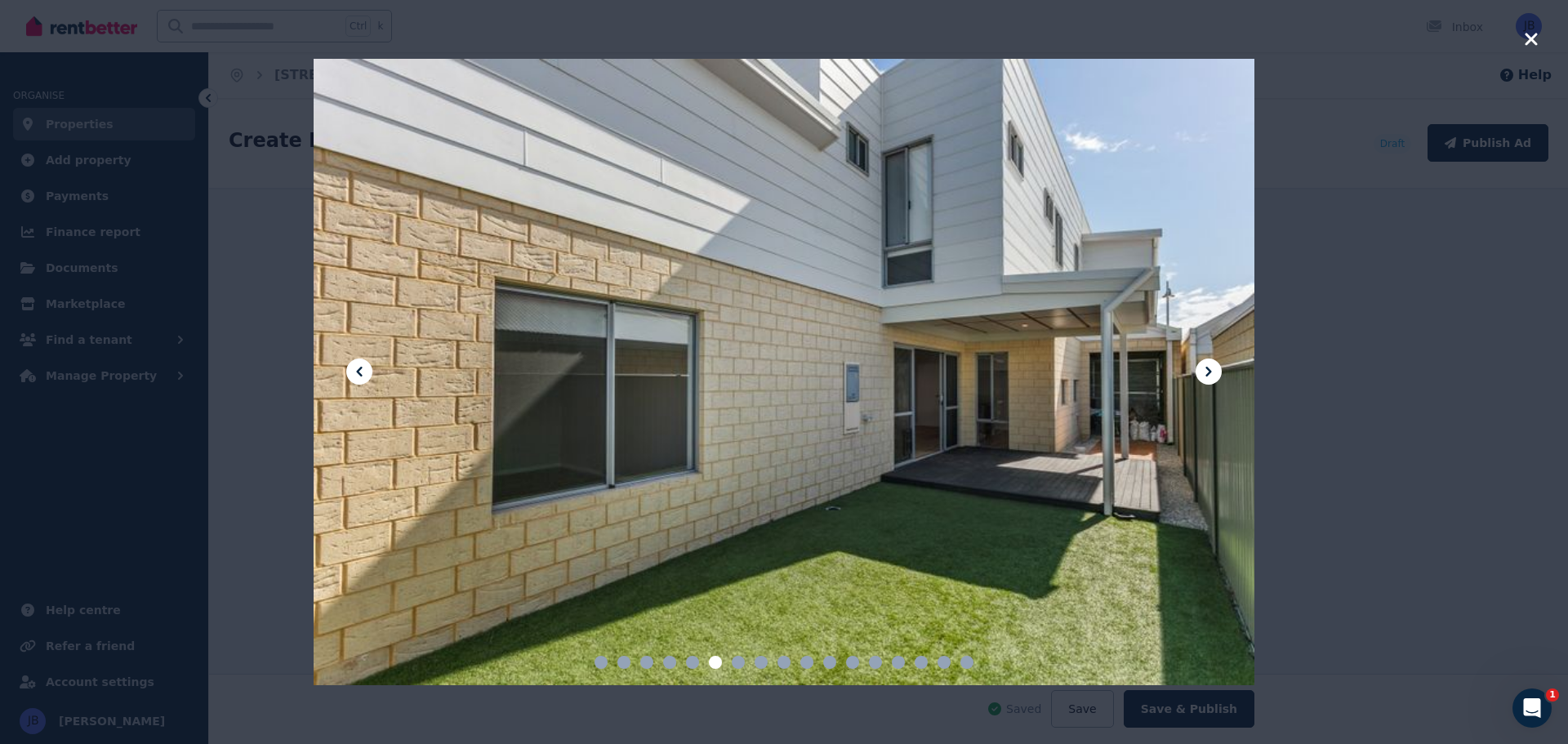
click at [1207, 362] on icon at bounding box center [1208, 371] width 20 height 20
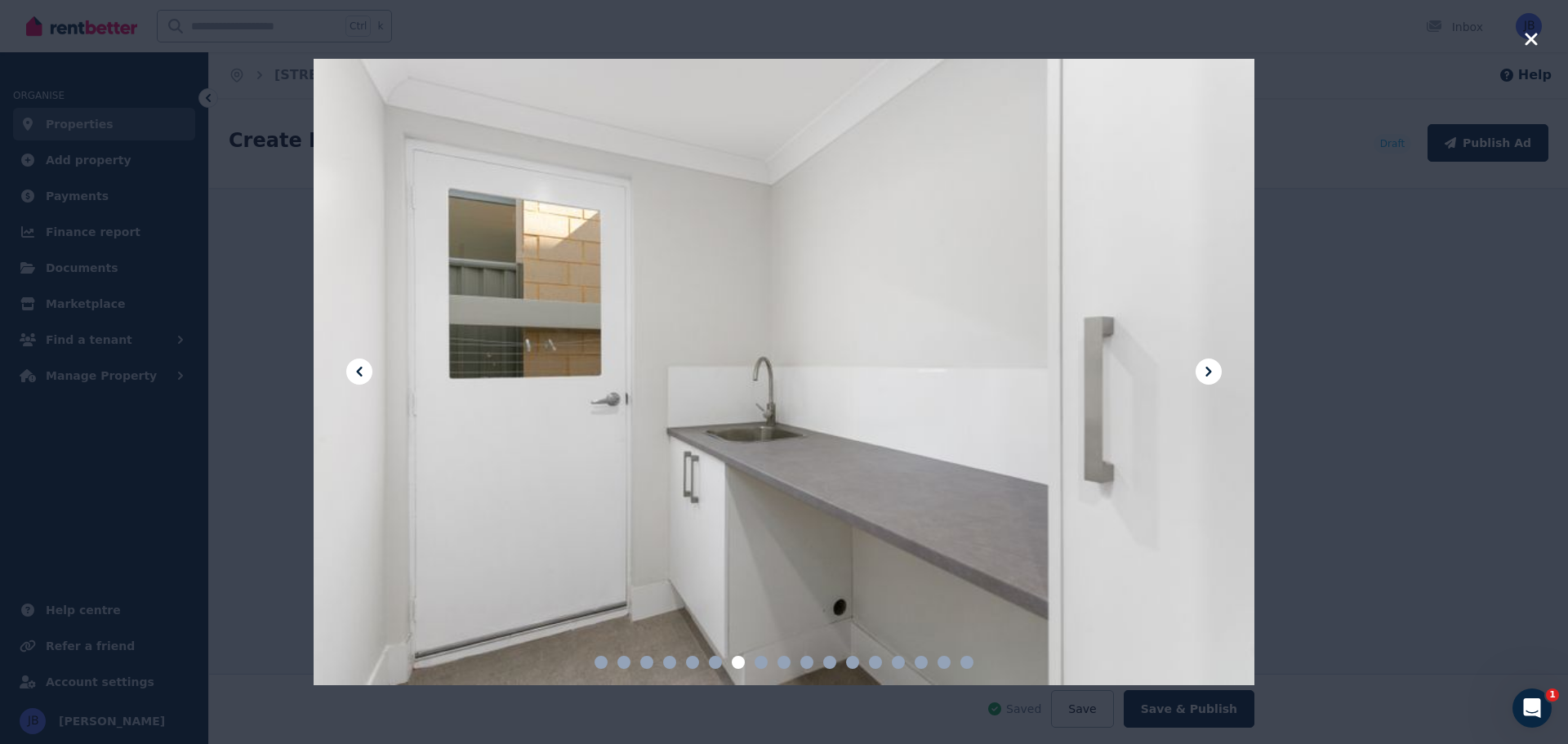
click at [1207, 362] on icon at bounding box center [1208, 371] width 20 height 20
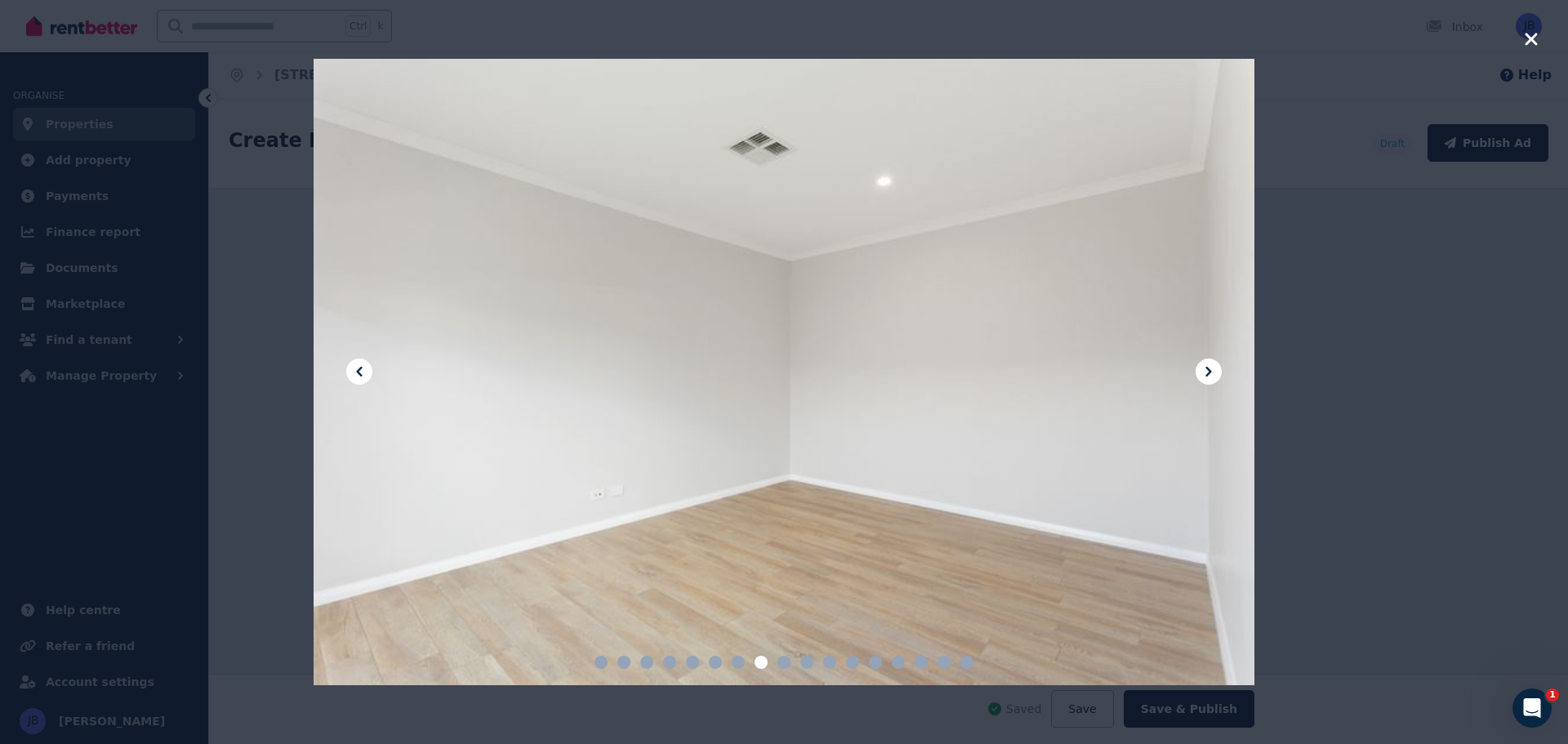
click at [1207, 362] on icon at bounding box center [1208, 371] width 20 height 20
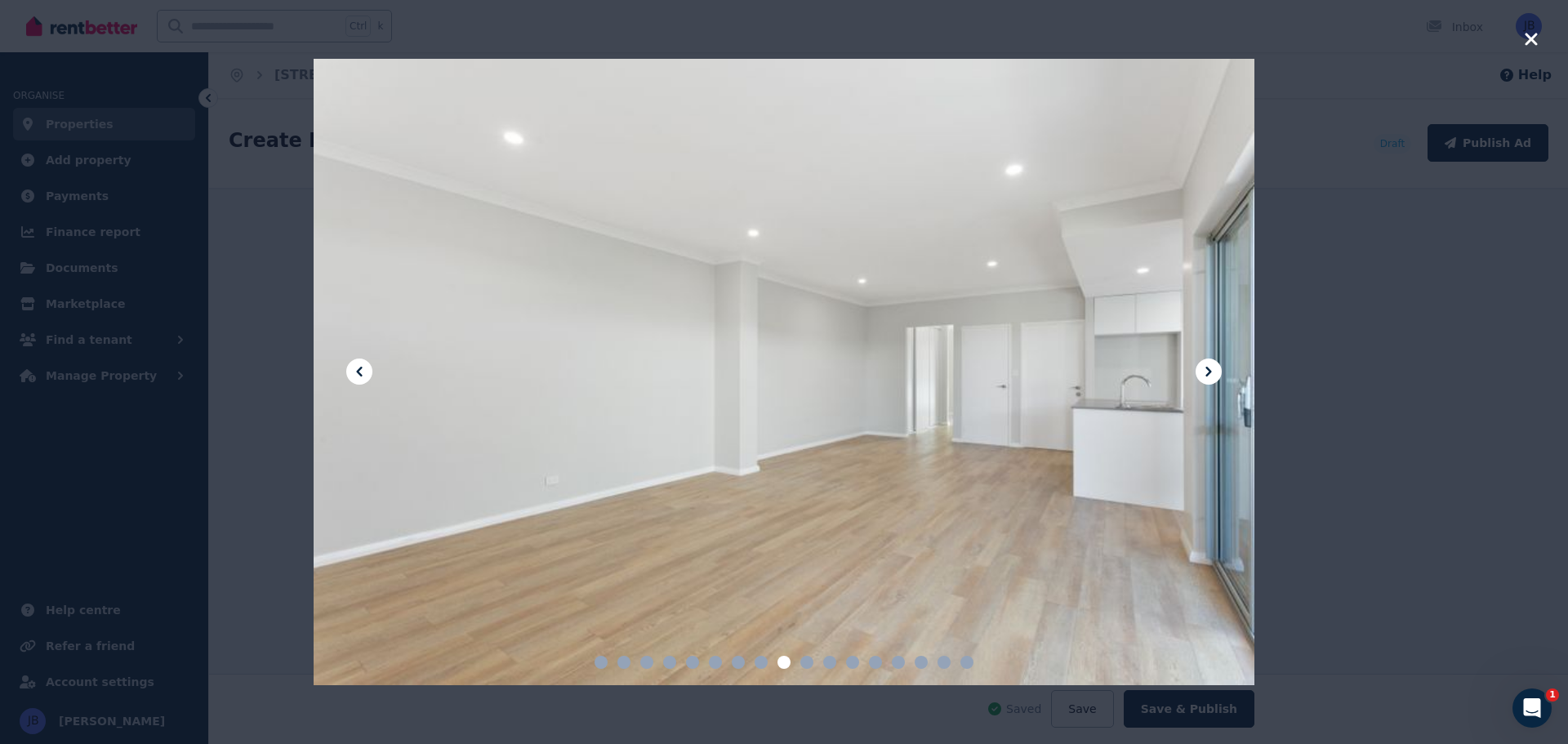
click at [1207, 362] on icon at bounding box center [1208, 371] width 20 height 20
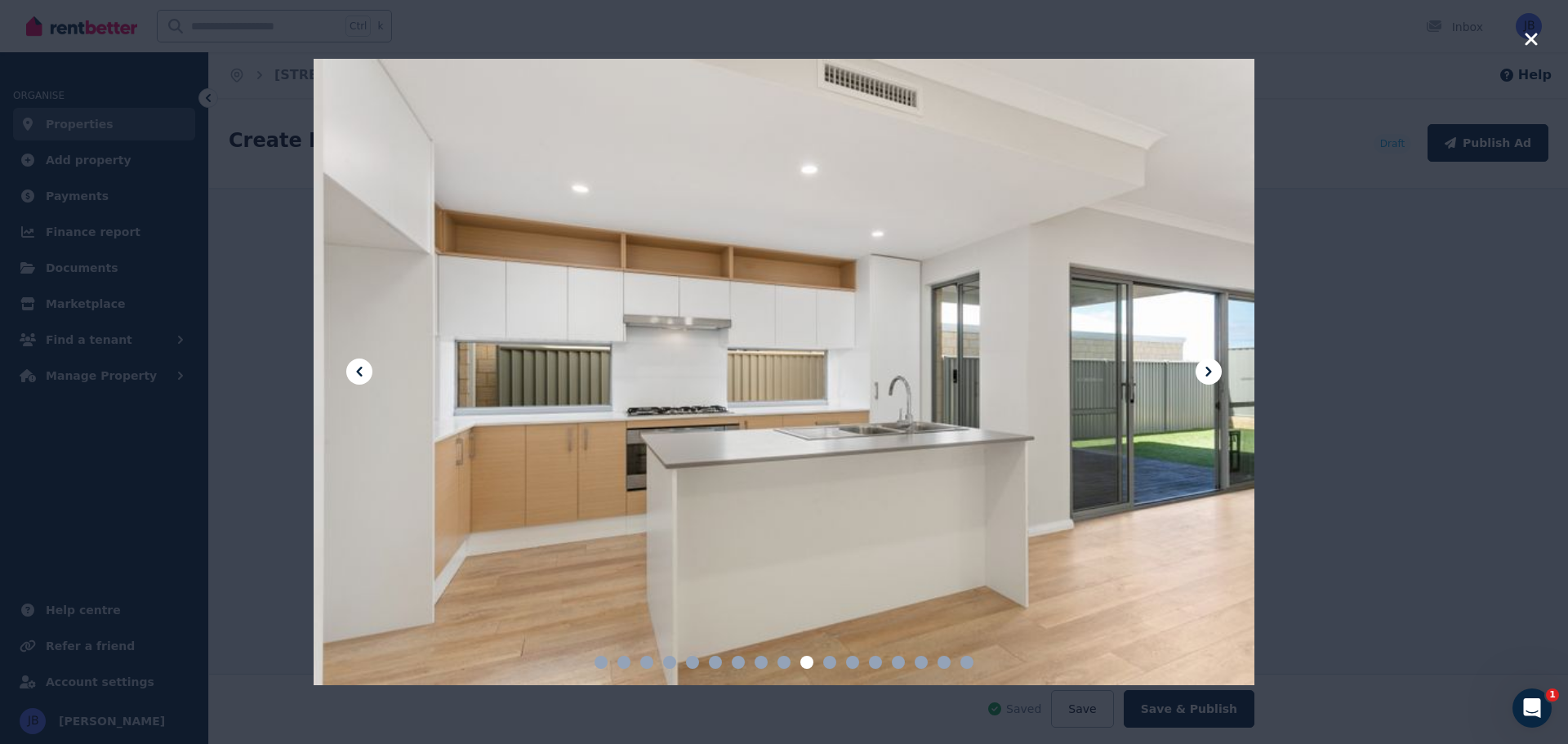
click at [1207, 362] on icon at bounding box center [1208, 371] width 20 height 20
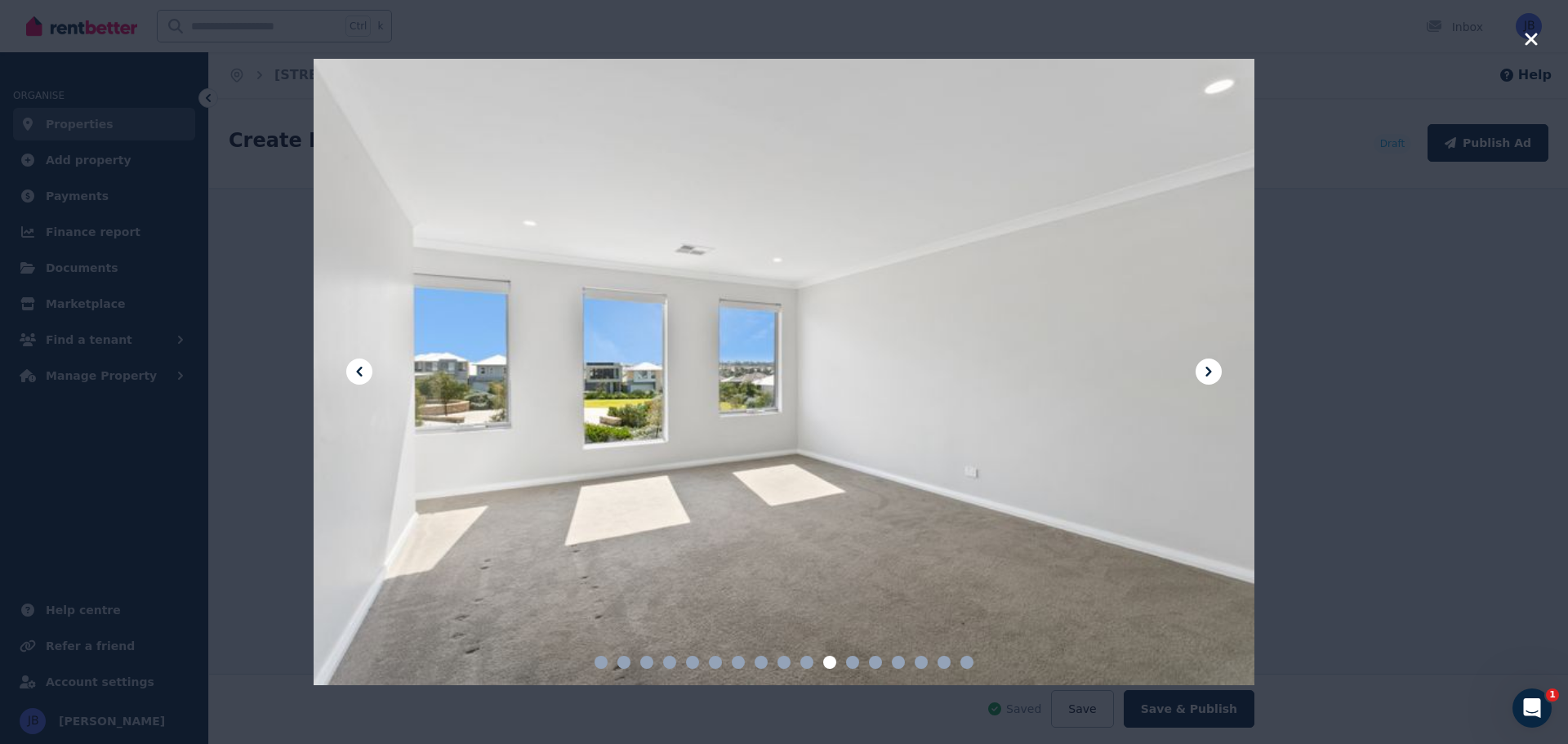
click at [1207, 362] on icon at bounding box center [1208, 371] width 20 height 20
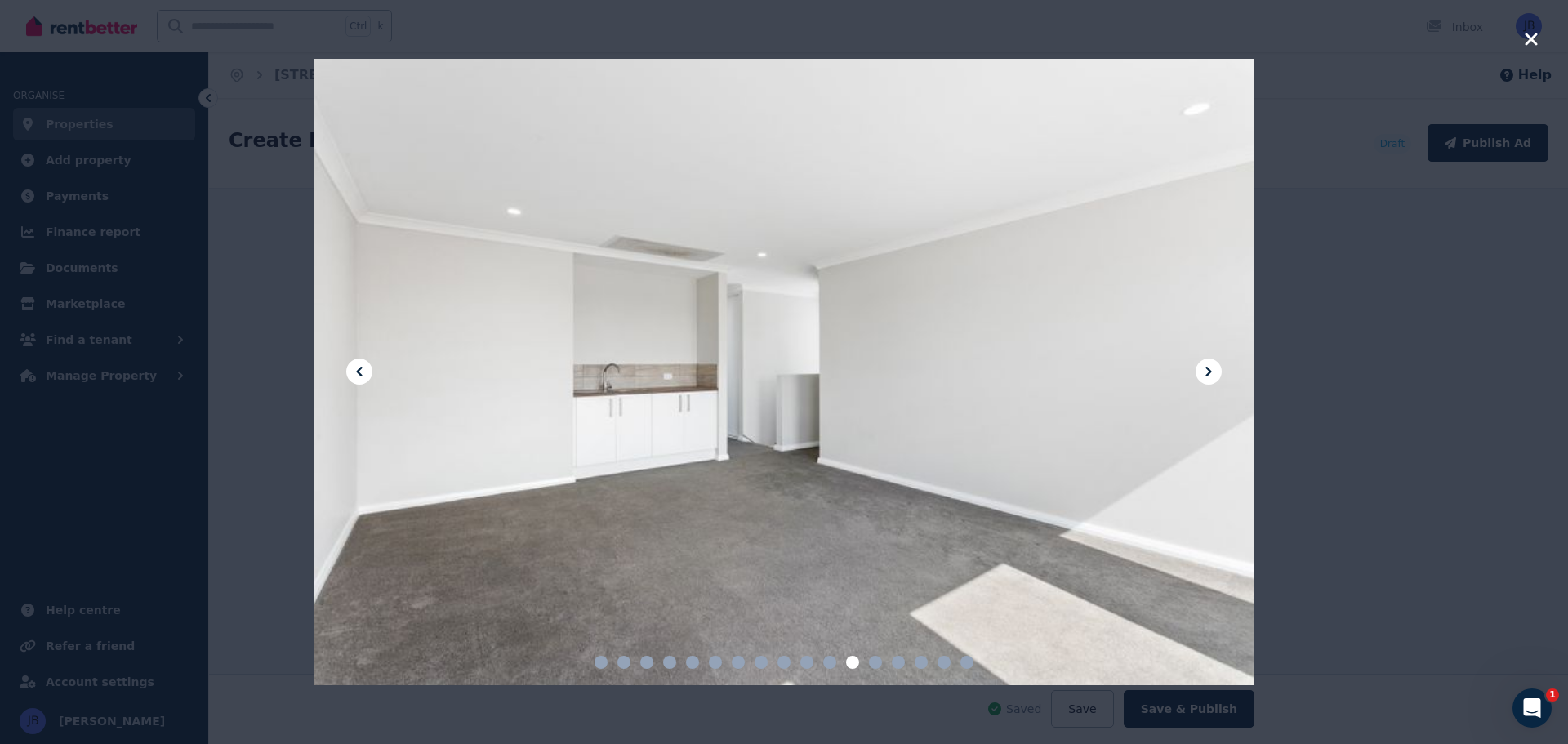
click at [1207, 362] on icon at bounding box center [1208, 371] width 20 height 20
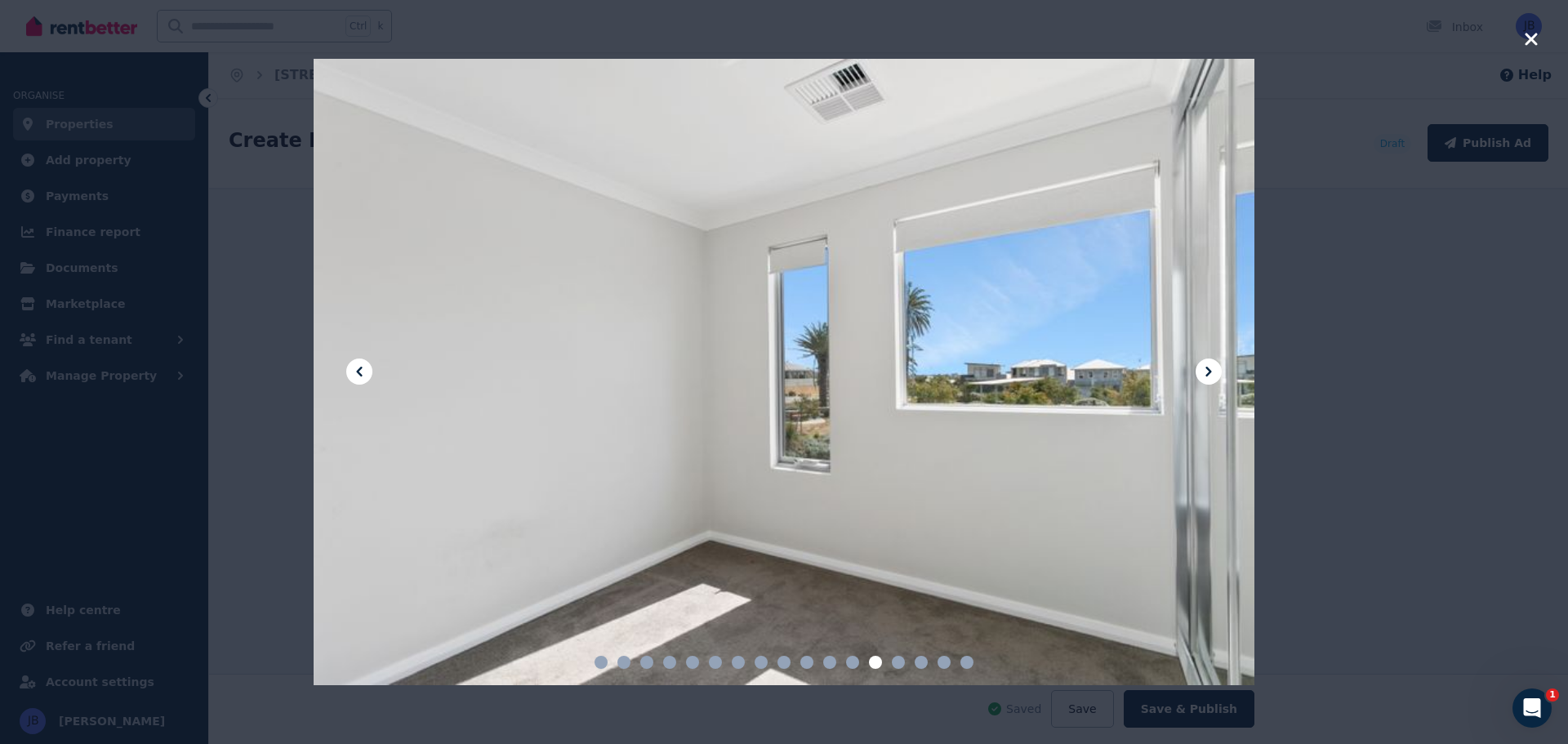
click at [1207, 362] on icon at bounding box center [1208, 371] width 20 height 20
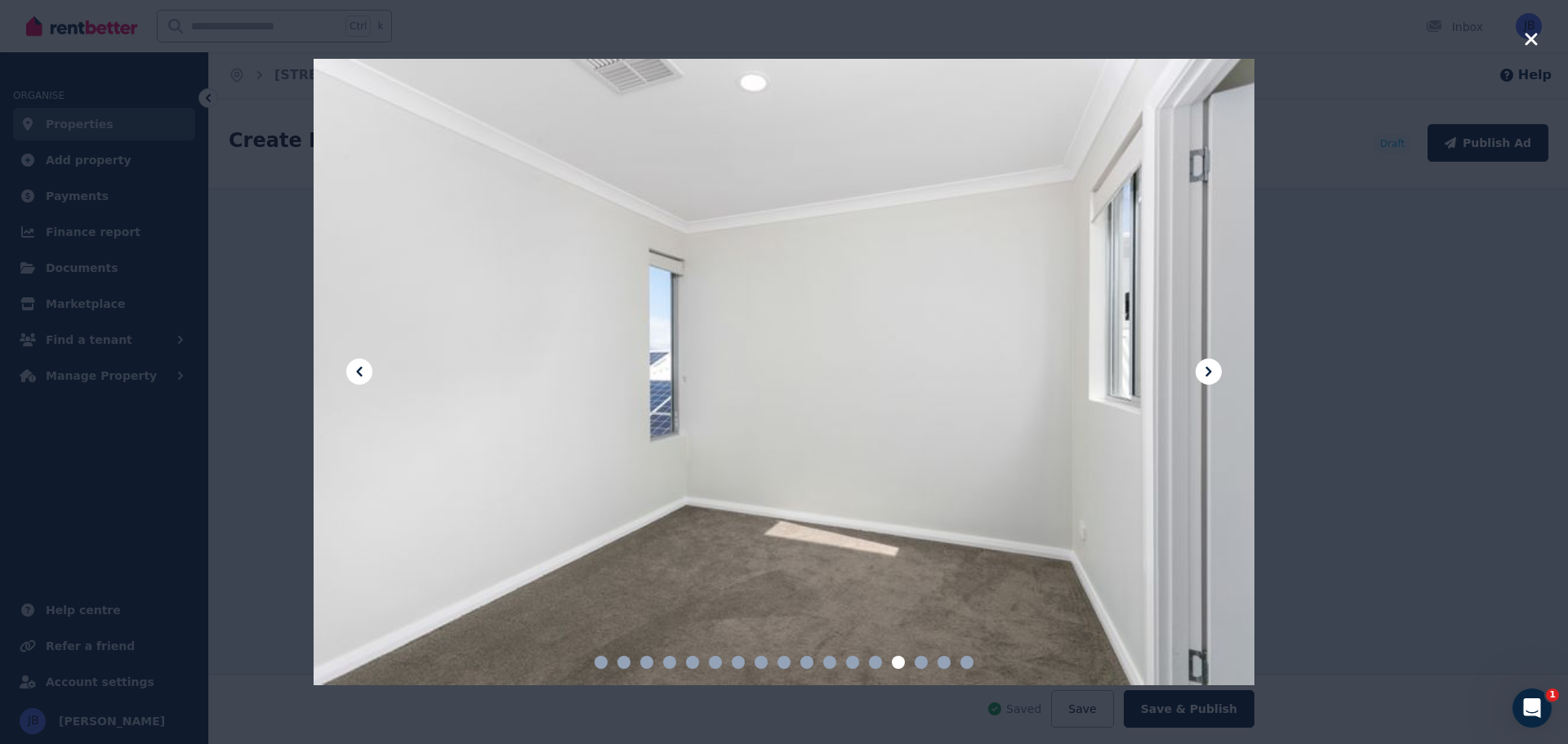
click at [1207, 362] on icon at bounding box center [1208, 371] width 20 height 20
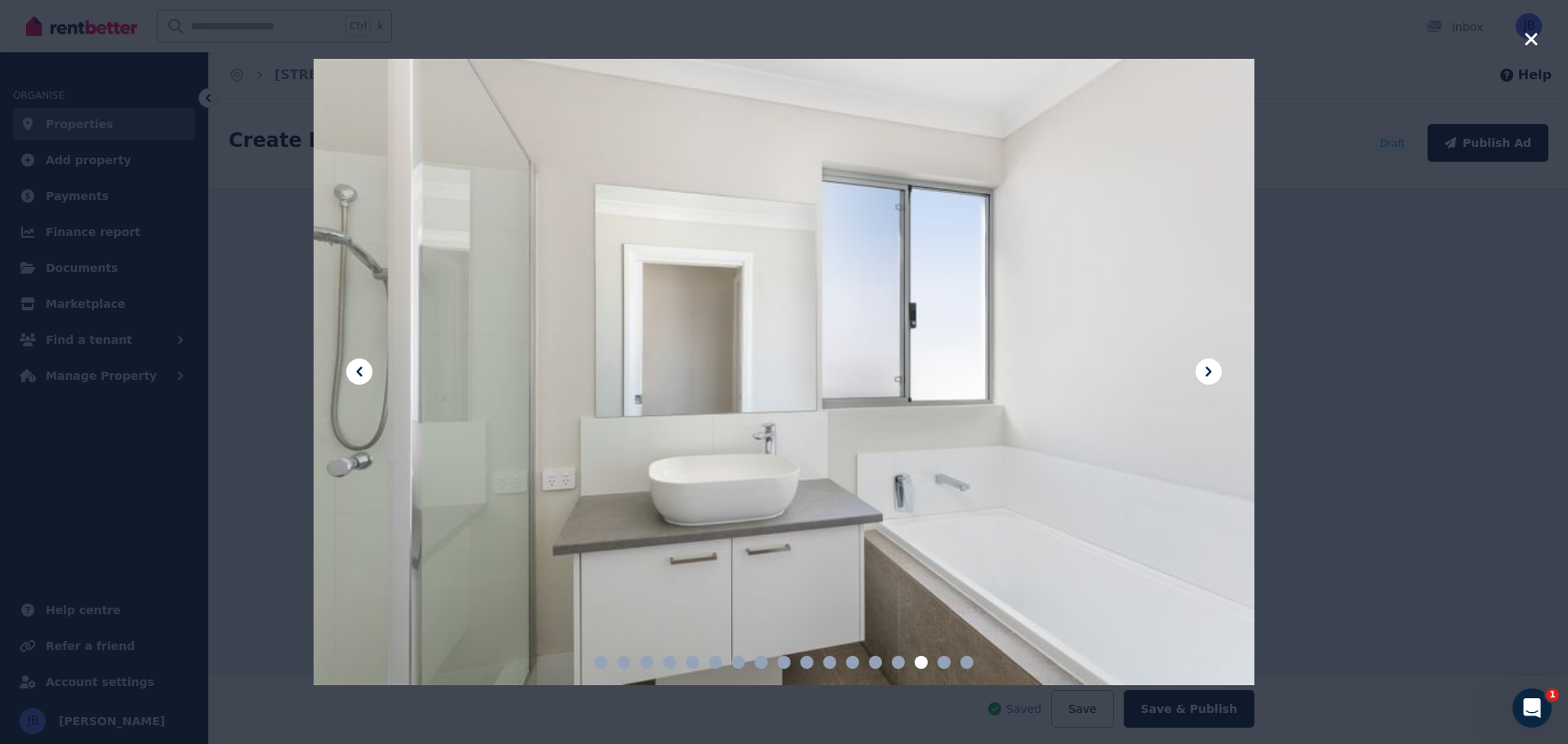
click at [1207, 362] on icon at bounding box center [1208, 371] width 20 height 20
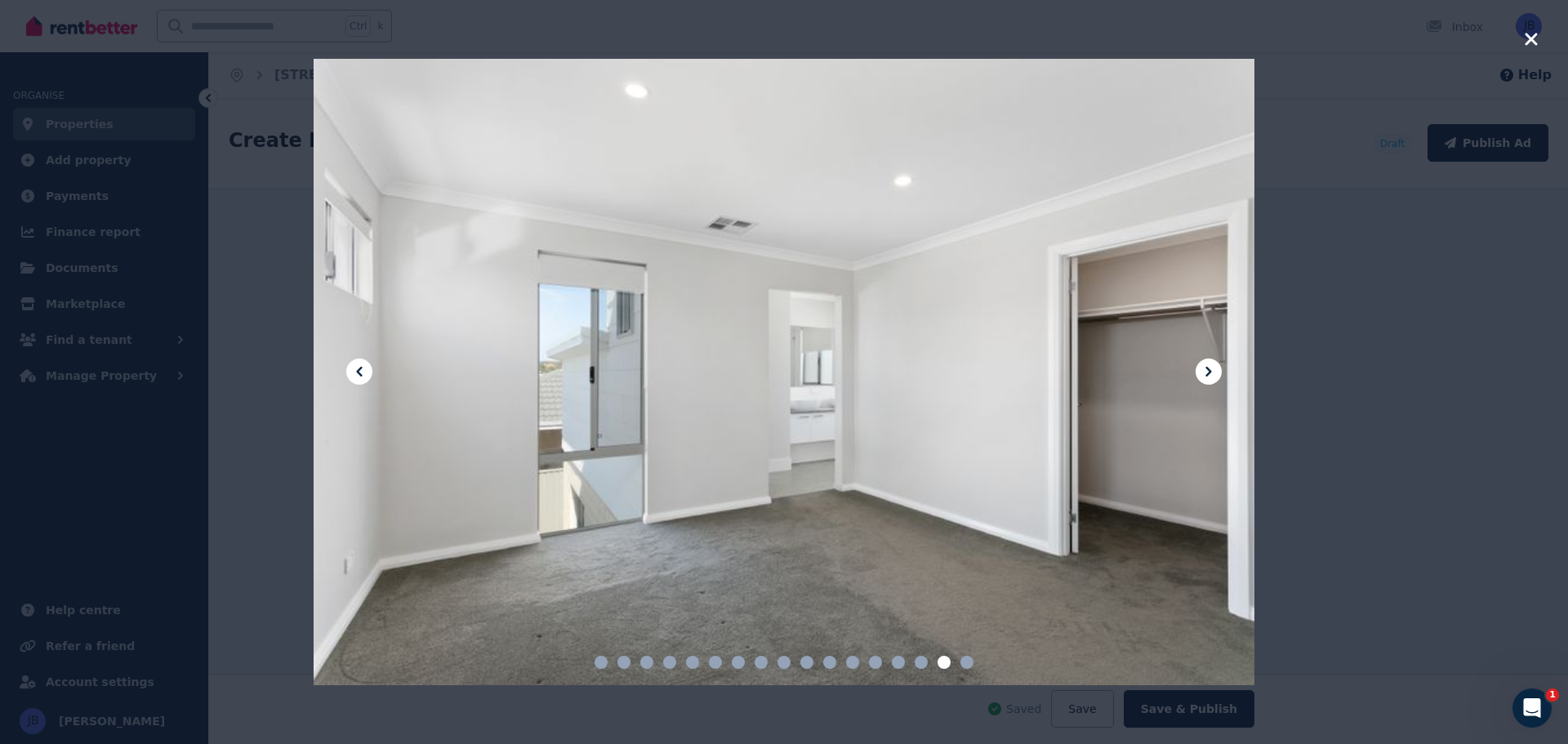
click at [1207, 362] on icon at bounding box center [1208, 371] width 20 height 20
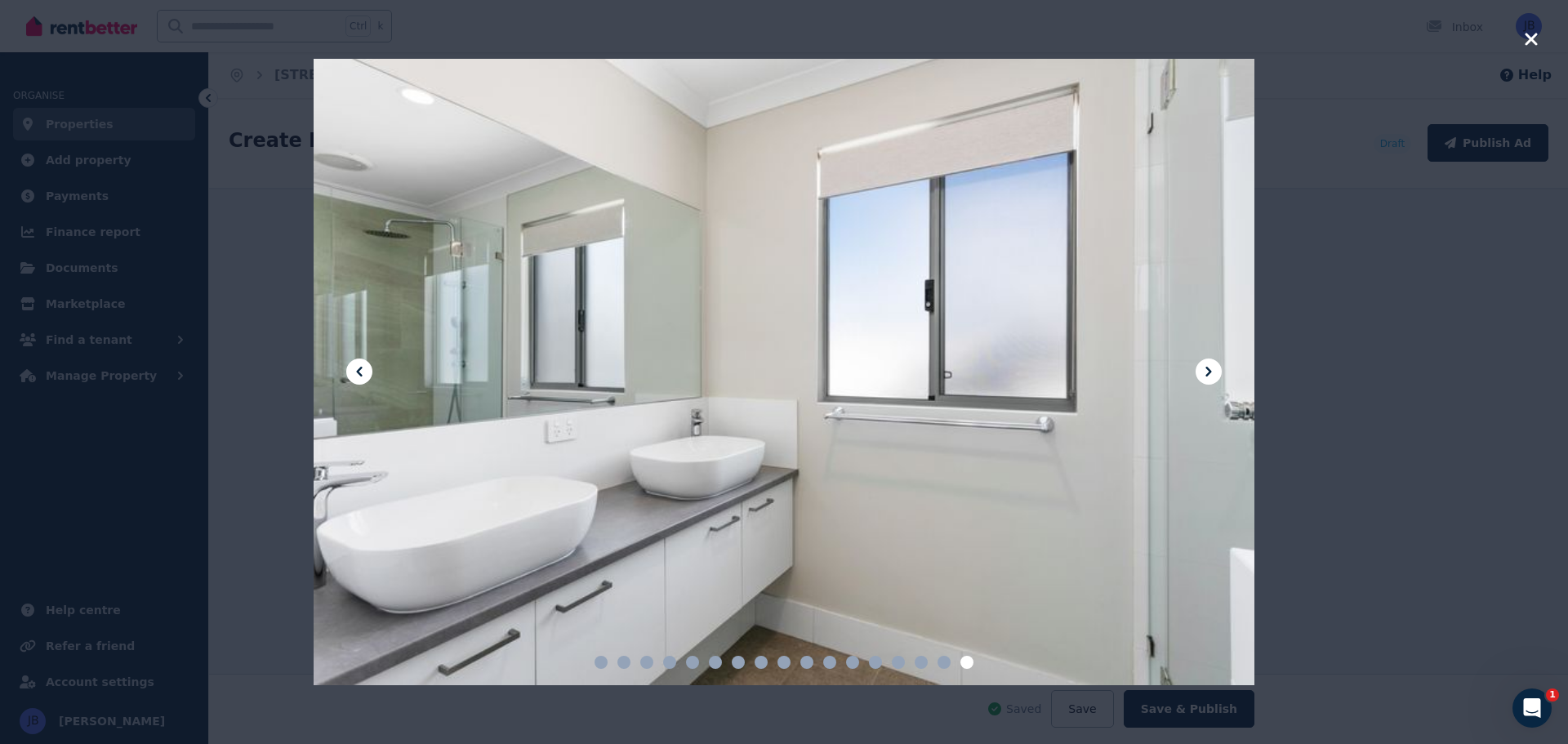
click at [1202, 370] on icon at bounding box center [1208, 371] width 20 height 20
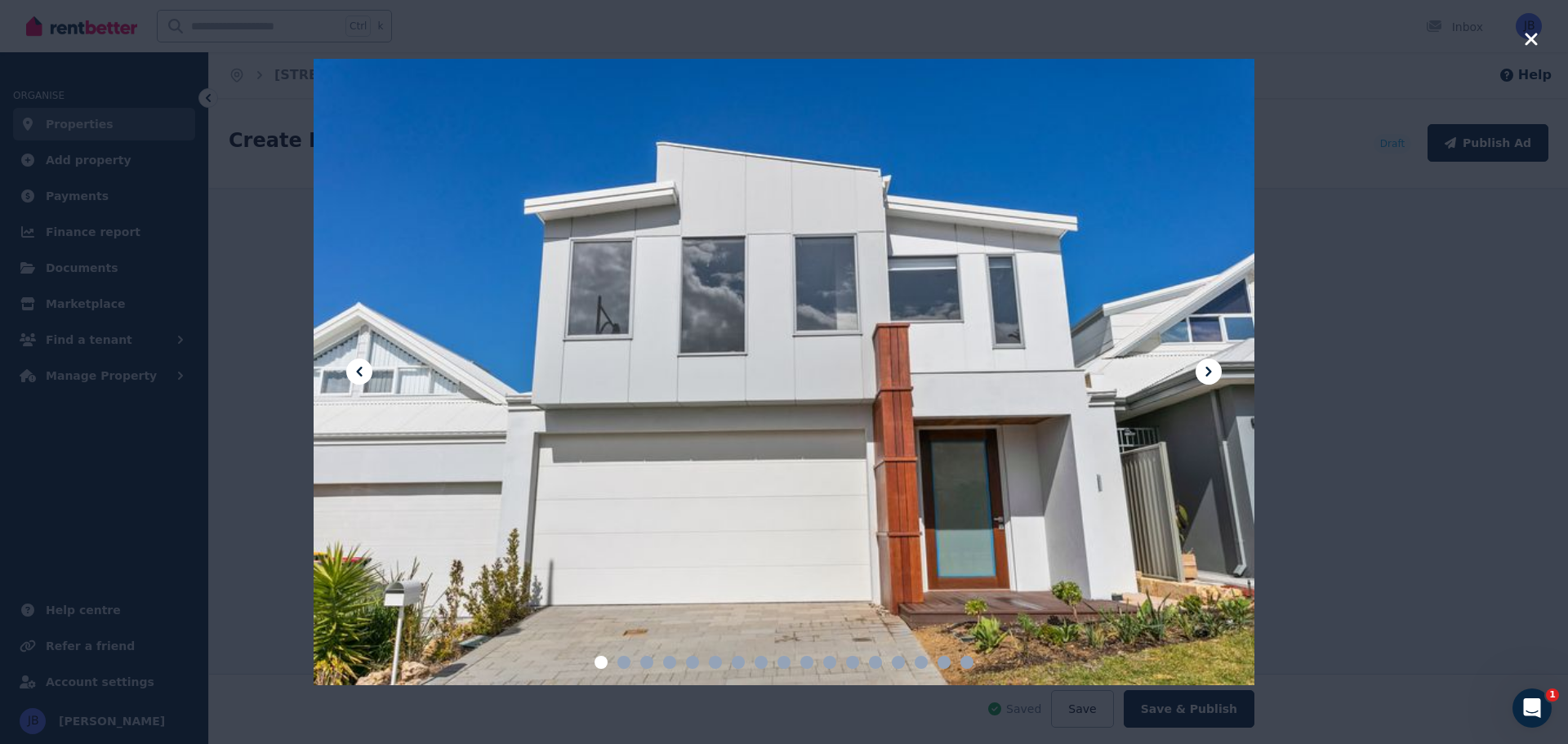
click at [1202, 370] on icon at bounding box center [1208, 371] width 20 height 20
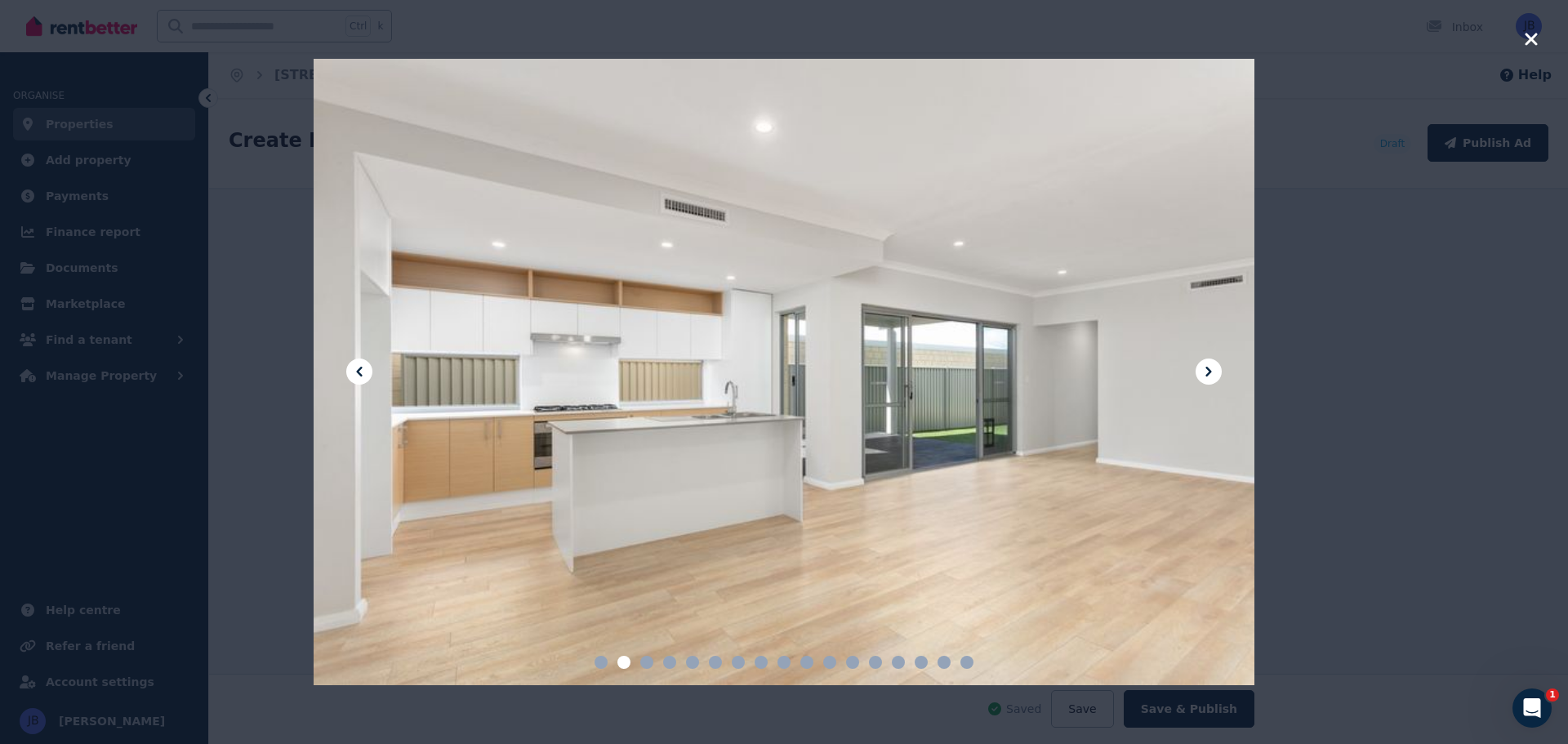
click at [1202, 370] on icon at bounding box center [1208, 371] width 20 height 20
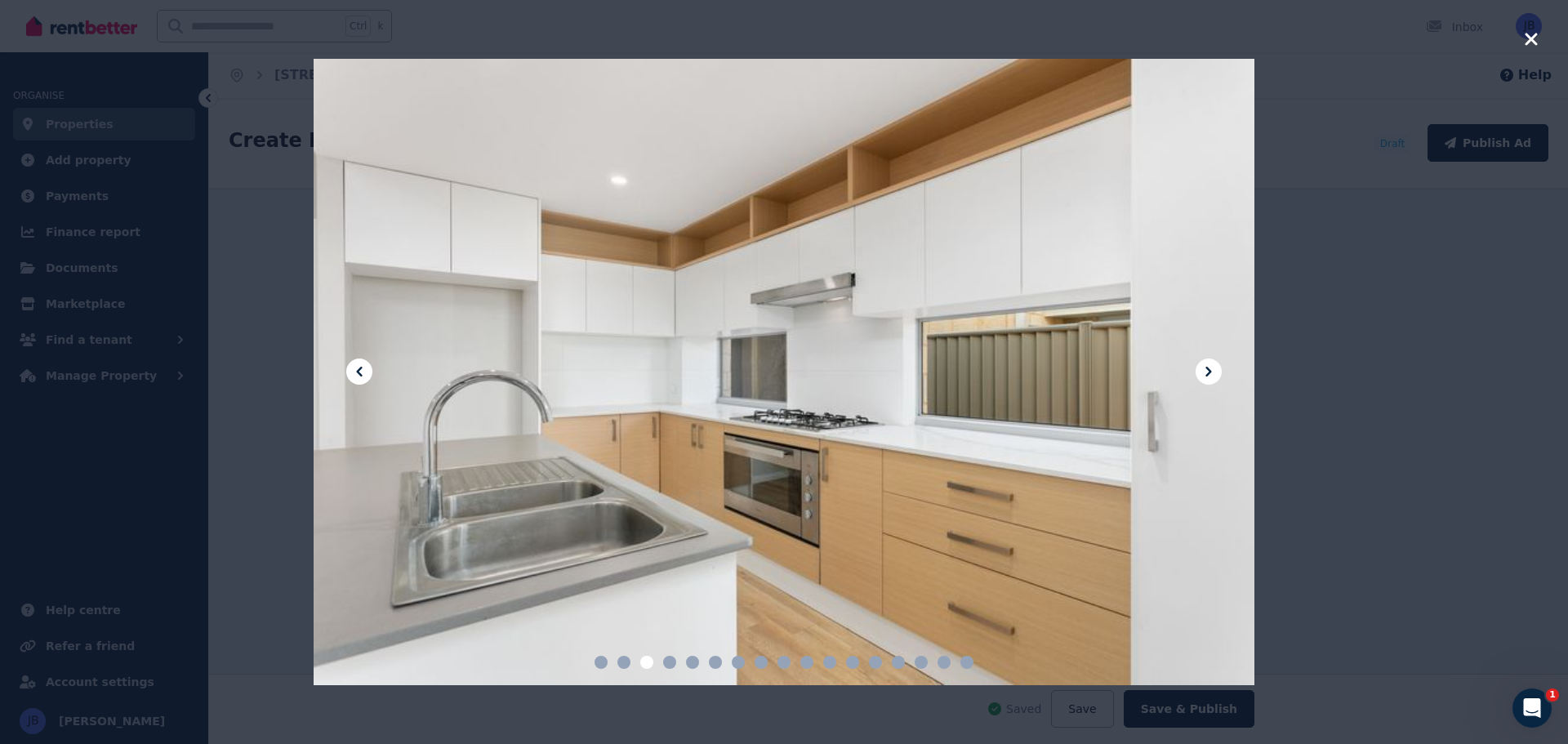
click at [1202, 370] on icon at bounding box center [1208, 371] width 20 height 20
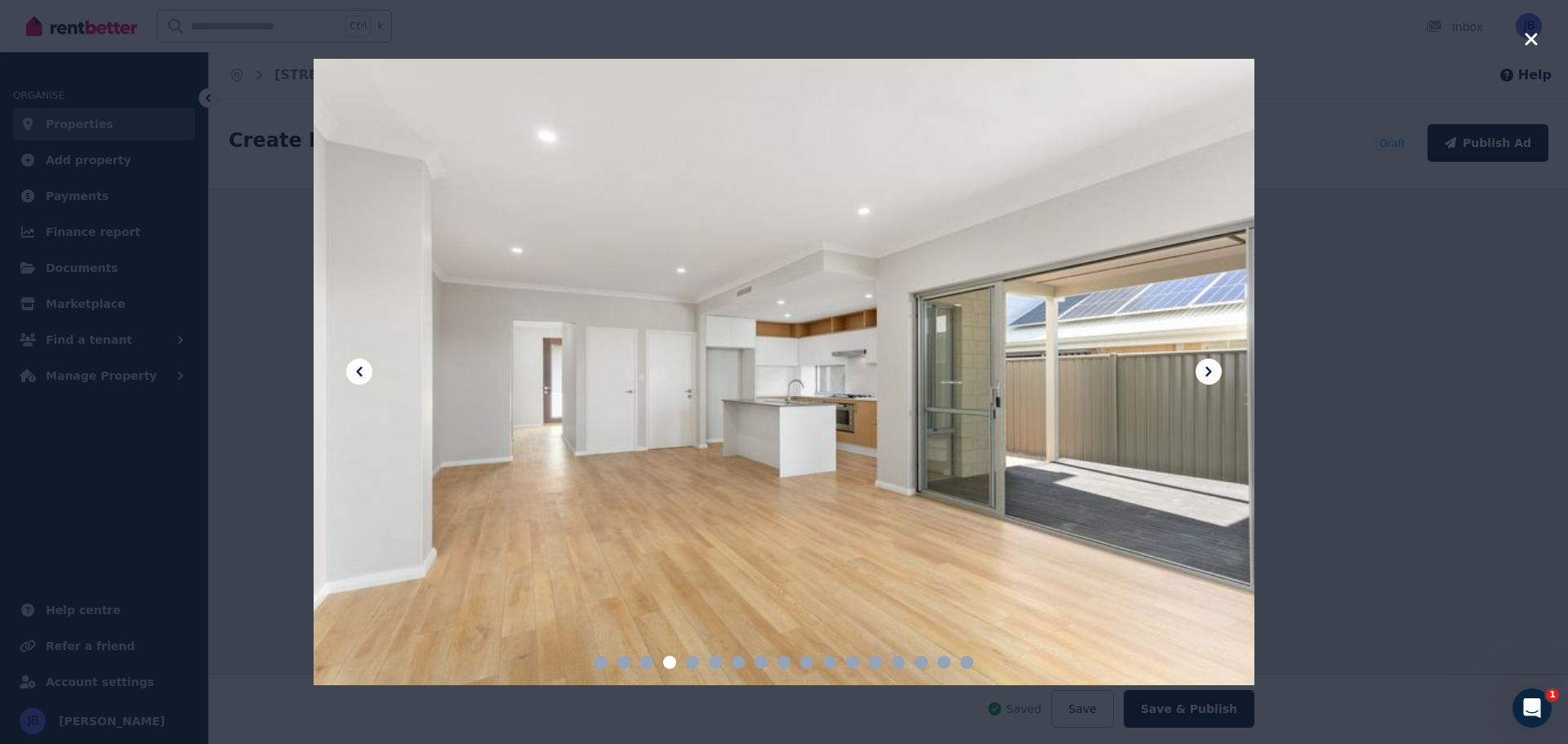
click at [1202, 370] on icon at bounding box center [1208, 371] width 20 height 20
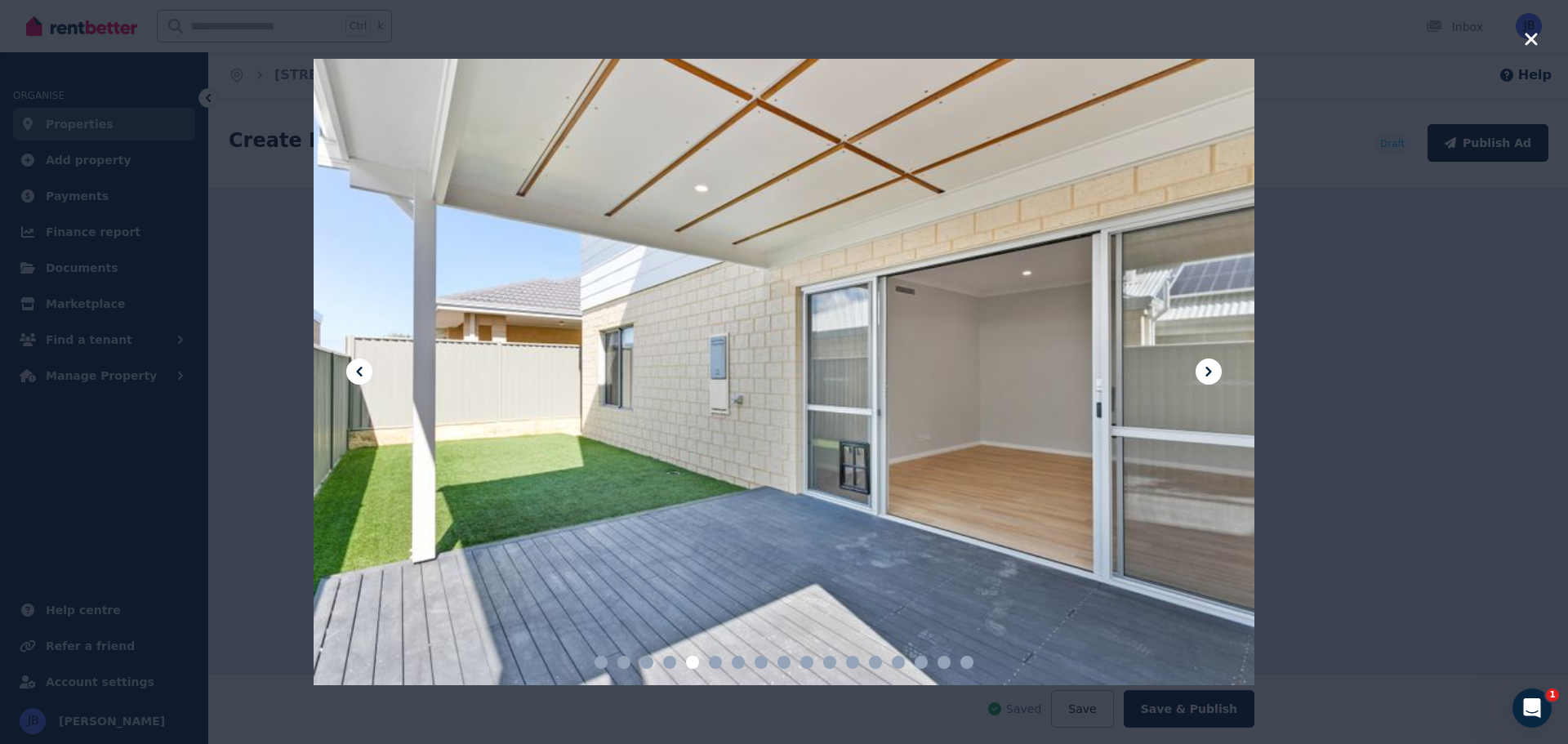
click at [1202, 370] on icon at bounding box center [1208, 371] width 20 height 20
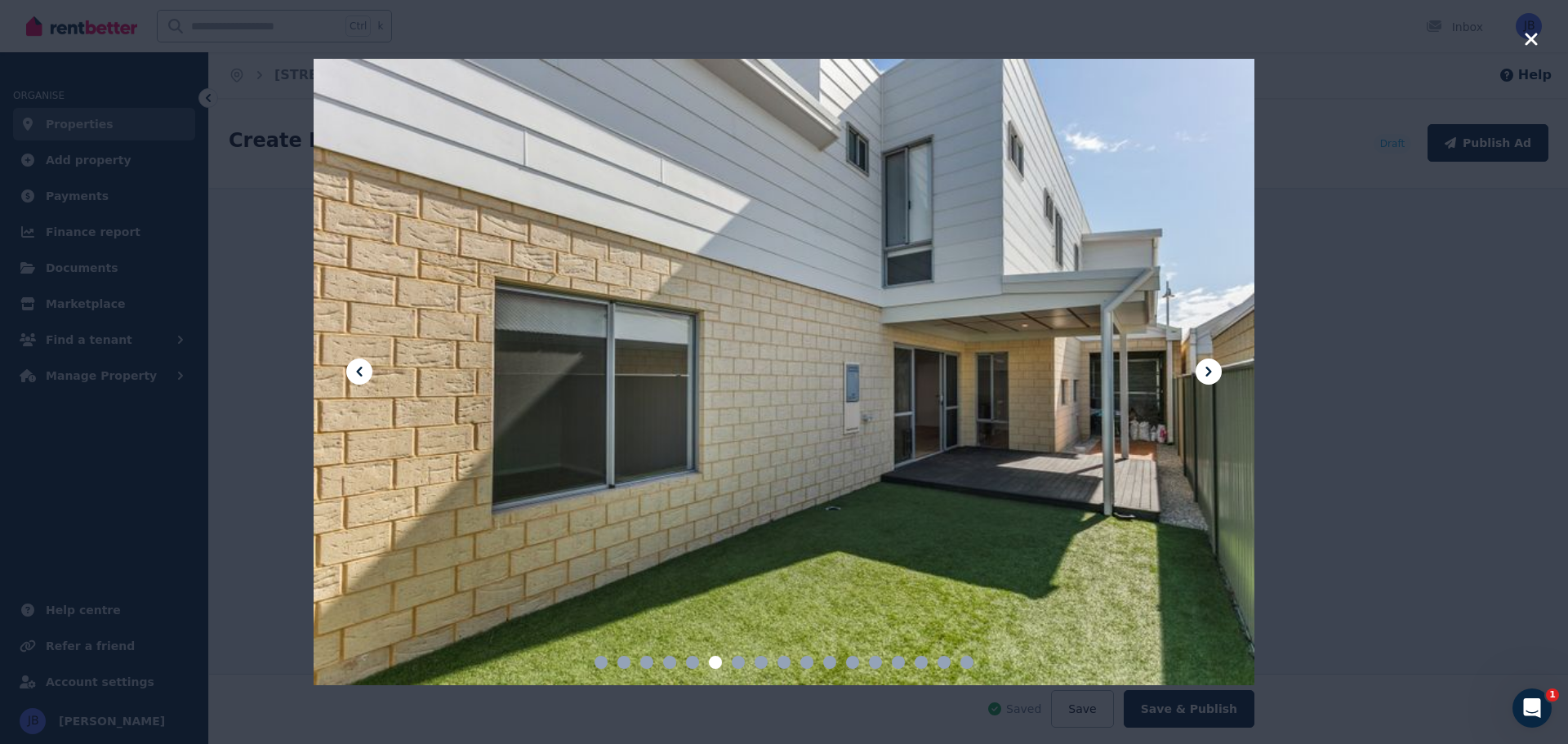
click at [1202, 370] on icon at bounding box center [1208, 371] width 20 height 20
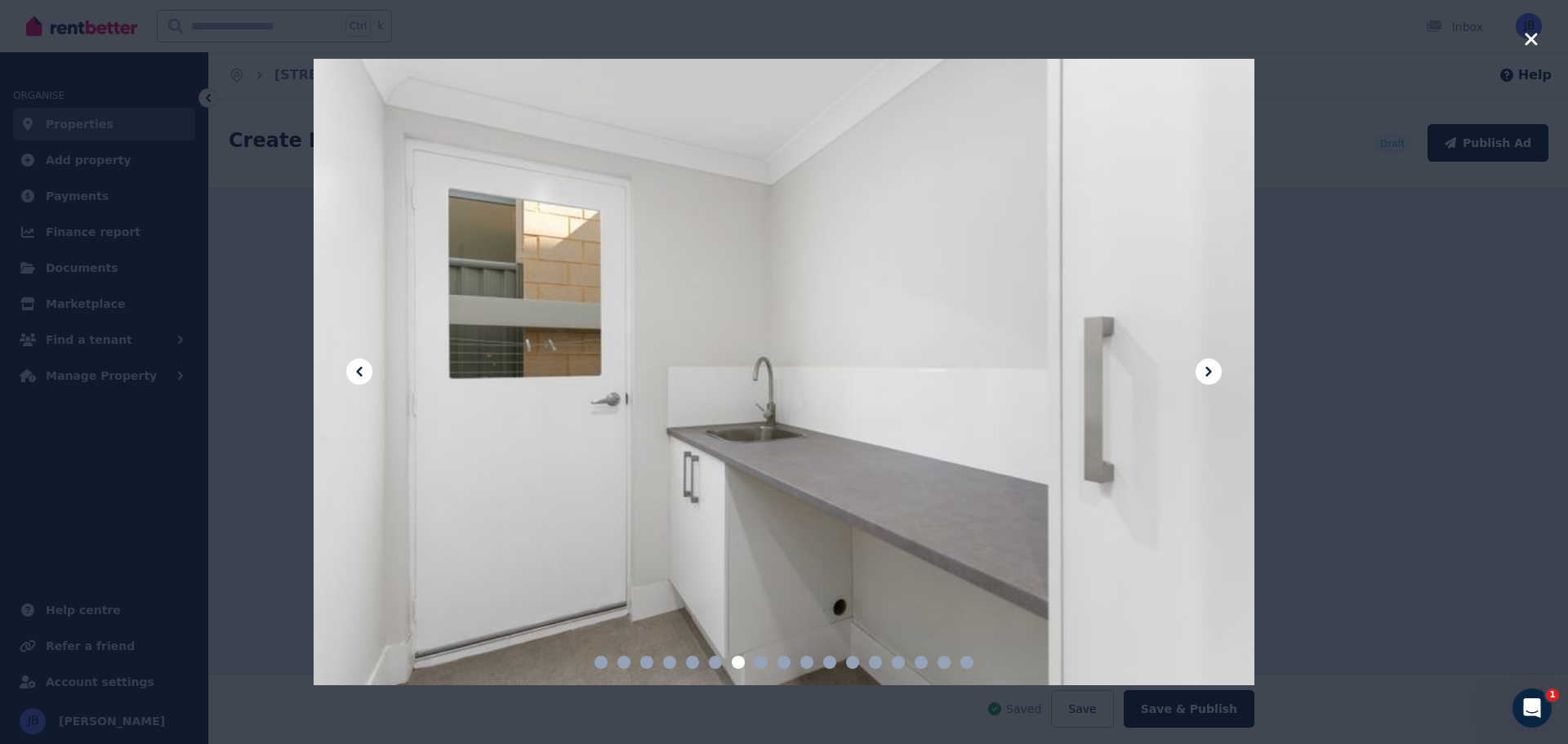
click at [1202, 370] on icon at bounding box center [1208, 371] width 20 height 20
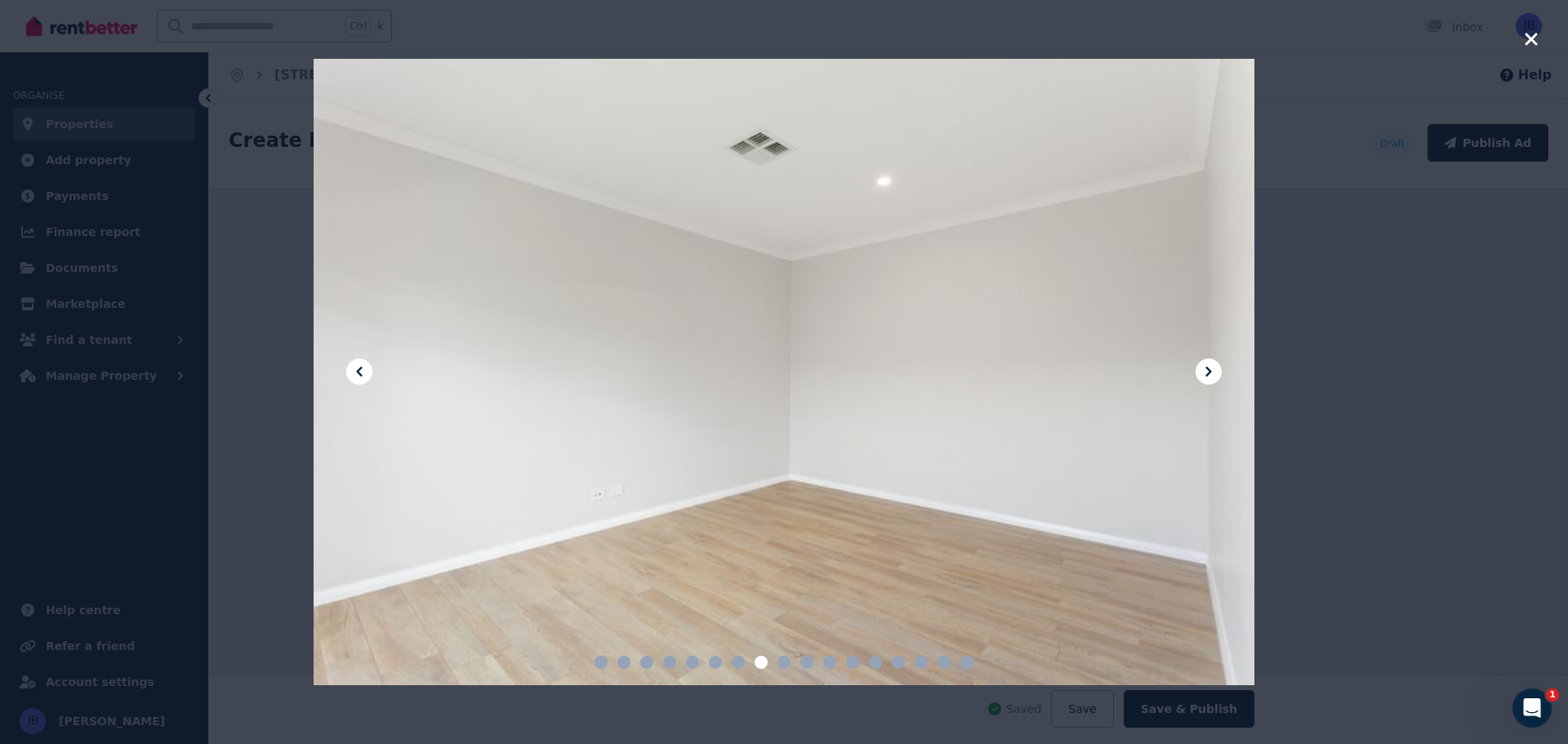
click at [1202, 370] on icon at bounding box center [1208, 371] width 20 height 20
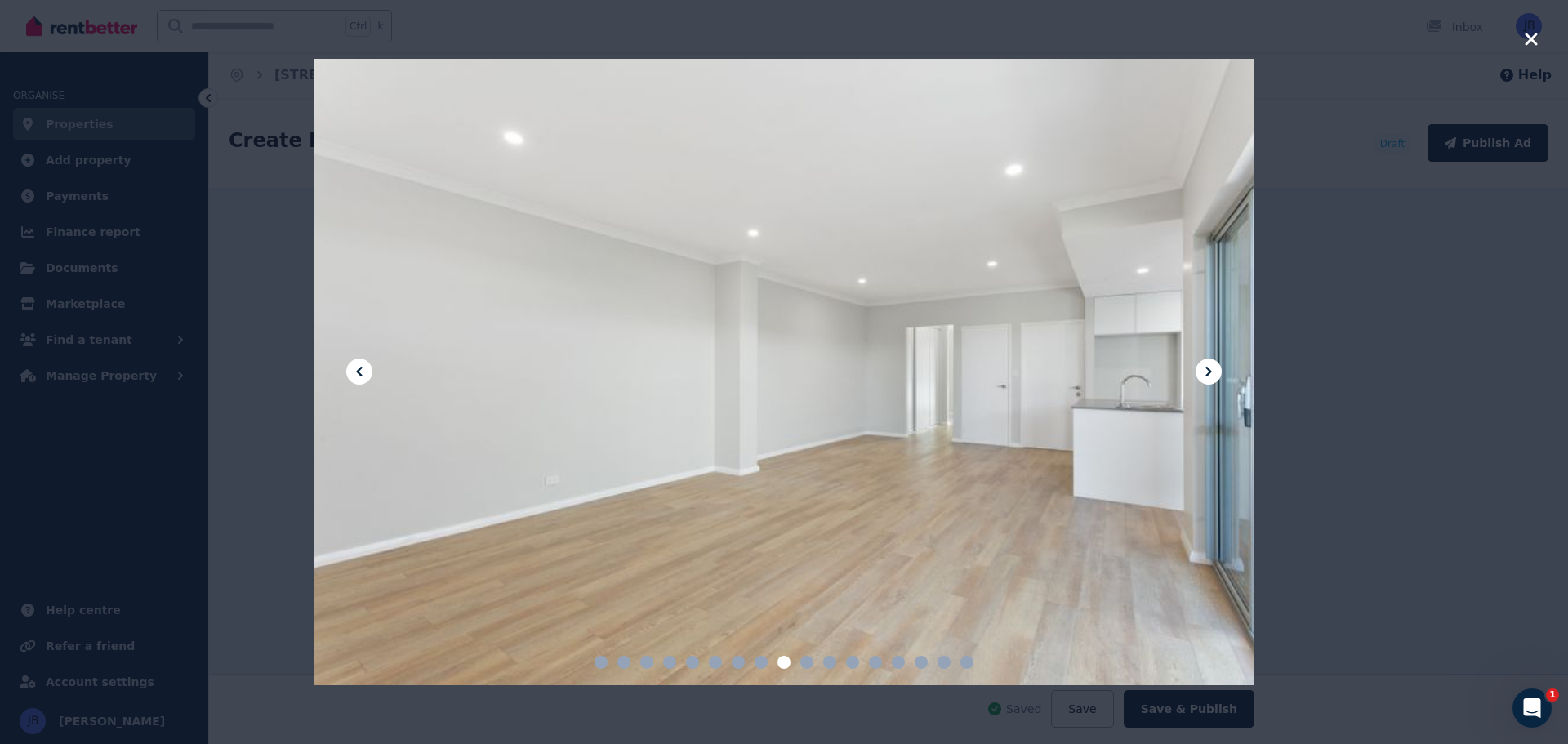
click at [1207, 367] on icon at bounding box center [1208, 371] width 20 height 20
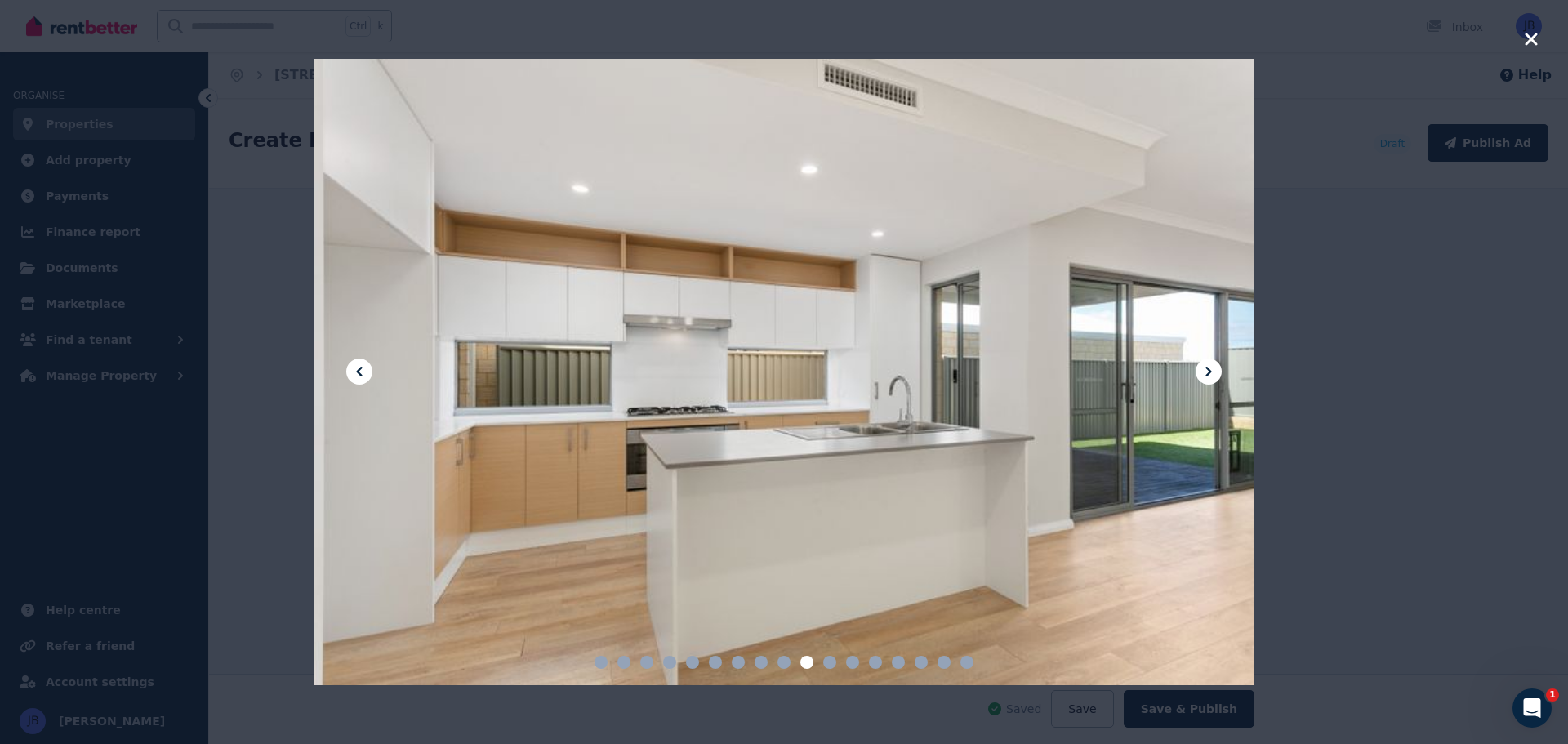
click at [1207, 367] on icon at bounding box center [1208, 371] width 20 height 20
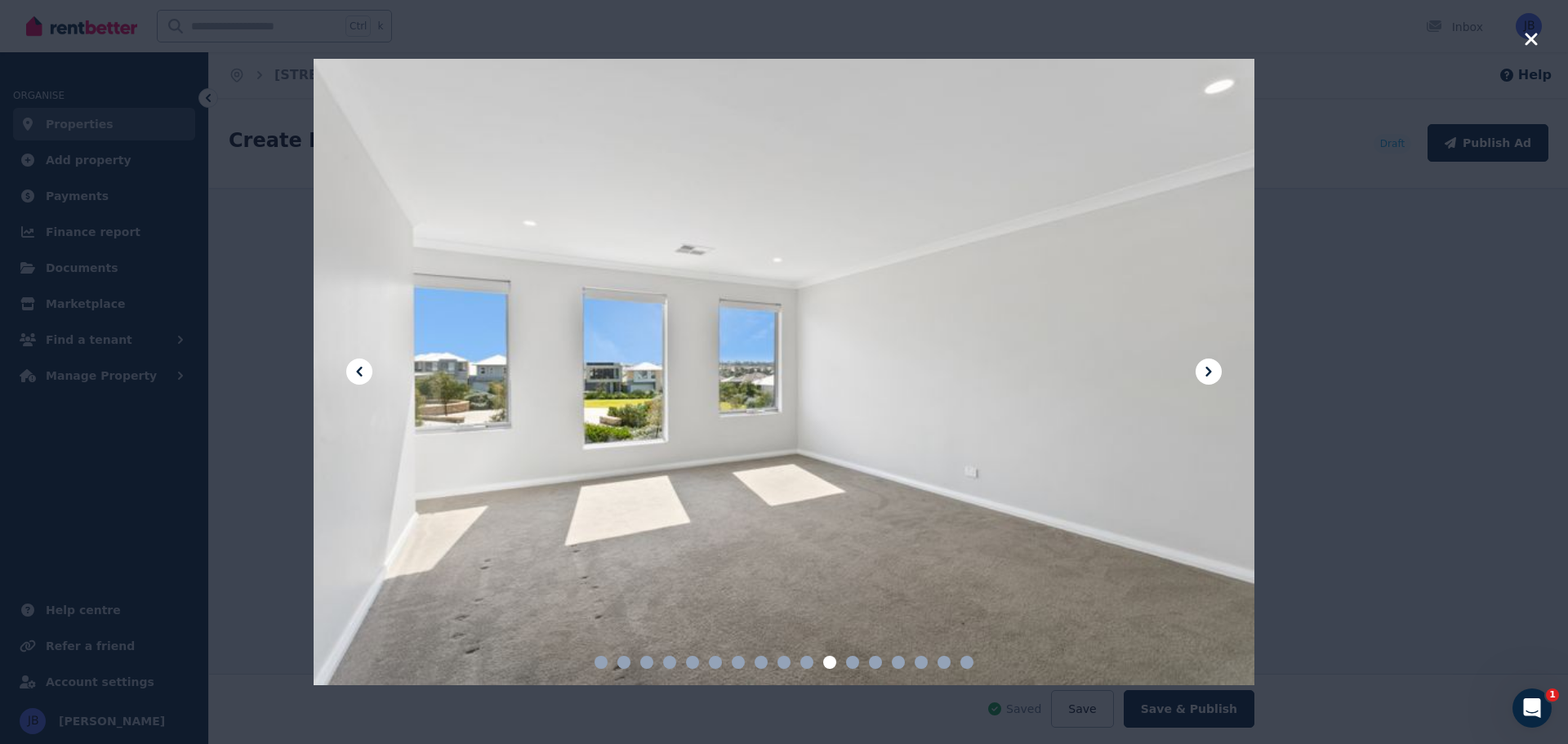
click at [1207, 367] on icon at bounding box center [1208, 371] width 20 height 20
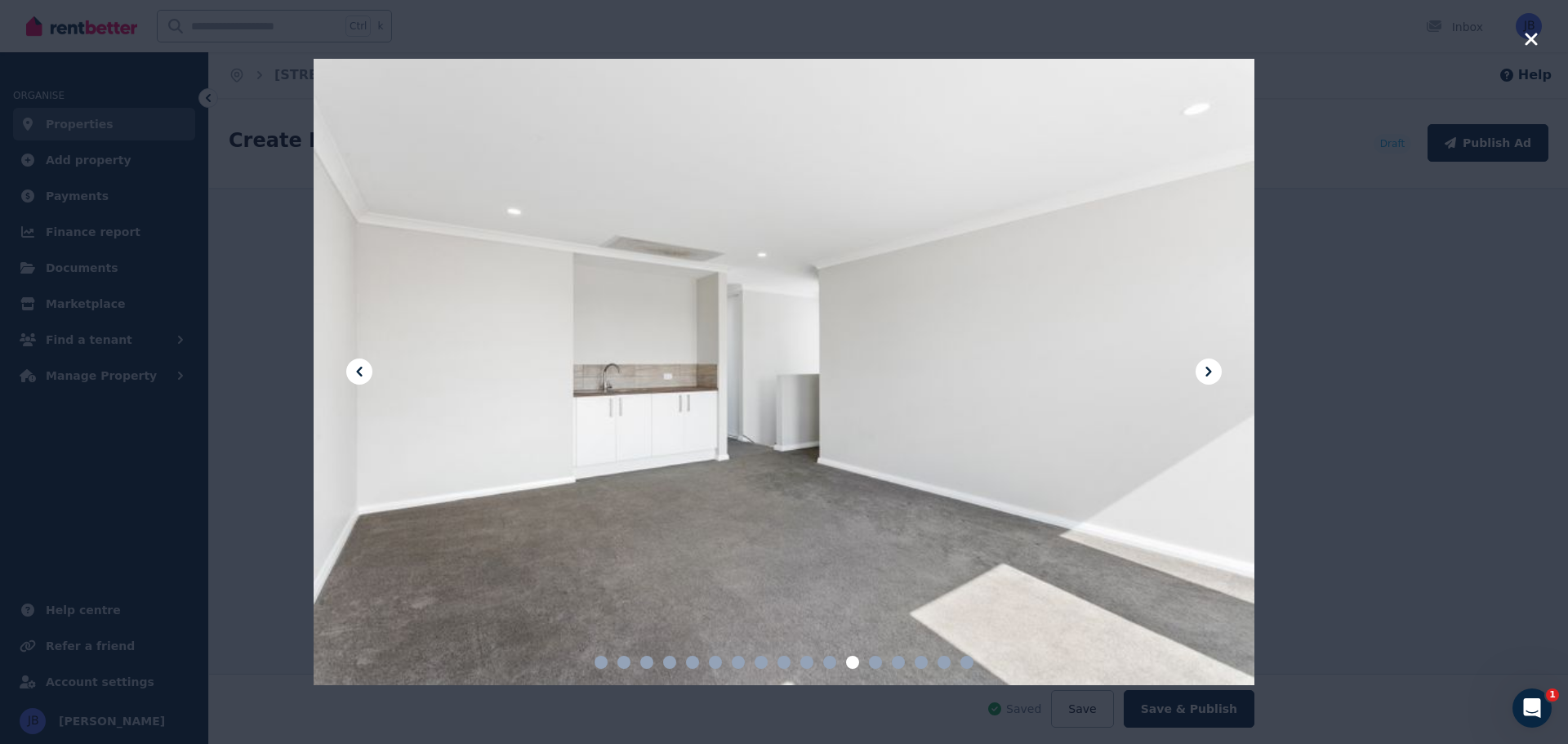
click at [1528, 50] on button "button" at bounding box center [1531, 41] width 15 height 23
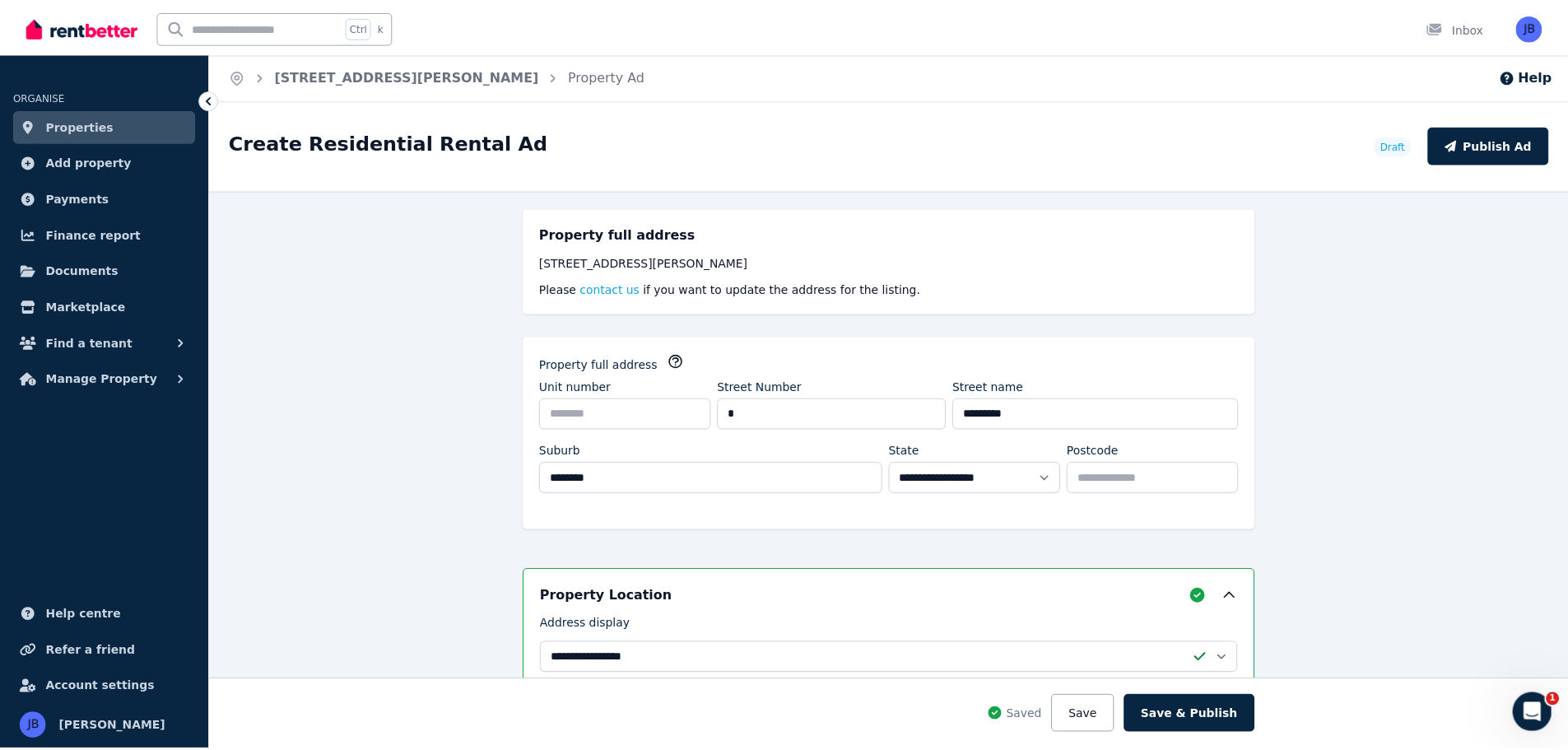
scroll to position [120, 0]
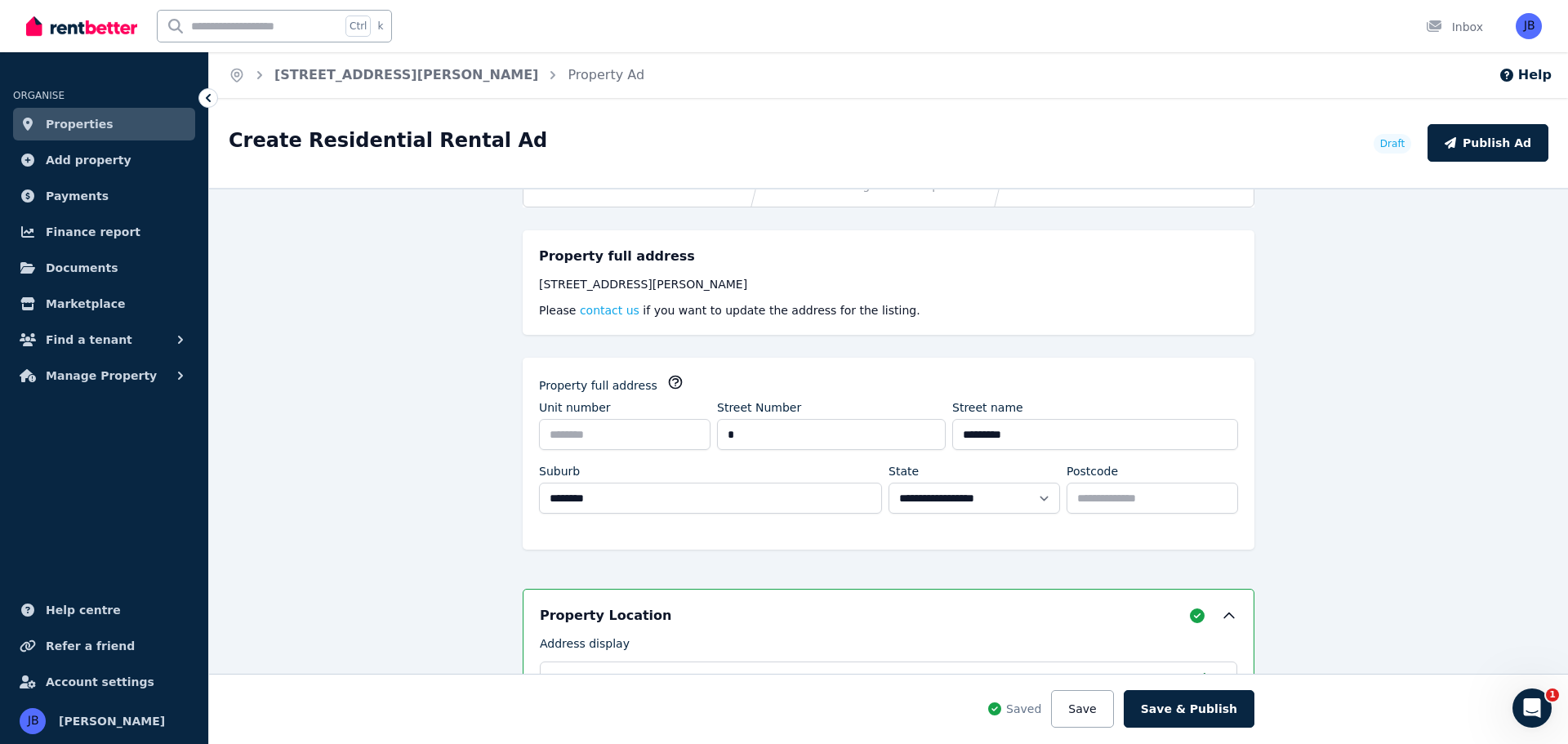
click at [62, 192] on span "Payments" at bounding box center [77, 196] width 63 height 20
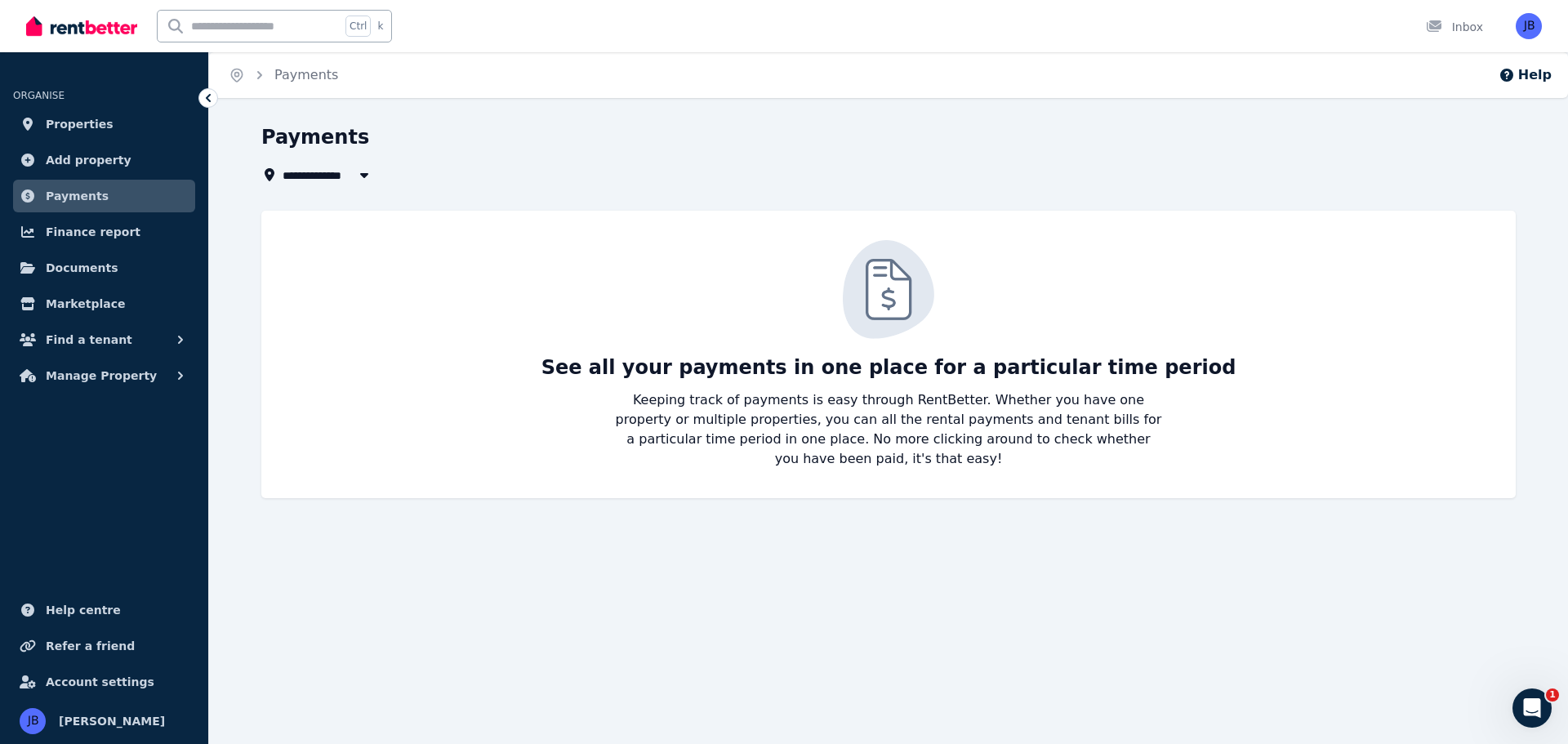
click at [91, 264] on span "Documents" at bounding box center [82, 268] width 72 height 20
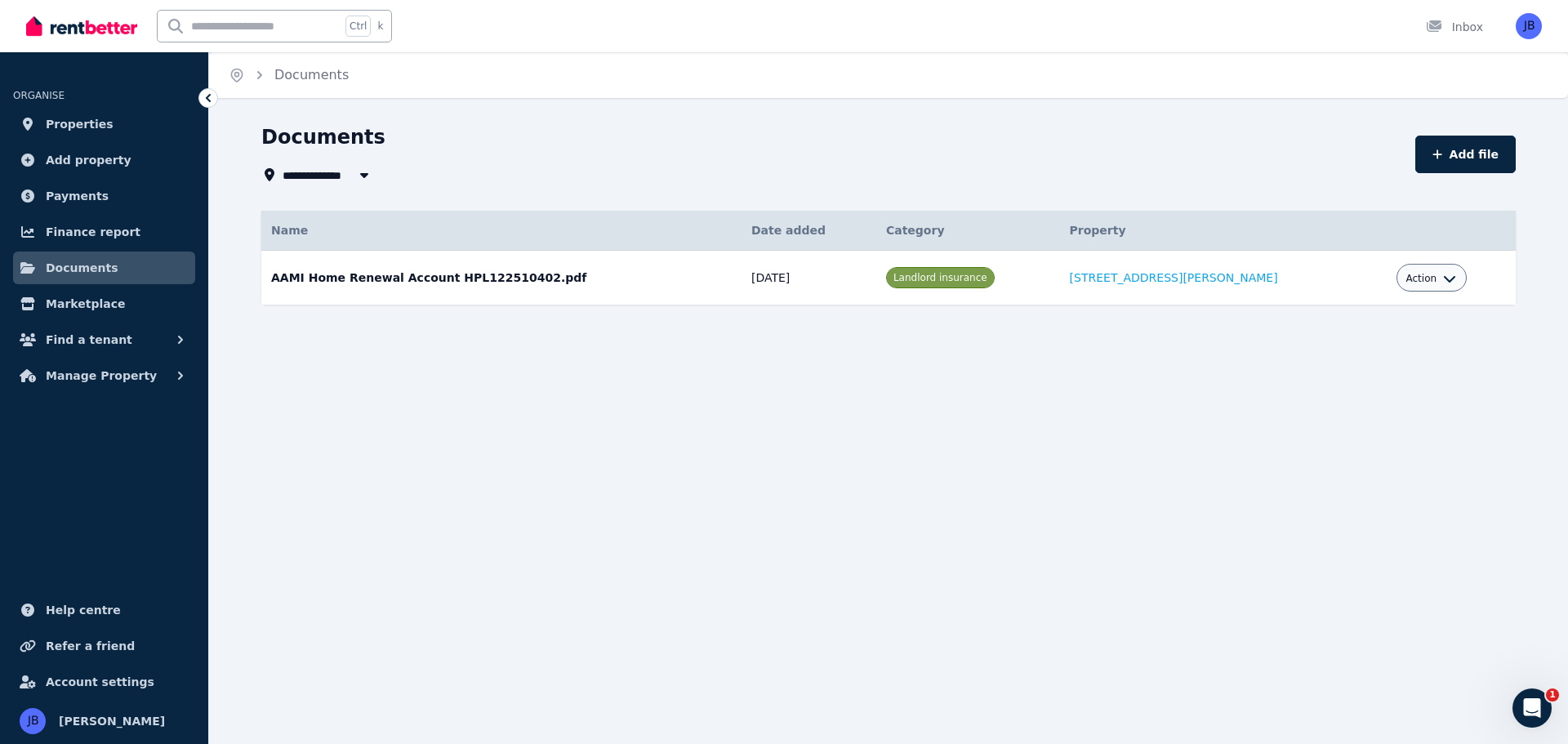
click at [91, 305] on span "Marketplace" at bounding box center [85, 304] width 79 height 20
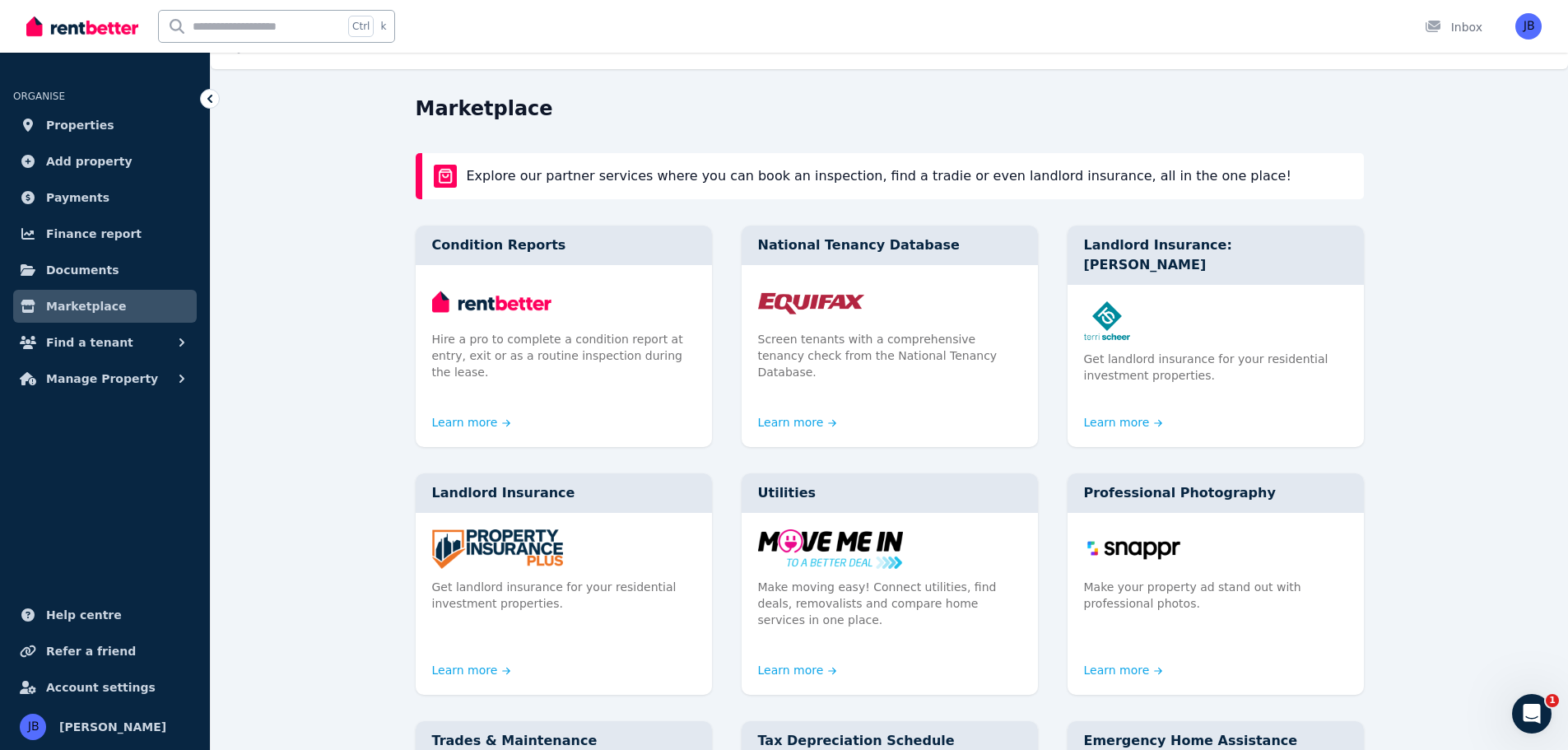
scroll to position [12, 0]
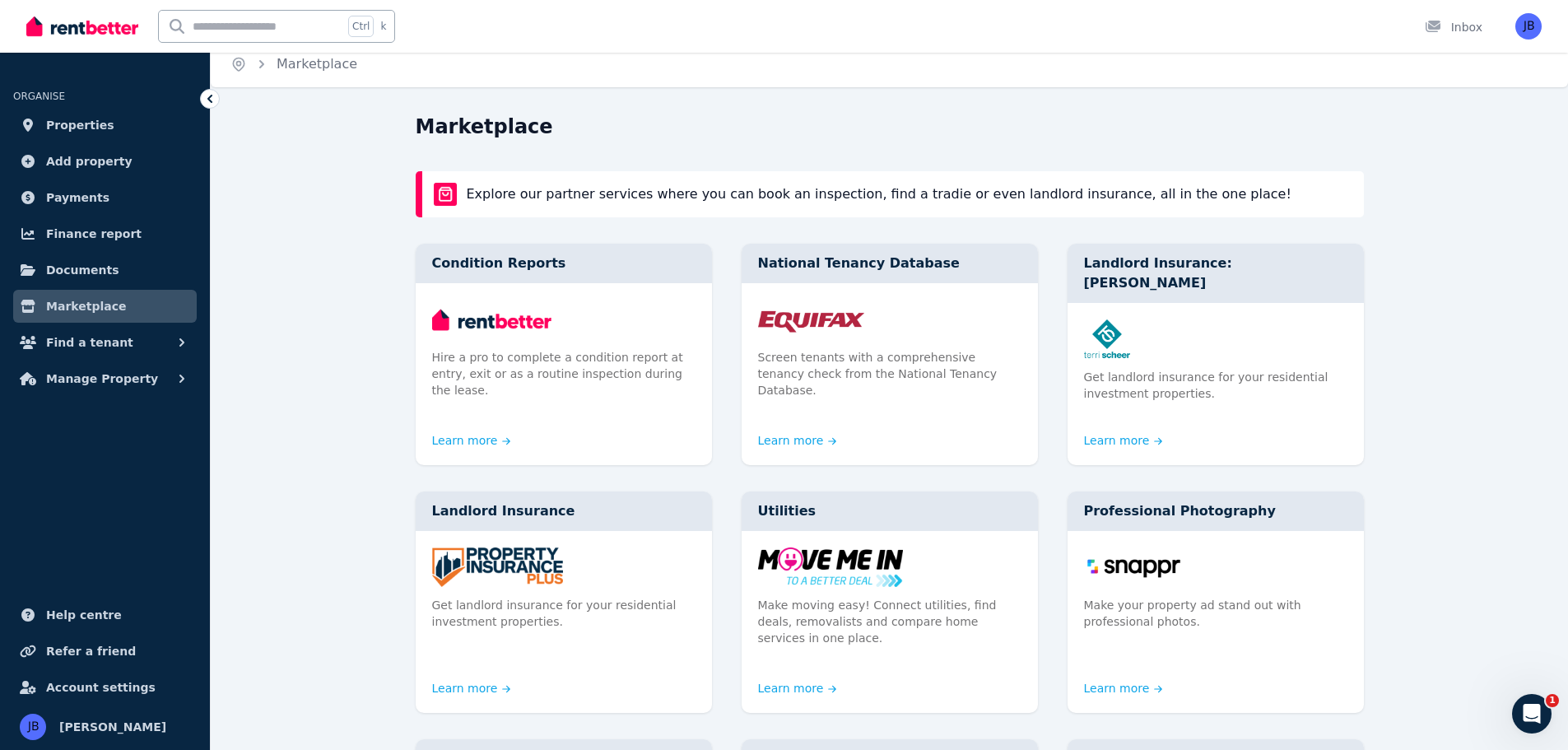
click at [471, 680] on link "Learn more" at bounding box center [471, 688] width 79 height 17
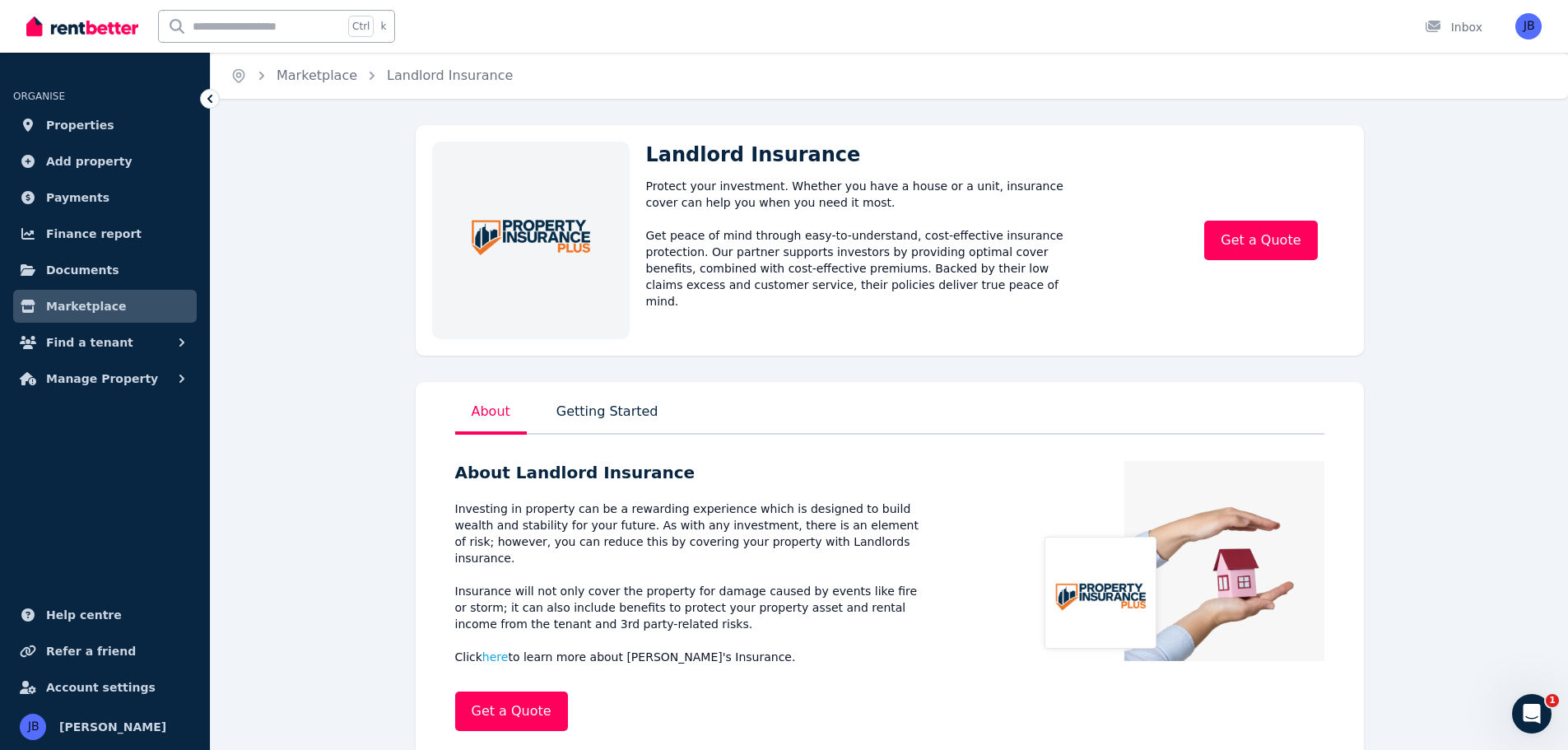
click at [94, 307] on span "Marketplace" at bounding box center [86, 306] width 79 height 20
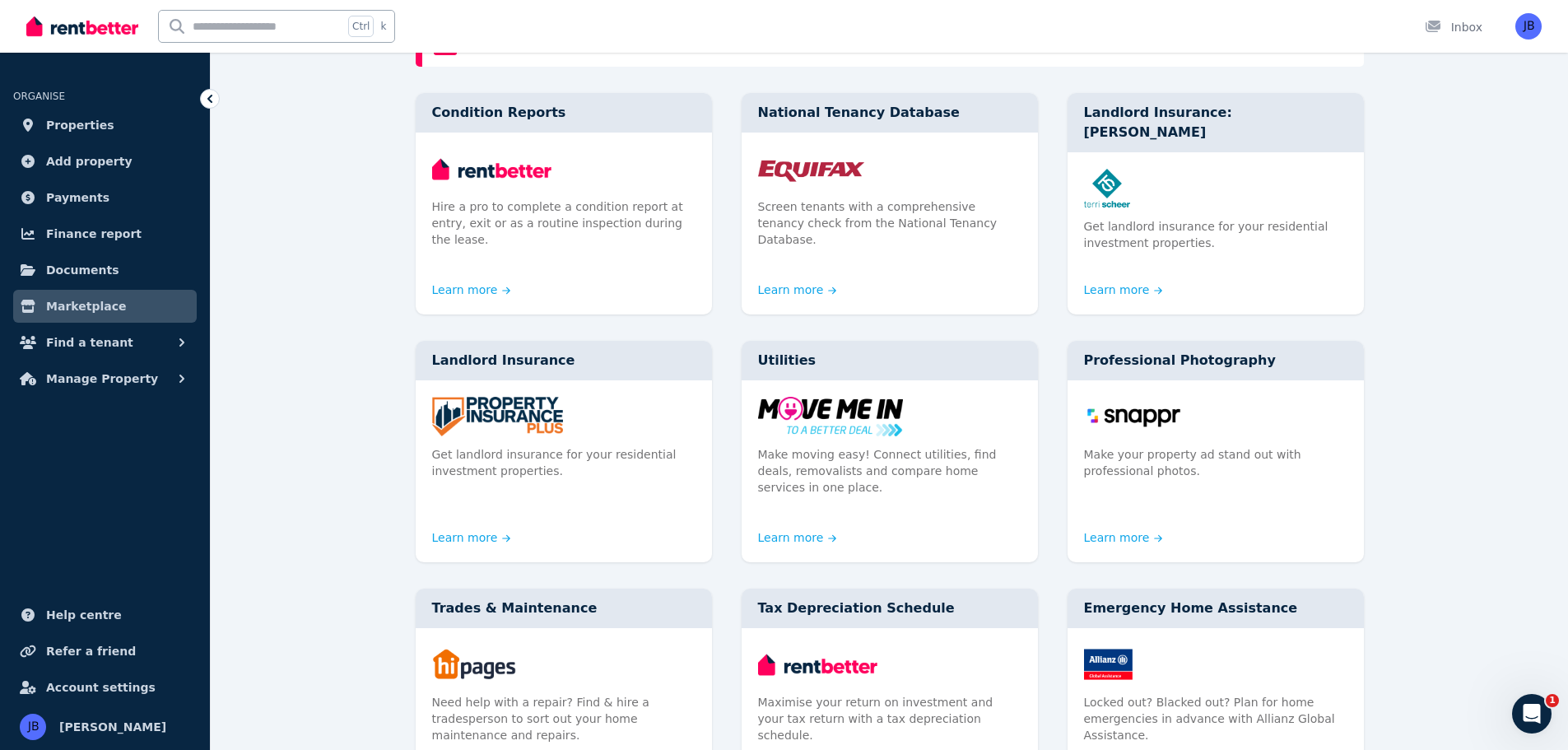
scroll to position [167, 0]
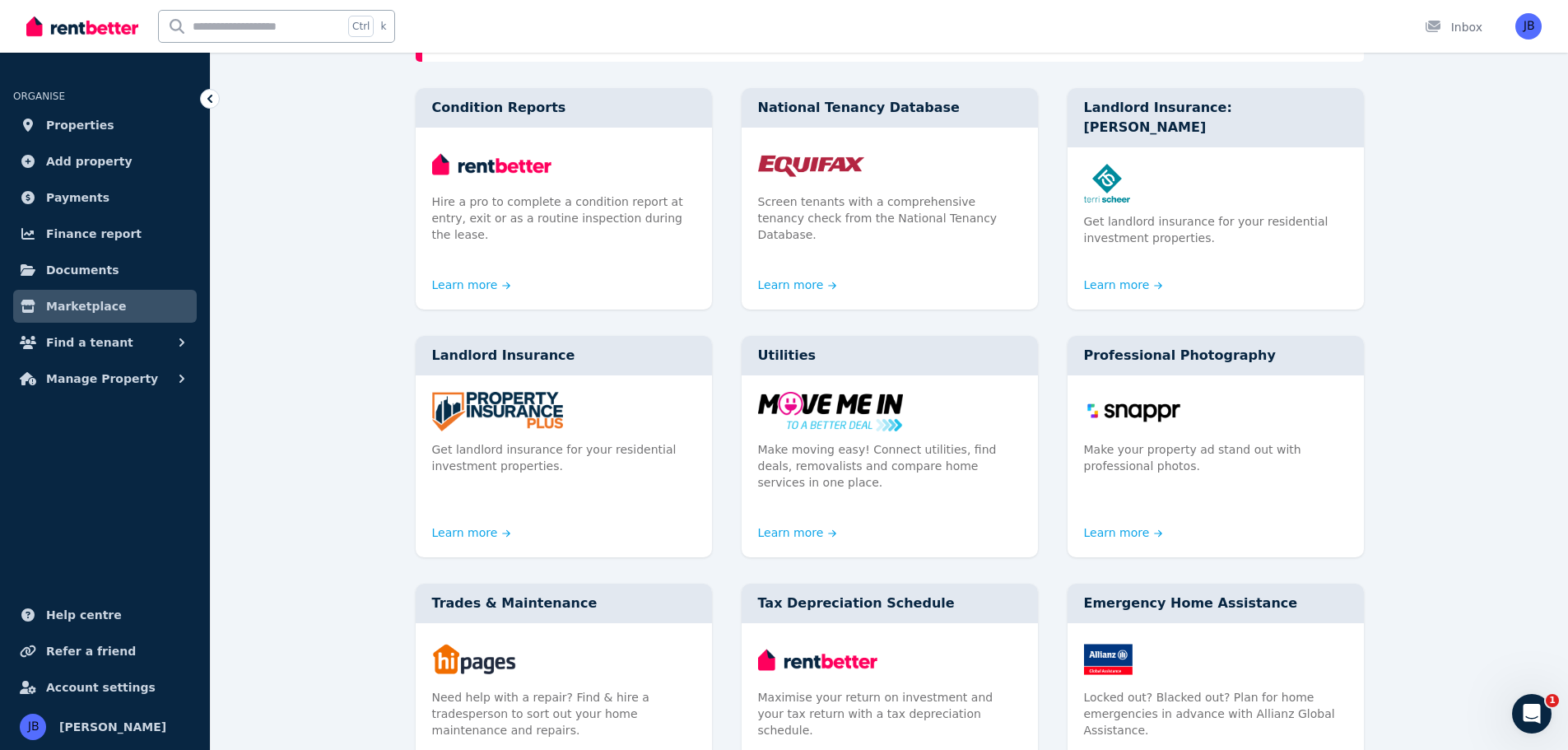
click at [512, 395] on img at bounding box center [564, 411] width 263 height 40
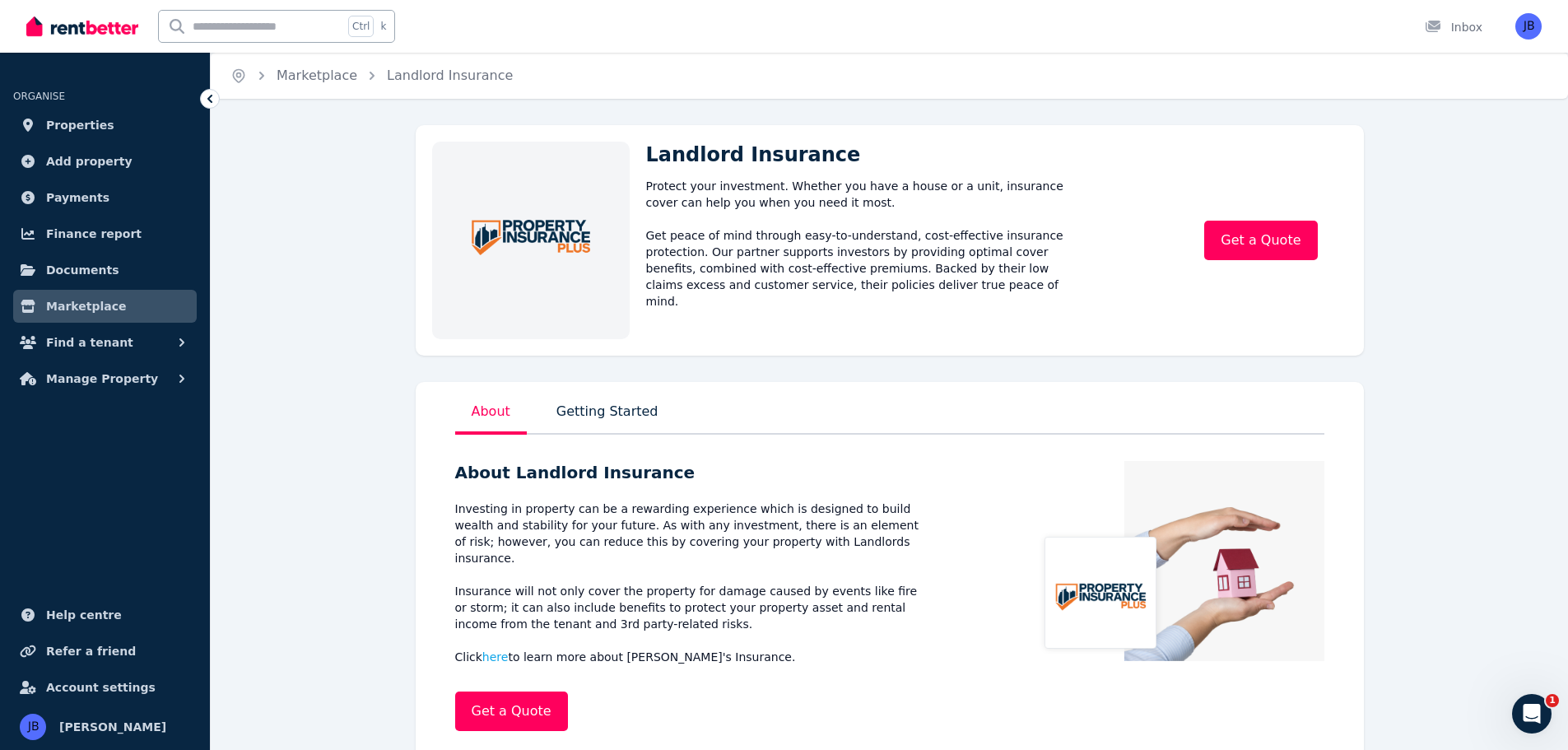
click at [115, 381] on span "Manage Property" at bounding box center [102, 378] width 112 height 20
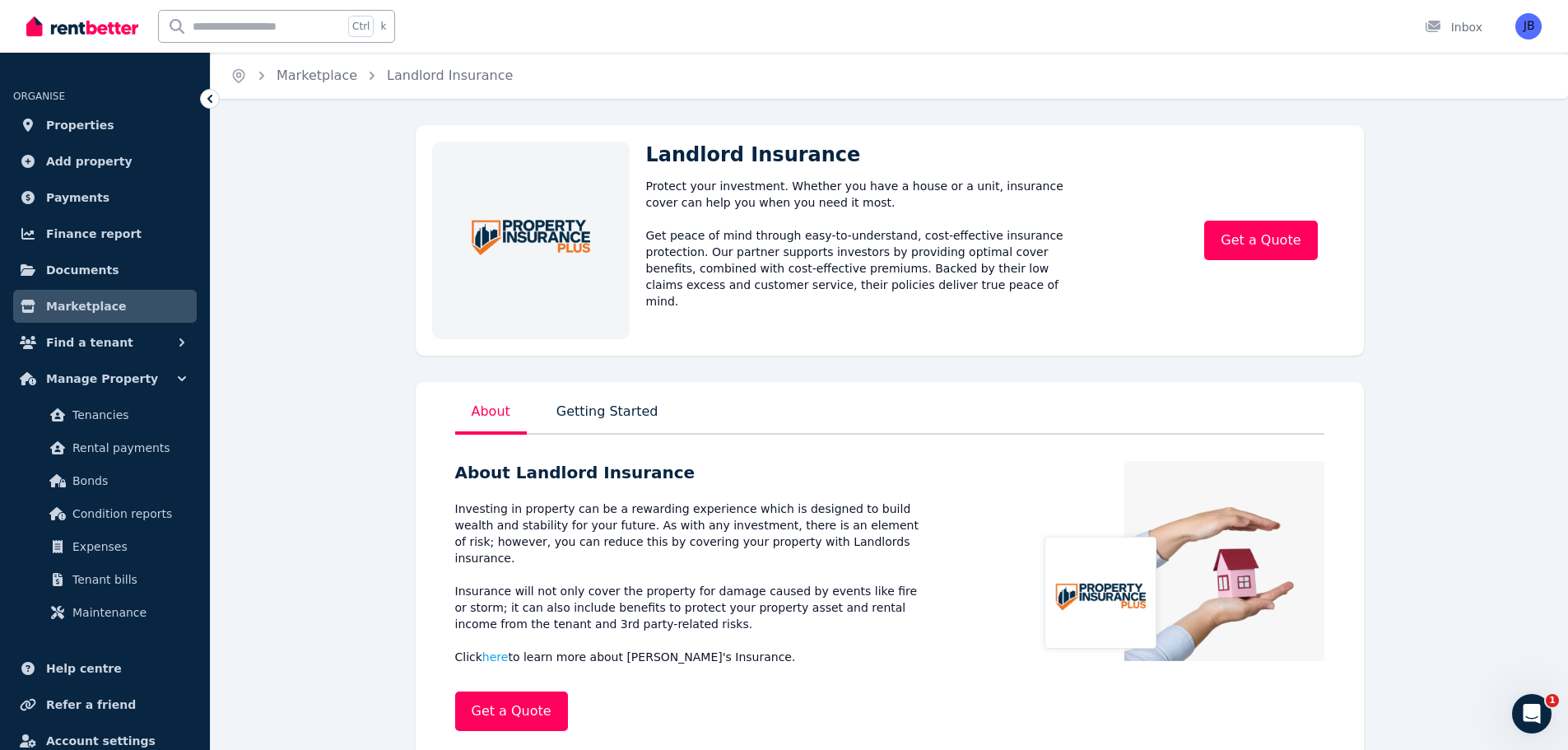
click at [76, 421] on span "Tenancies" at bounding box center [127, 415] width 111 height 20
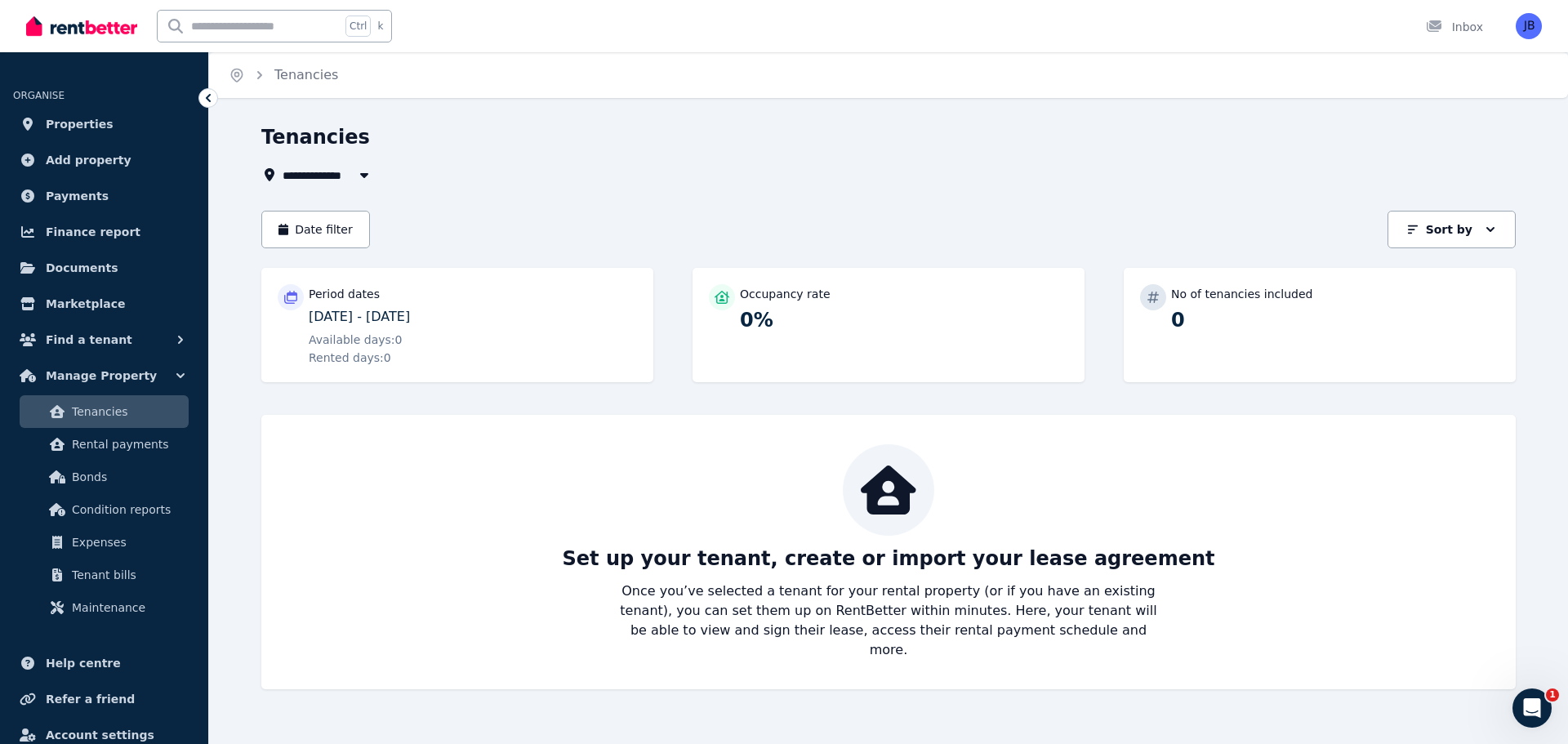
click at [83, 439] on span "Rental payments" at bounding box center [126, 444] width 110 height 20
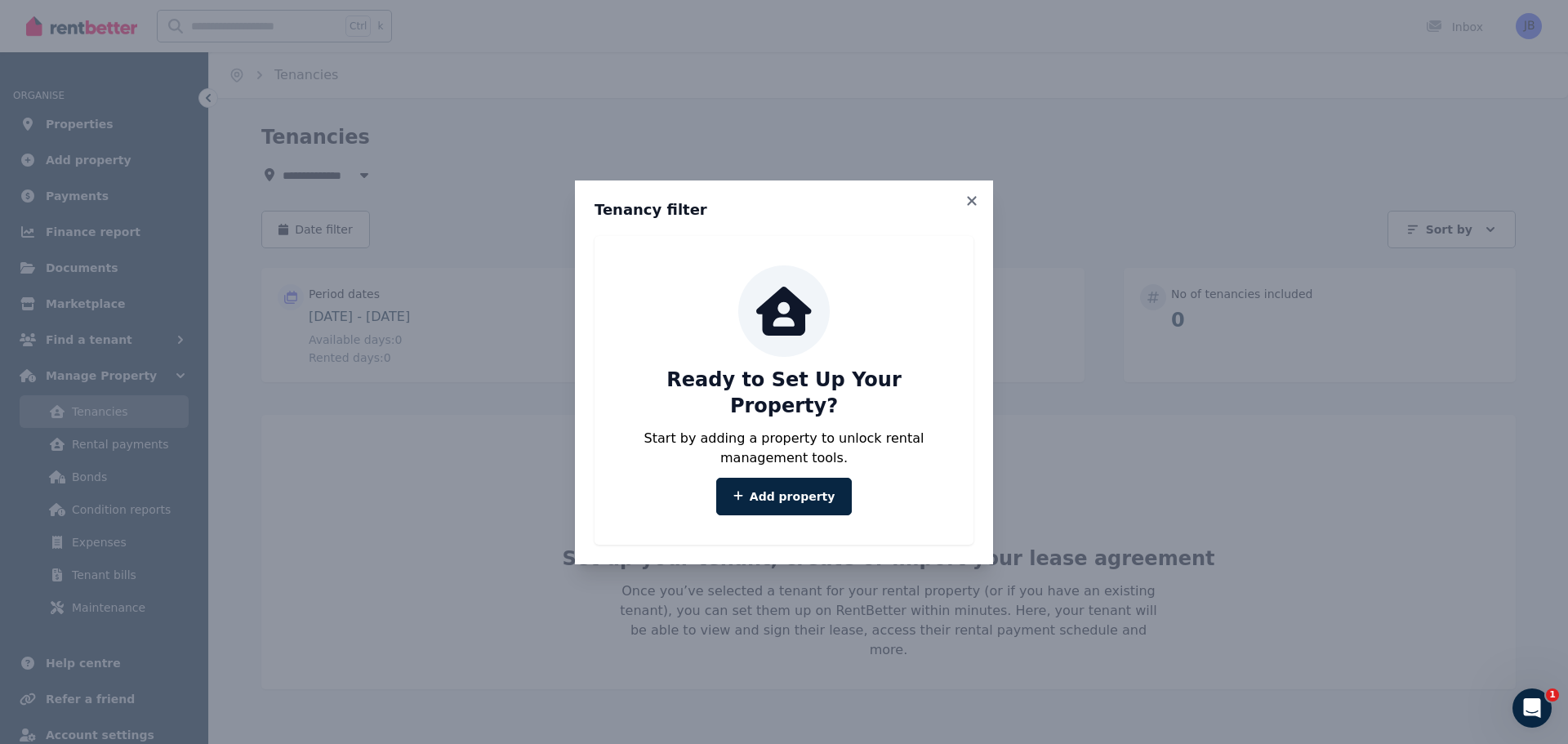
click at [972, 205] on icon at bounding box center [972, 201] width 16 height 15
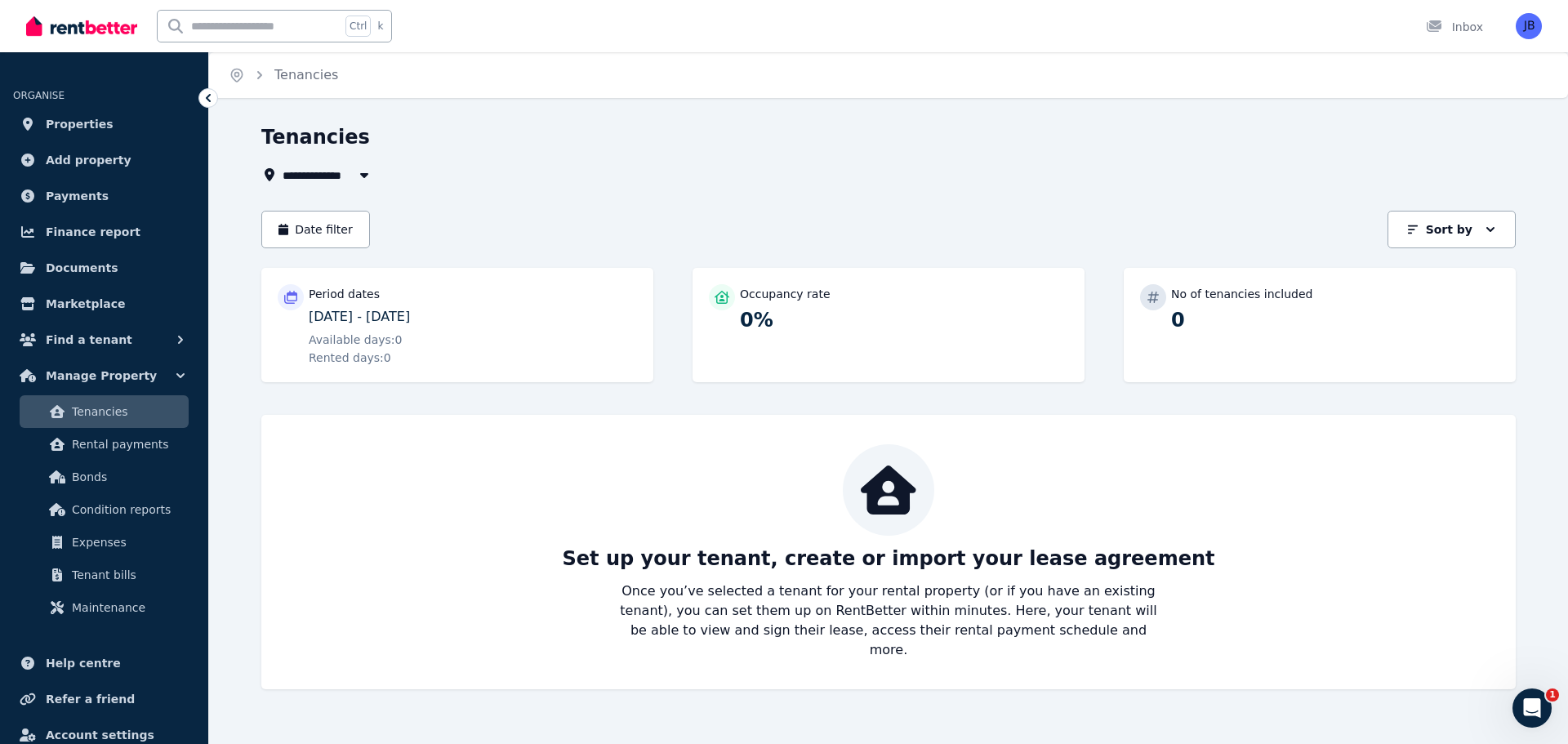
click at [134, 437] on span "Rental payments" at bounding box center [126, 444] width 110 height 20
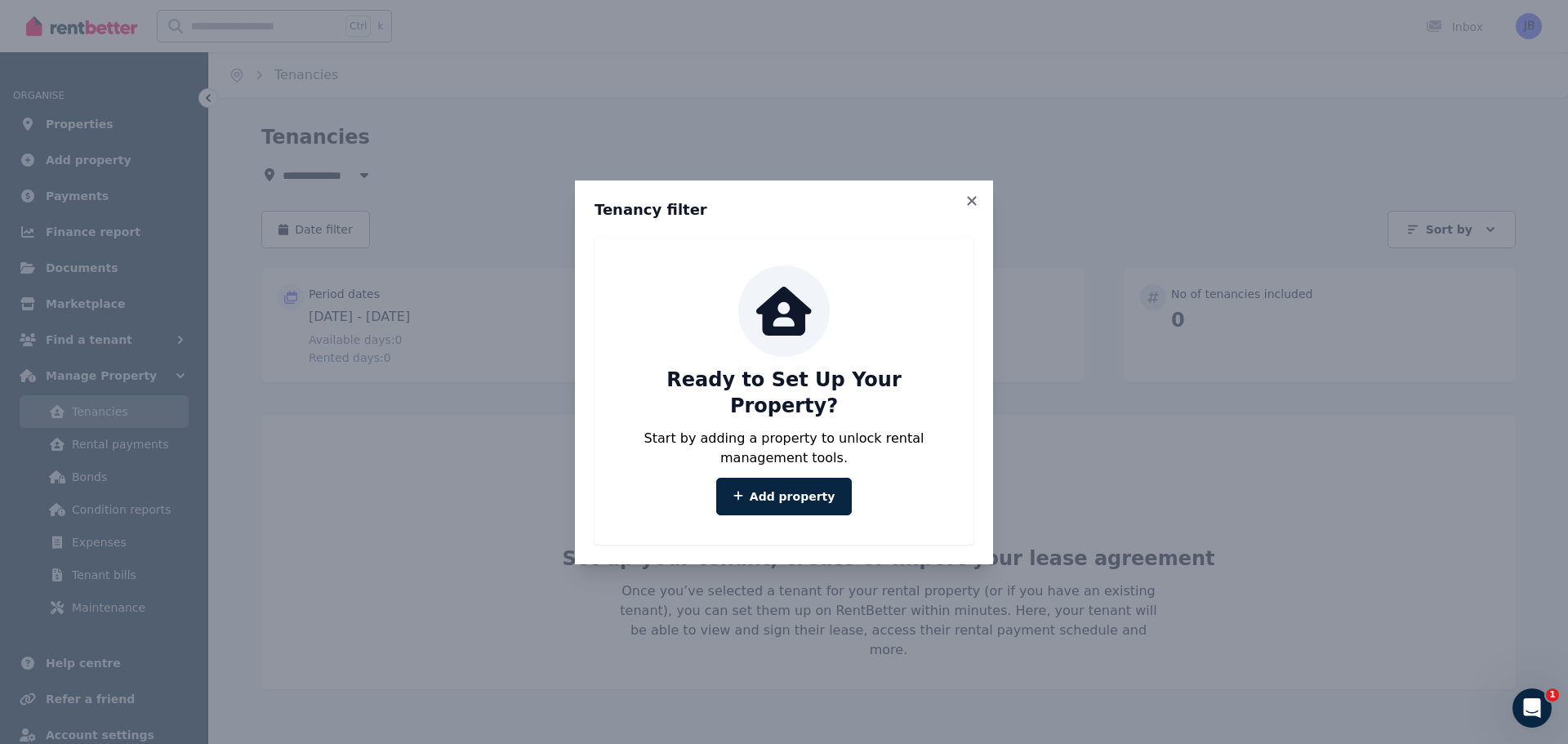
click at [968, 208] on icon at bounding box center [972, 201] width 16 height 15
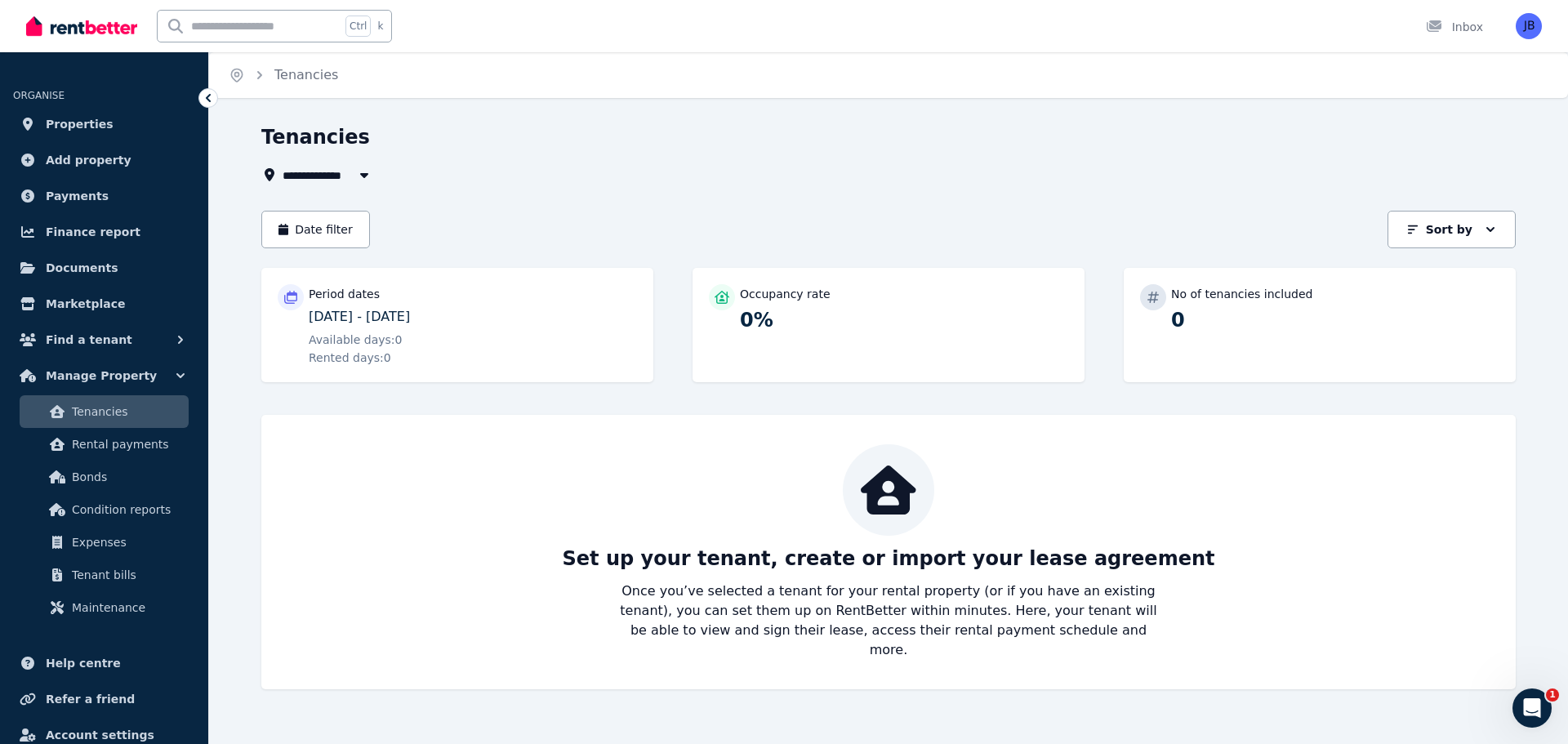
click at [63, 475] on icon at bounding box center [57, 477] width 16 height 13
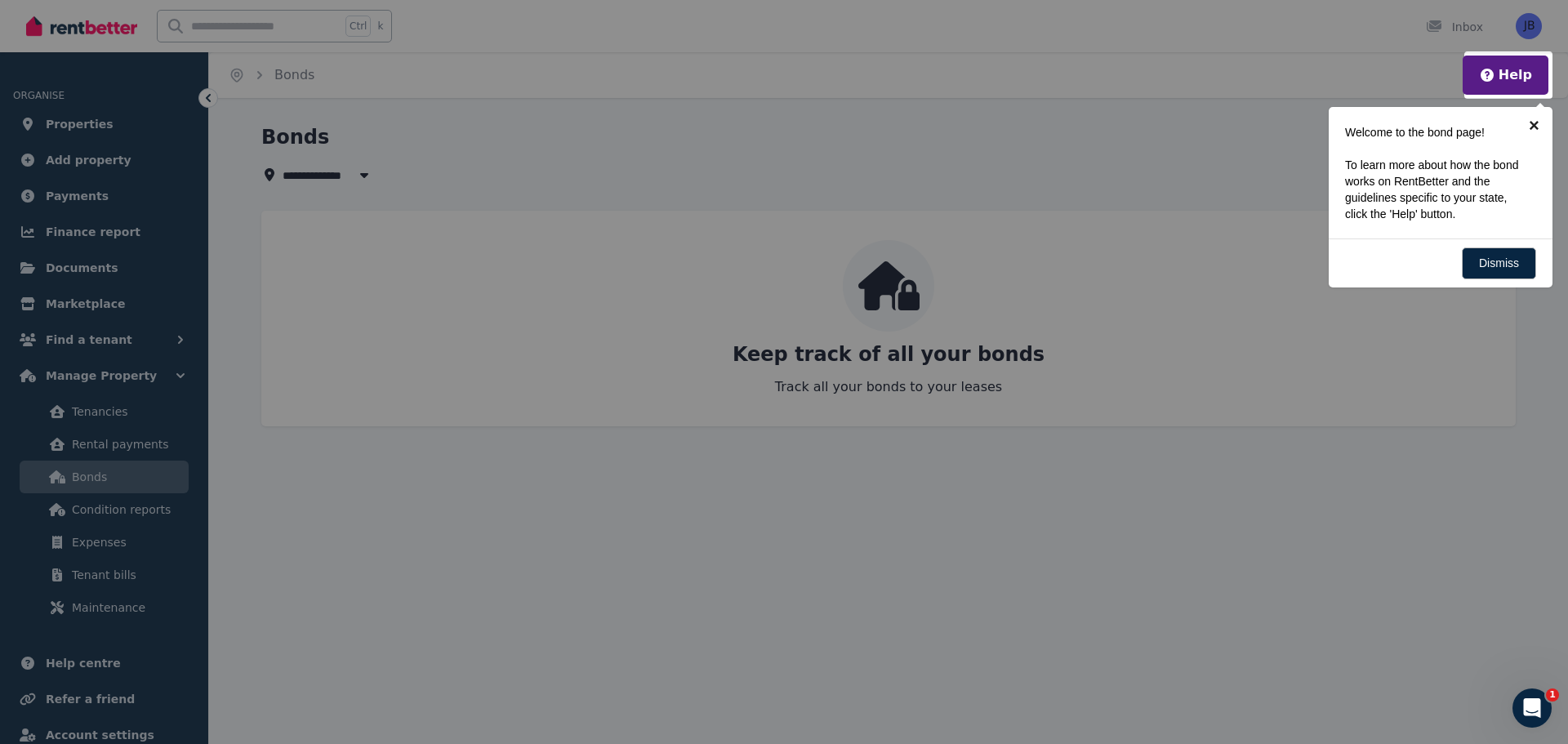
click at [1533, 124] on link "×" at bounding box center [1534, 125] width 37 height 37
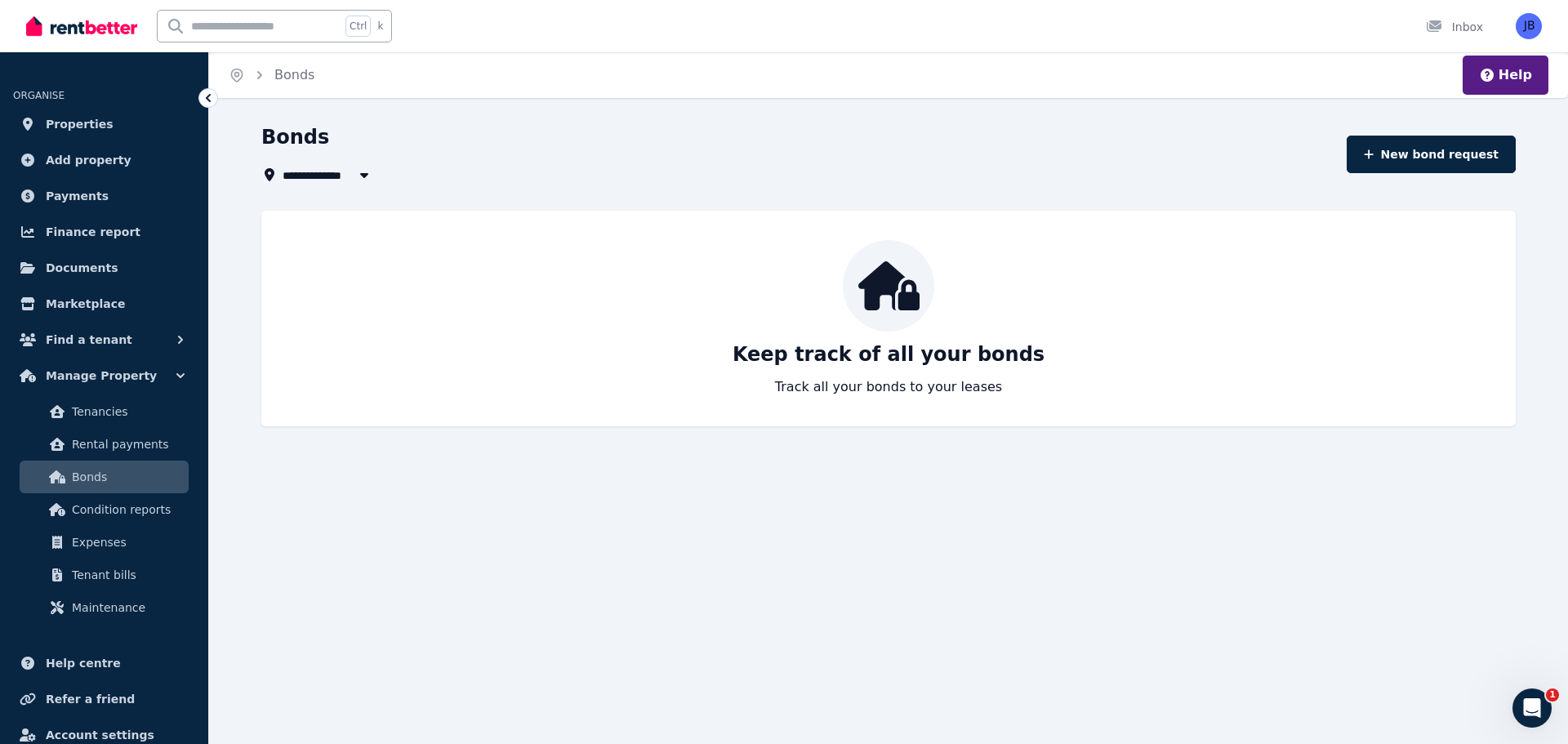
click at [130, 500] on span "Condition reports" at bounding box center [126, 509] width 110 height 20
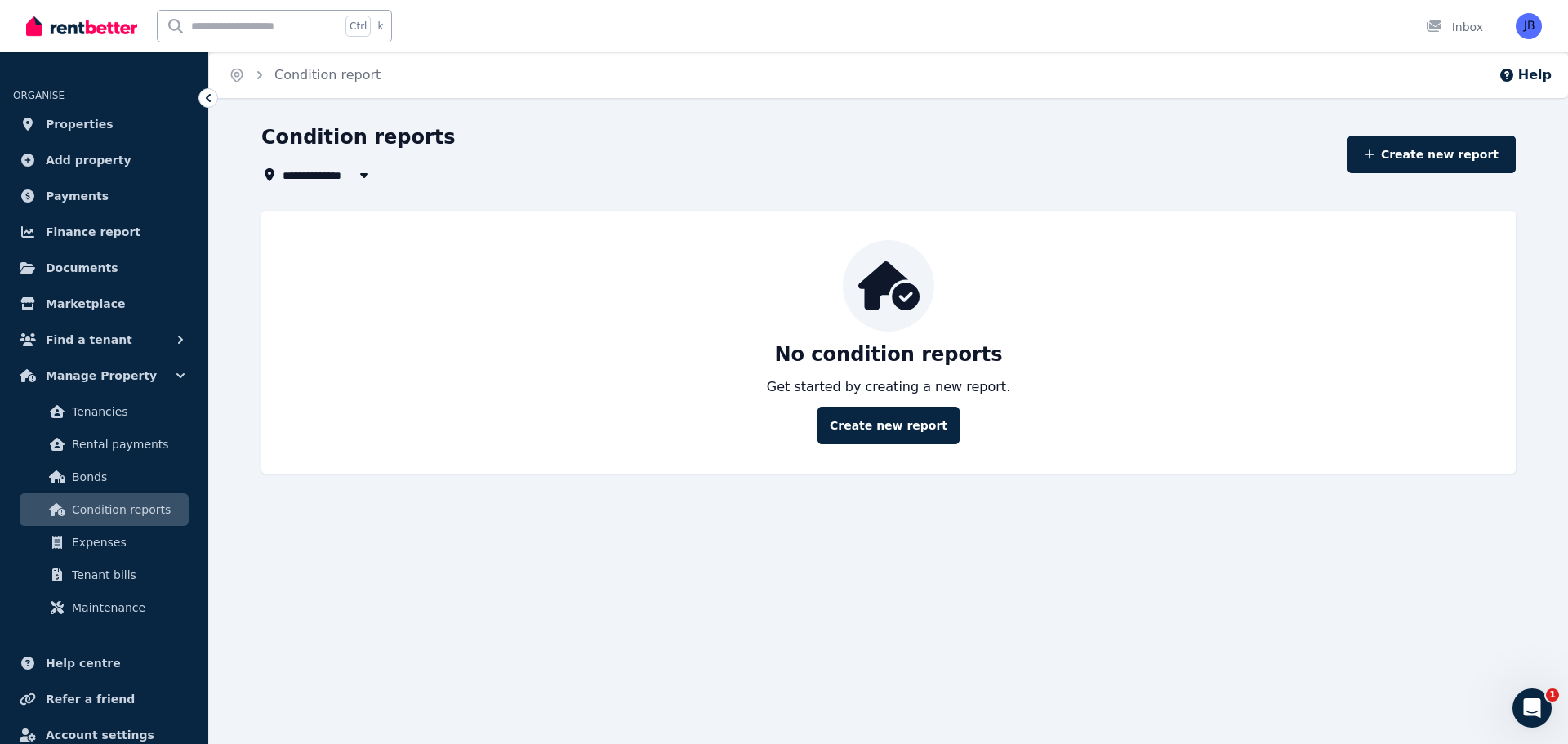
click at [1400, 144] on link "Create new report" at bounding box center [1431, 154] width 168 height 38
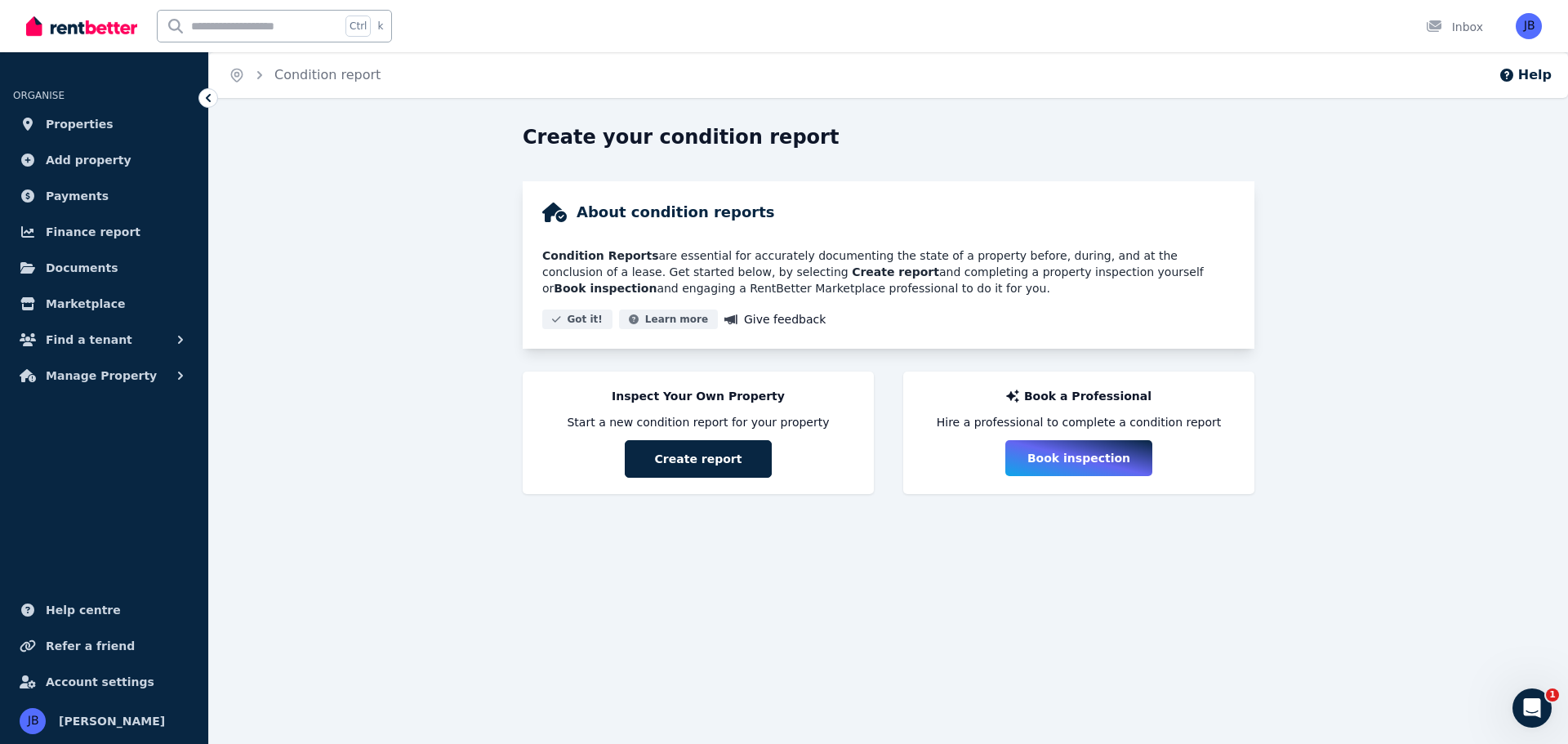
click at [408, 524] on div "Create your condition report About condition reports Condition Reports are esse…" at bounding box center [888, 332] width 1359 height 416
click at [76, 266] on span "Documents" at bounding box center [82, 268] width 72 height 20
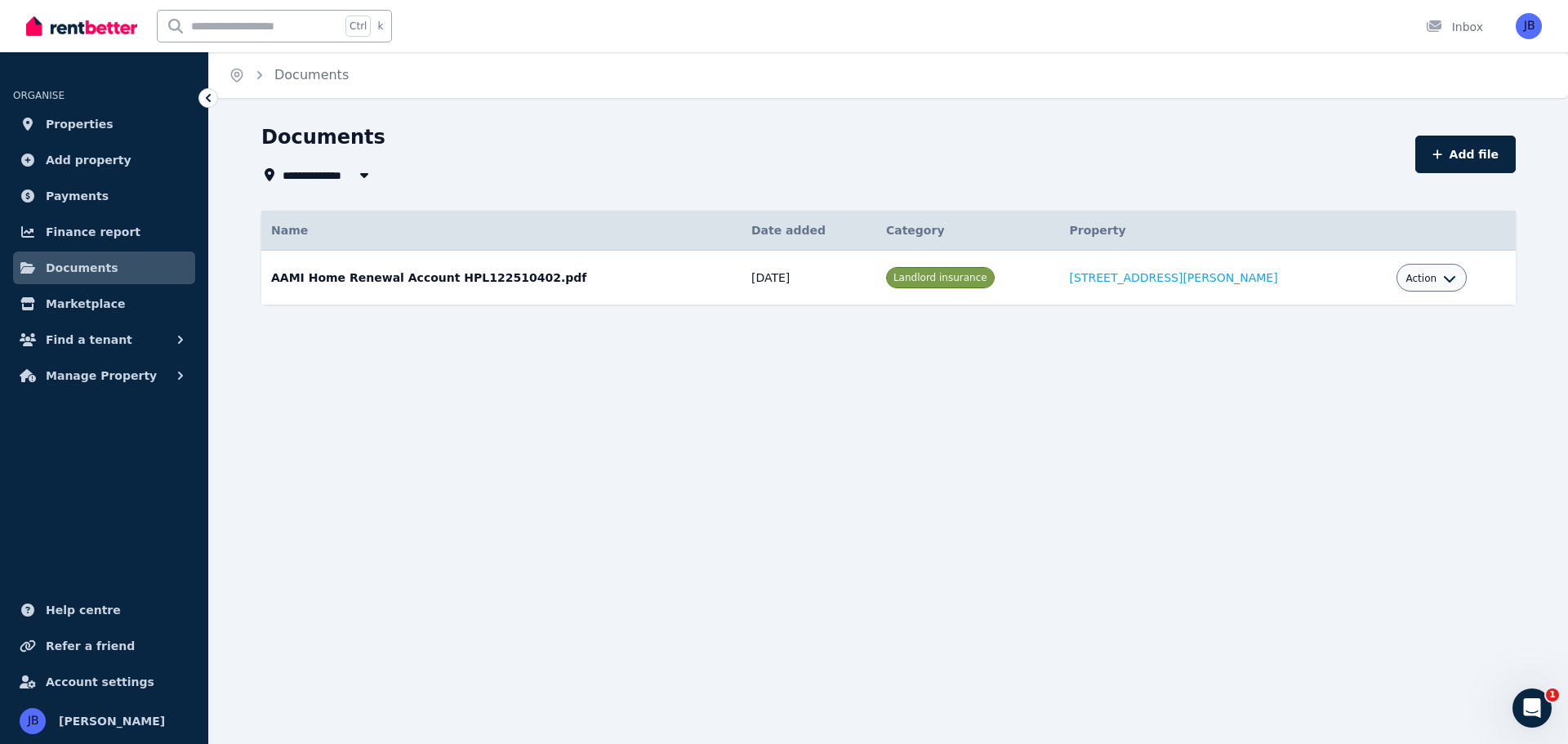
click at [40, 28] on img at bounding box center [81, 26] width 111 height 25
